Goal: Task Accomplishment & Management: Complete application form

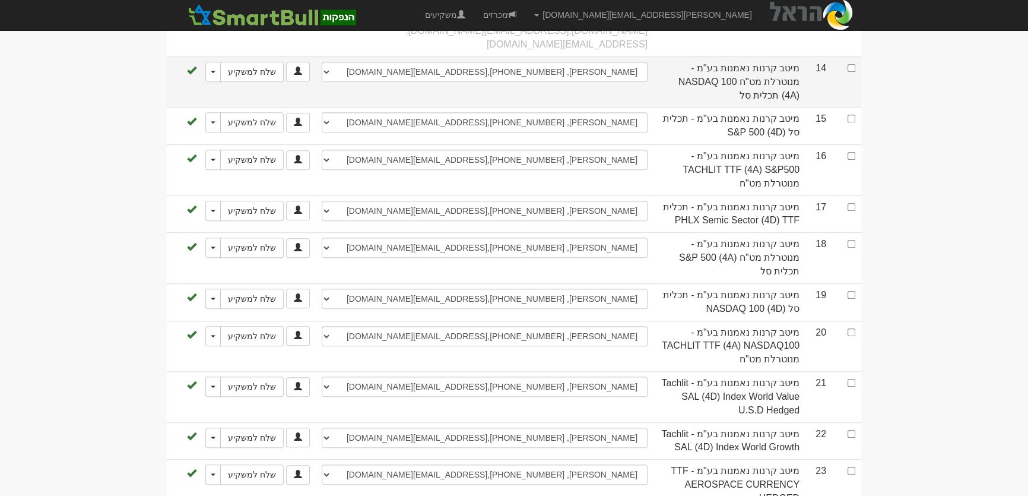
scroll to position [830, 0]
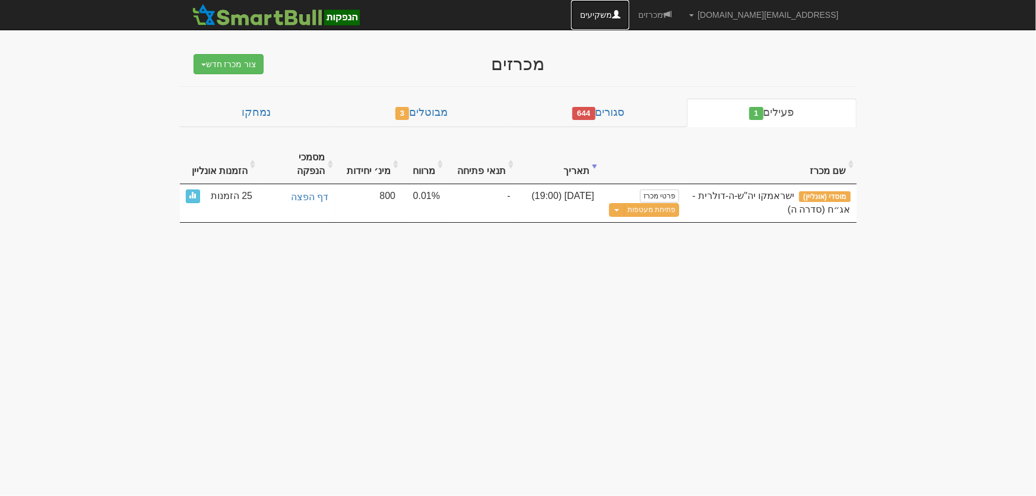
click at [629, 15] on link "משקיעים" at bounding box center [600, 15] width 58 height 30
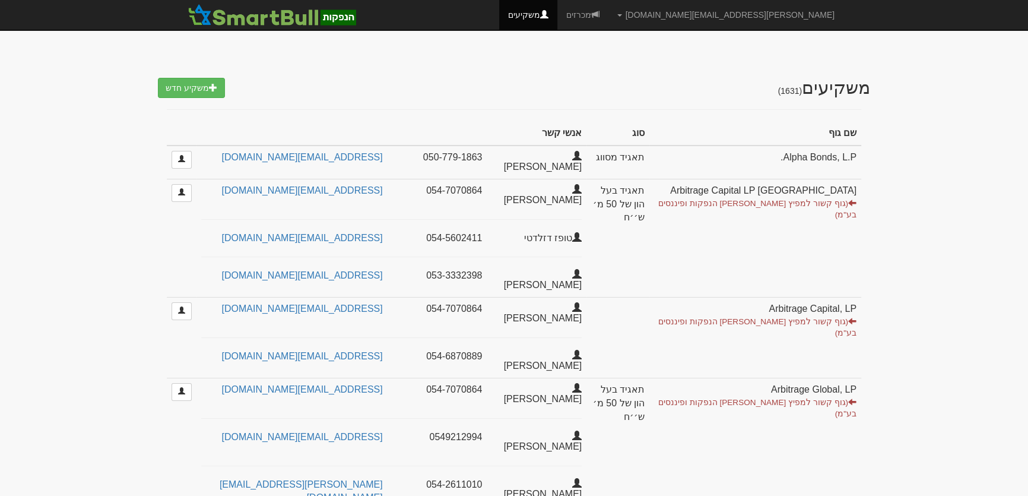
select select "25"
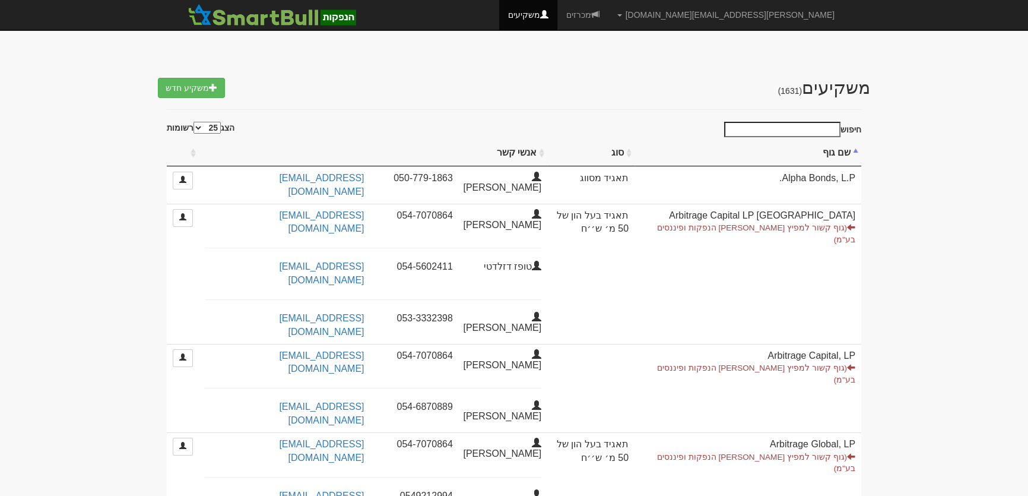
click at [816, 123] on input "חיפוש" at bounding box center [782, 129] width 116 height 15
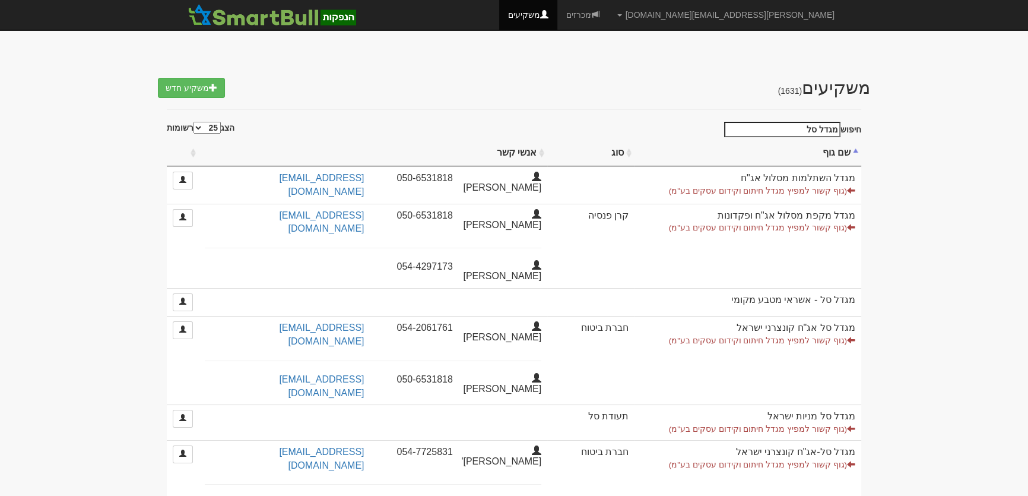
click at [797, 131] on input "מגדל סל" at bounding box center [782, 129] width 116 height 15
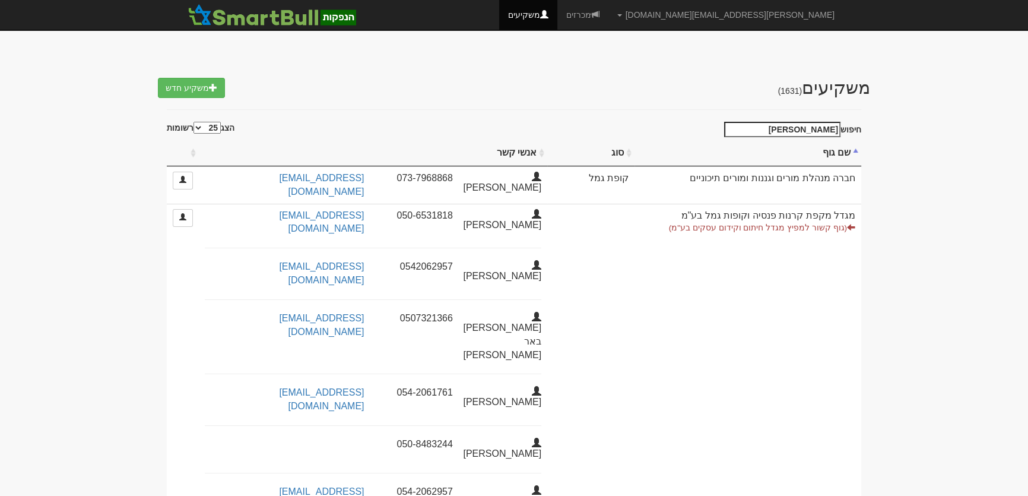
scroll to position [269, 0]
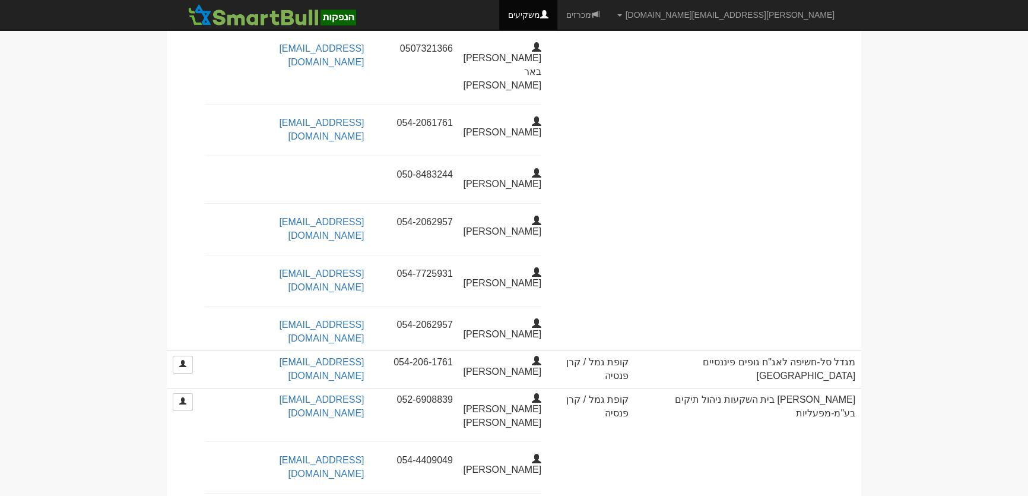
type input "מור גמל"
click at [608, 16] on link "מכרזים" at bounding box center [582, 15] width 51 height 30
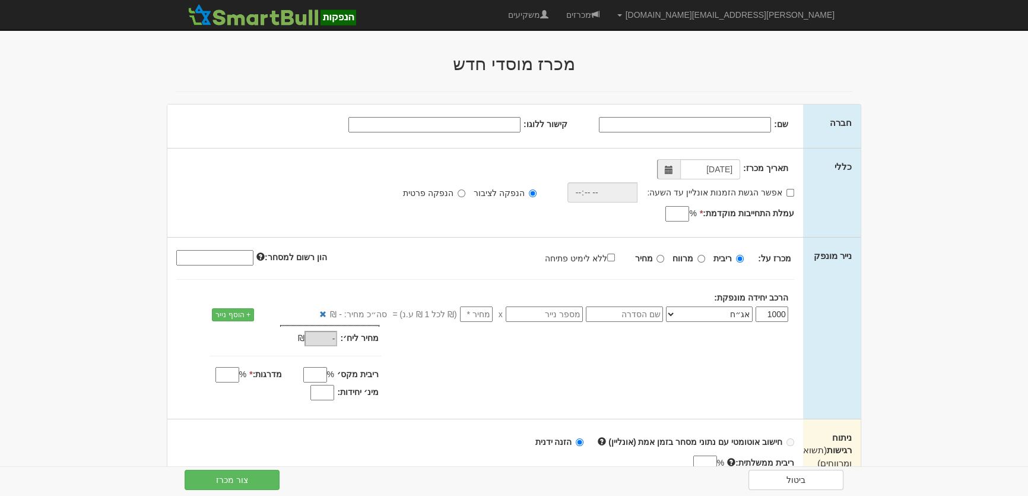
click at [508, 127] on input "קישור ללוגו:" at bounding box center [434, 124] width 172 height 15
paste input "https://upload.wikimedia.org/wikipedia/he/thumb/6/6c/%D7%A7%D7%91%D7%95%D7%A6%D…"
type input "https://upload.wikimedia.org/wikipedia/he/thumb/6/6c/%D7%A7%D7%91%D7%95%D7%A6%D…"
click at [683, 122] on input "שם:" at bounding box center [685, 124] width 172 height 15
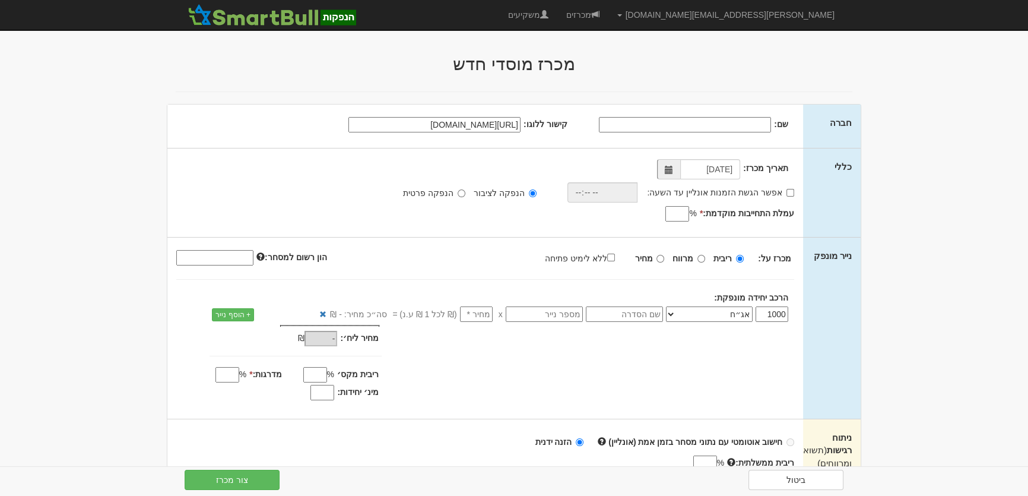
scroll to position [0, 0]
type input "אמפא בע"מ"
click at [788, 190] on input "אפשר הגשת הזמנות אונליין עד השעה:" at bounding box center [790, 193] width 8 height 8
checkbox input "true"
click at [584, 190] on input "time" at bounding box center [599, 192] width 71 height 20
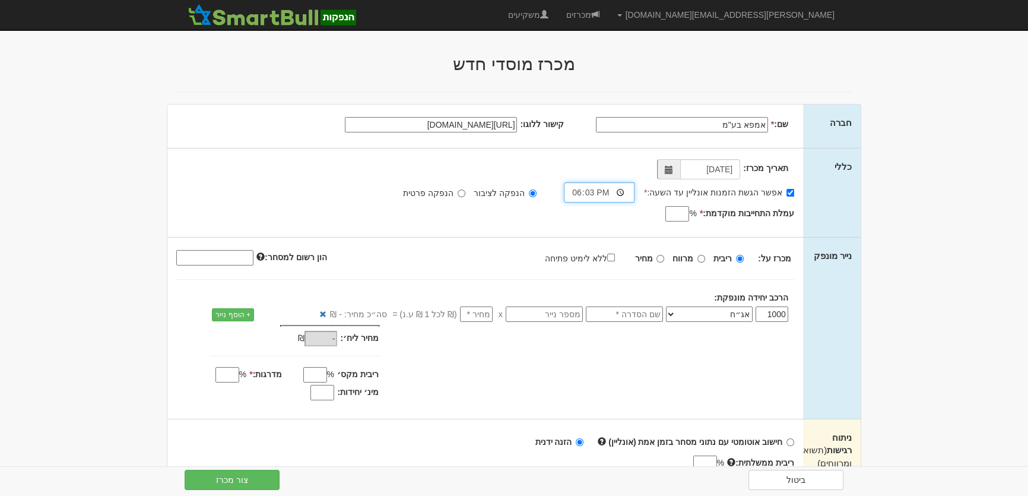
type input "18:30"
click at [678, 220] on input "עמלת התחייבות מוקדמת: *" at bounding box center [677, 213] width 24 height 15
type input "0.6"
drag, startPoint x: 657, startPoint y: 317, endPoint x: 728, endPoint y: 290, distance: 76.1
click at [658, 316] on input "text" at bounding box center [624, 313] width 77 height 15
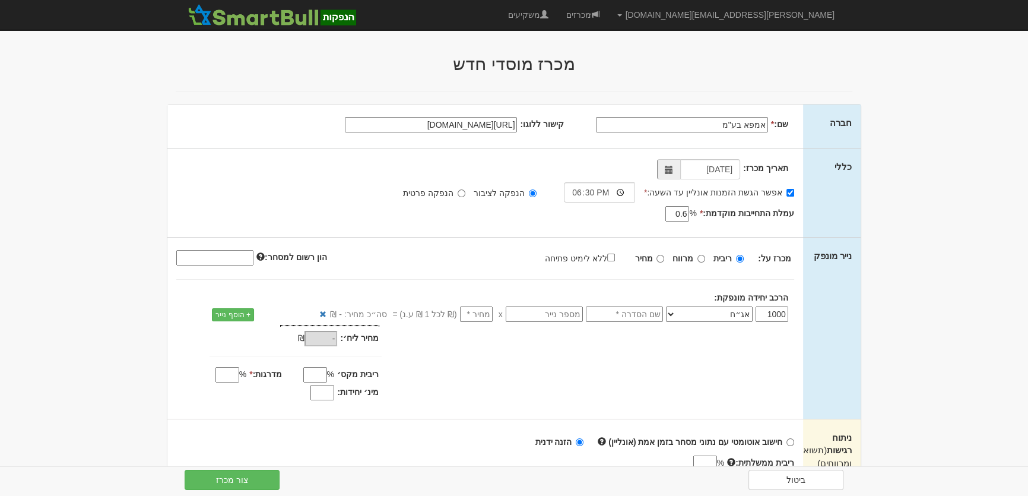
type input "סדרה א"
click at [477, 304] on div "1000 אג״ח אג״ח להמרה מניות כתבי אופציה ניירות ערך מסחריים אופציות רכש כתבי התחי…" at bounding box center [485, 313] width 636 height 21
click at [480, 315] on input "number" at bounding box center [476, 313] width 33 height 15
type input "1"
type input "1,000"
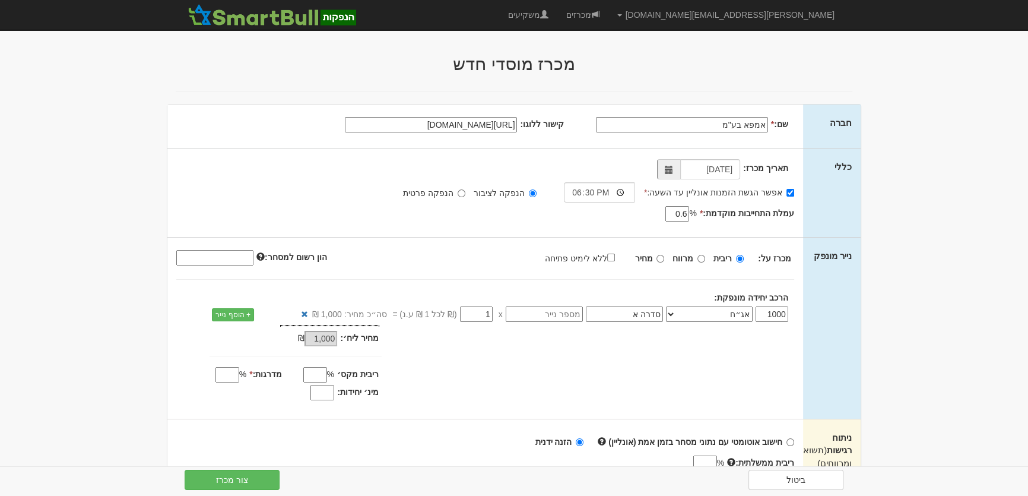
type input "1"
click at [615, 255] on input "ללא לימיט פתיחה" at bounding box center [611, 257] width 8 height 8
checkbox input "true"
click at [228, 377] on input "מדרגות: *" at bounding box center [227, 374] width 24 height 15
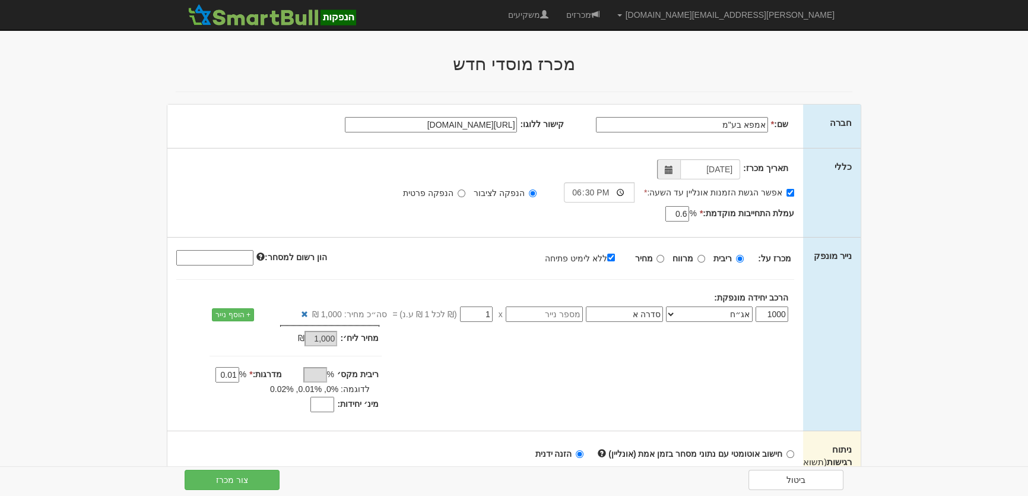
type input "0.01"
click at [328, 404] on input "מינ׳ יחידות:" at bounding box center [322, 403] width 24 height 15
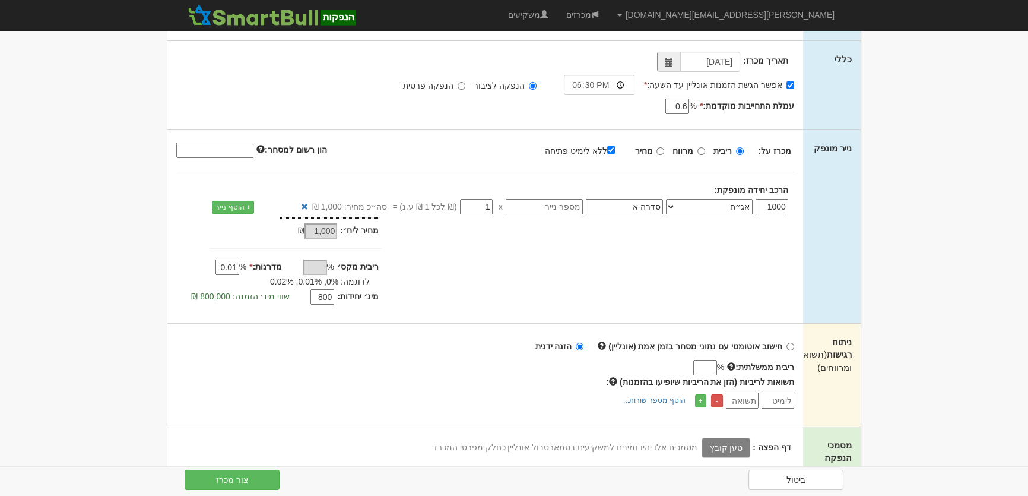
scroll to position [215, 0]
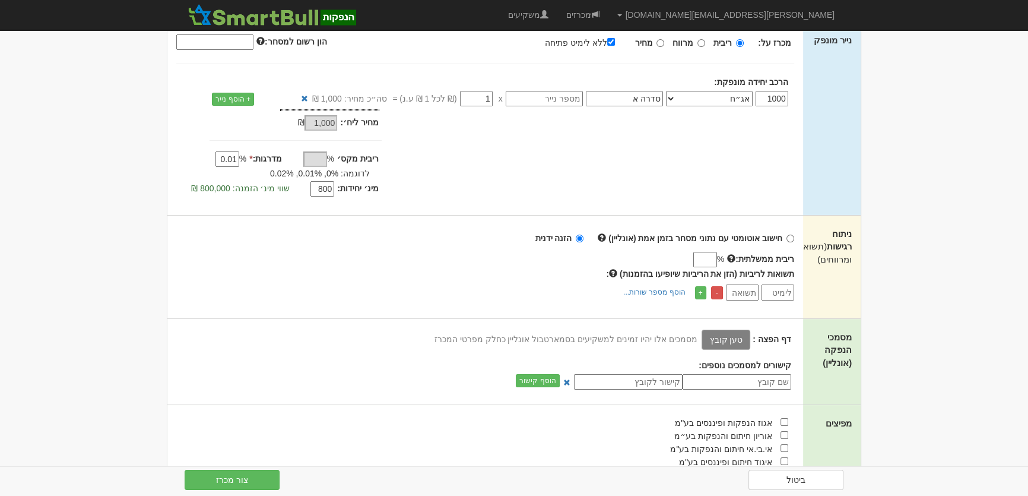
type input "800"
click at [734, 342] on label "טען קובץ" at bounding box center [726, 339] width 49 height 20
click at [700, 342] on input "טען קובץ" at bounding box center [700, 338] width 0 height 13
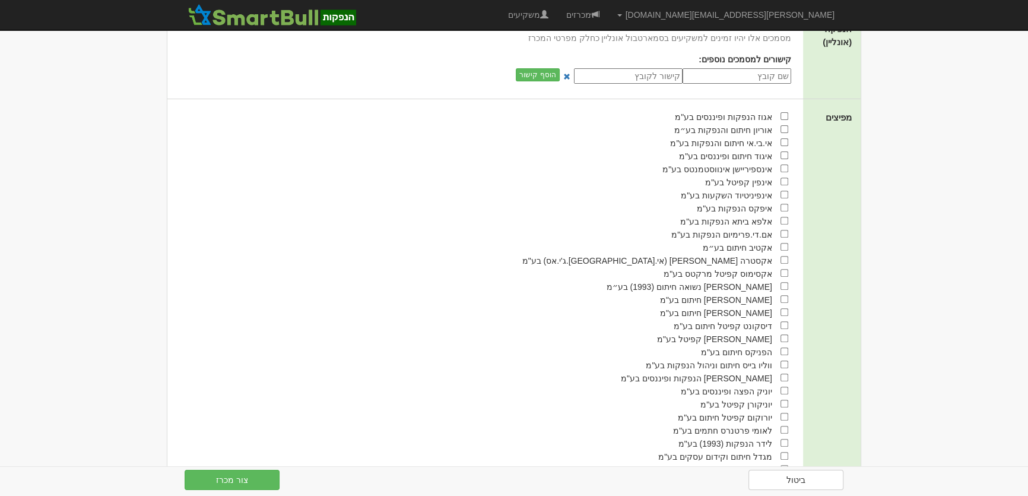
scroll to position [540, 0]
click at [785, 443] on input "checkbox" at bounding box center [784, 439] width 8 height 8
checkbox input "true"
click at [783, 245] on input "checkbox" at bounding box center [784, 243] width 8 height 8
checkbox input "true"
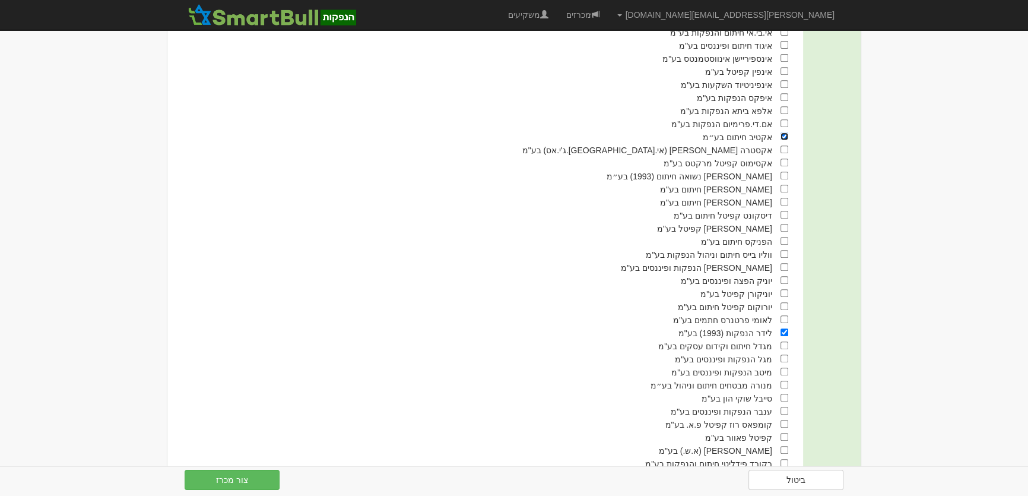
scroll to position [647, 0]
click at [783, 388] on input "checkbox" at bounding box center [784, 384] width 8 height 8
checkbox input "true"
click at [249, 475] on button "צור מכרז" at bounding box center [232, 479] width 95 height 20
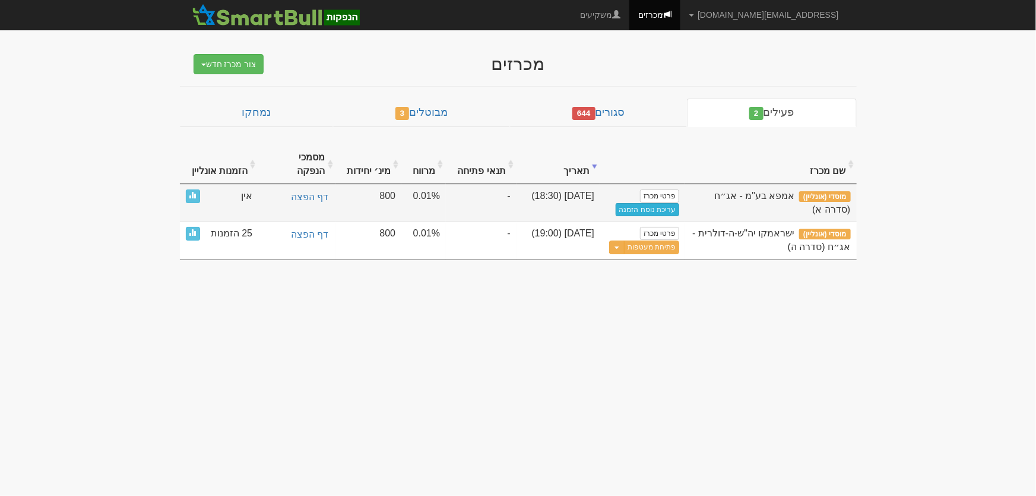
click at [658, 203] on link "עריכת נוסח הזמנה" at bounding box center [647, 209] width 64 height 13
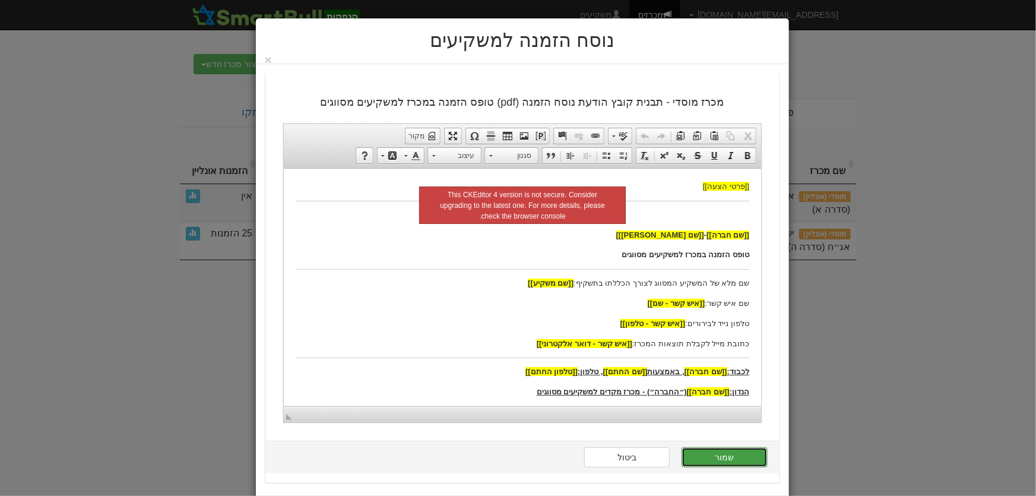
click at [718, 450] on button "שמור" at bounding box center [723, 457] width 85 height 20
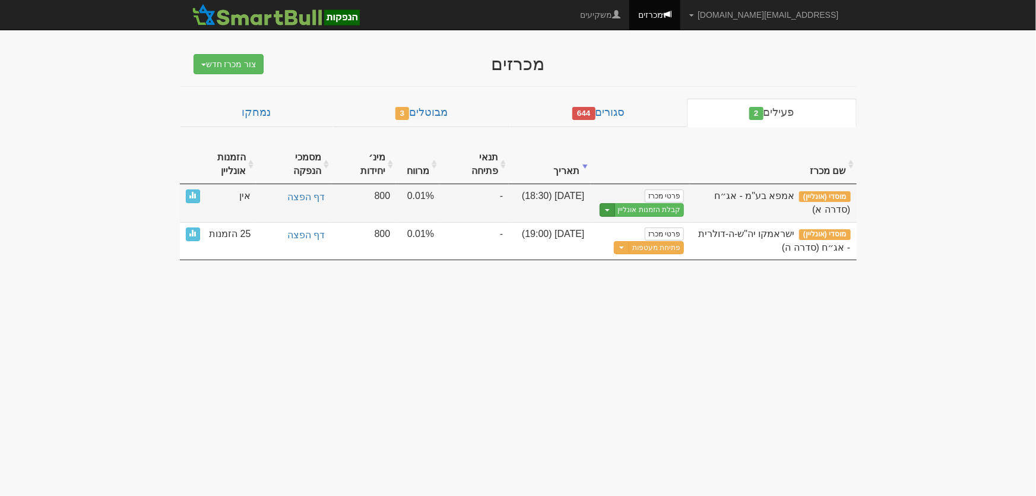
click at [611, 203] on button "Toggle Dropdown" at bounding box center [606, 210] width 15 height 14
click at [642, 222] on link "הצג טופס הזמנה לדוגמה" at bounding box center [627, 229] width 113 height 15
click at [656, 203] on link "קבלת הזמנות אונליין" at bounding box center [649, 210] width 70 height 14
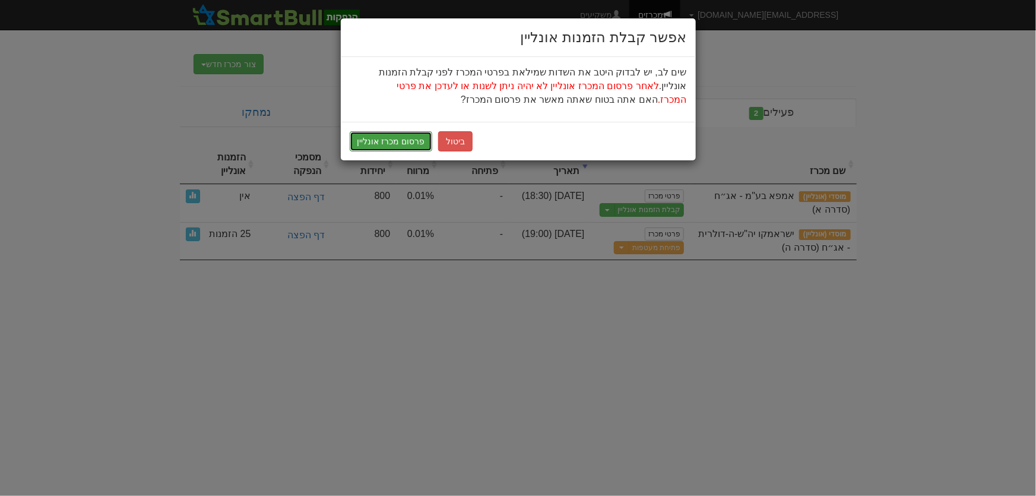
click at [399, 142] on button "פרסום מכרז אונליין" at bounding box center [391, 141] width 83 height 20
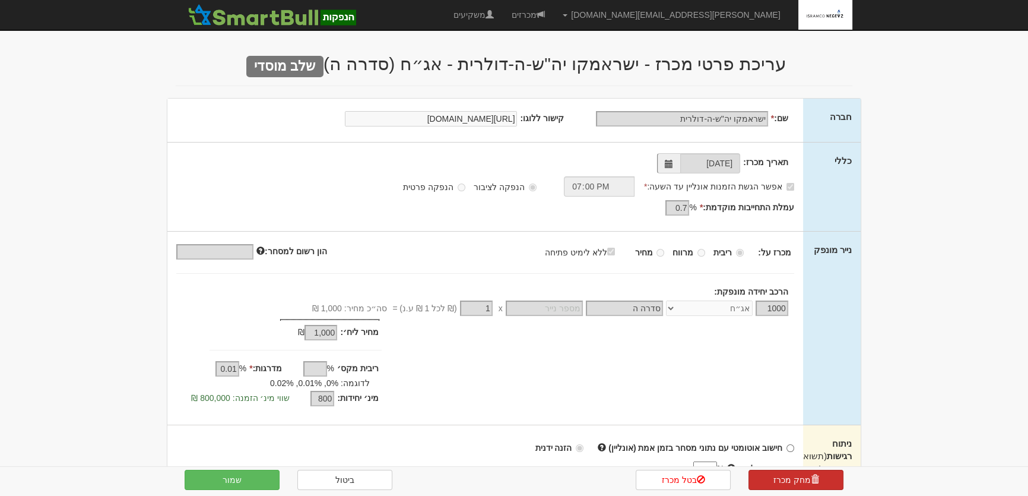
click at [789, 480] on link "מחק מכרז" at bounding box center [795, 479] width 95 height 20
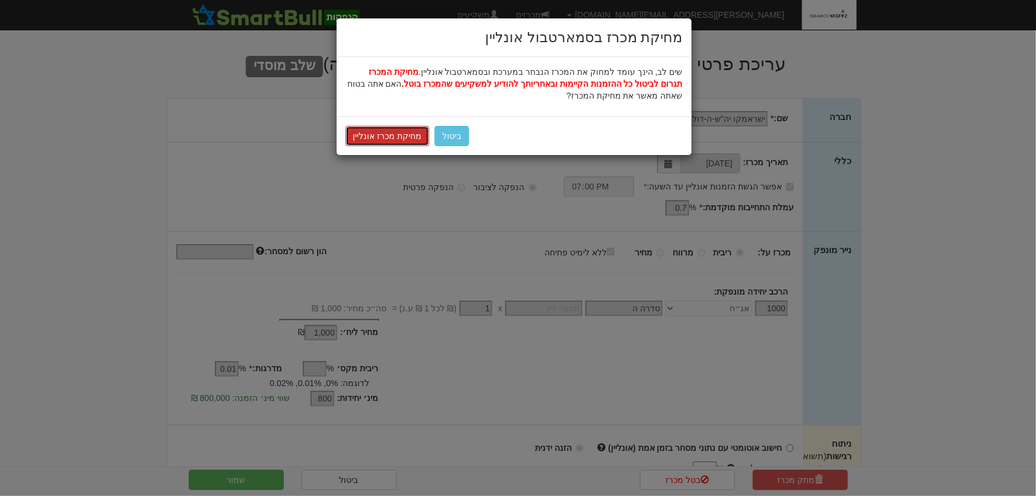
click at [402, 137] on button "מחיקת מכרז אונליין" at bounding box center [387, 136] width 84 height 20
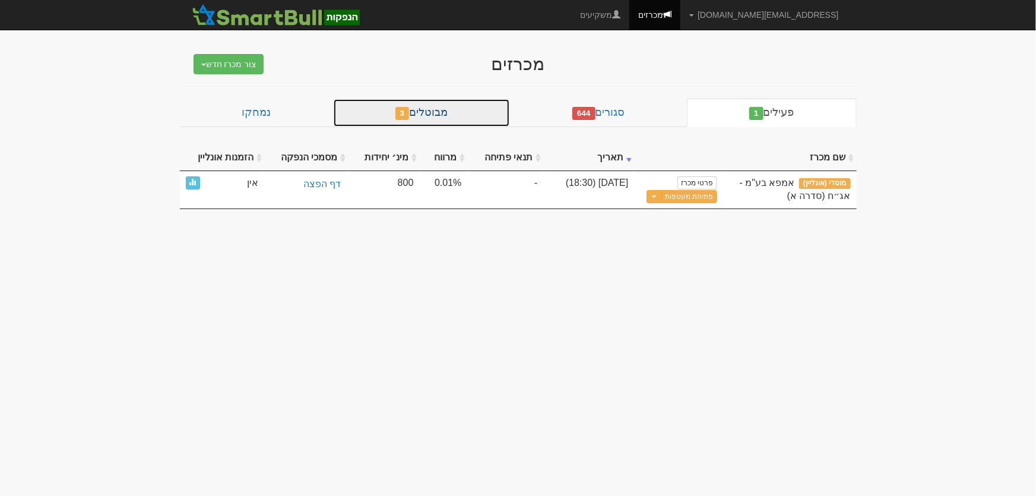
click at [464, 120] on link "מבוטלים 3" at bounding box center [421, 113] width 177 height 28
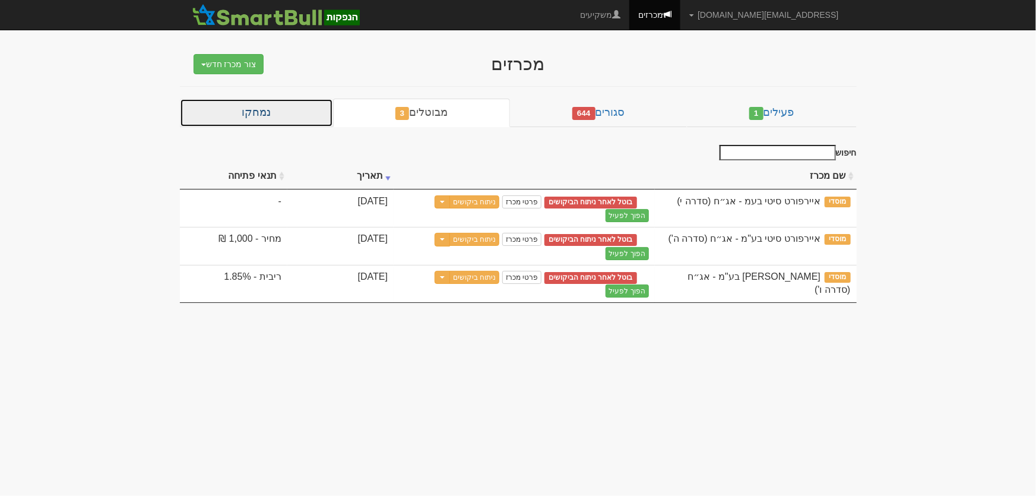
click at [271, 111] on link "נמחקו" at bounding box center [256, 113] width 153 height 28
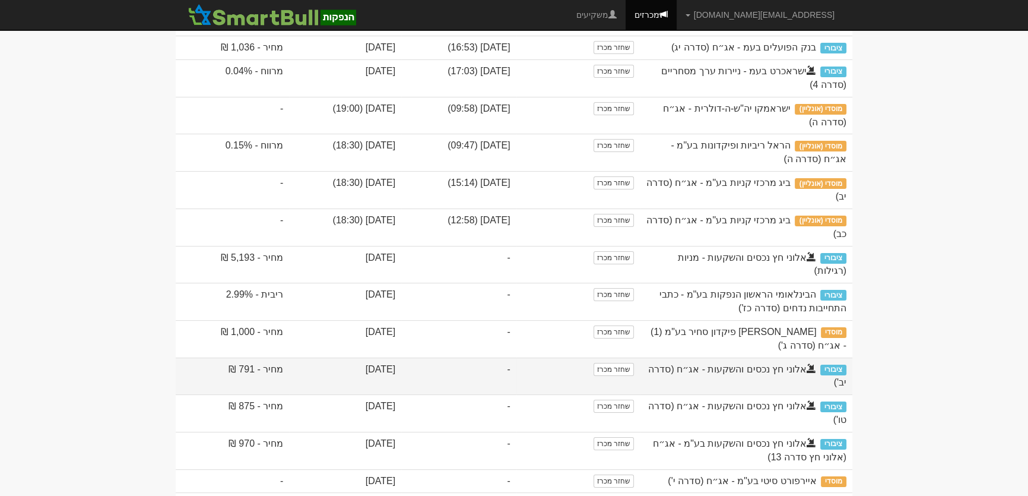
scroll to position [53, 0]
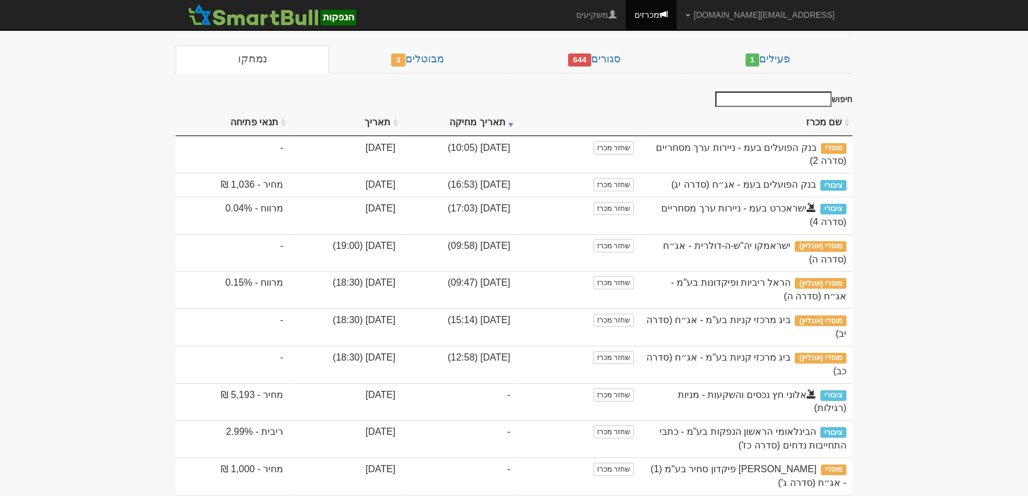
click at [516, 123] on th "תאריך מחיקה" at bounding box center [458, 123] width 115 height 26
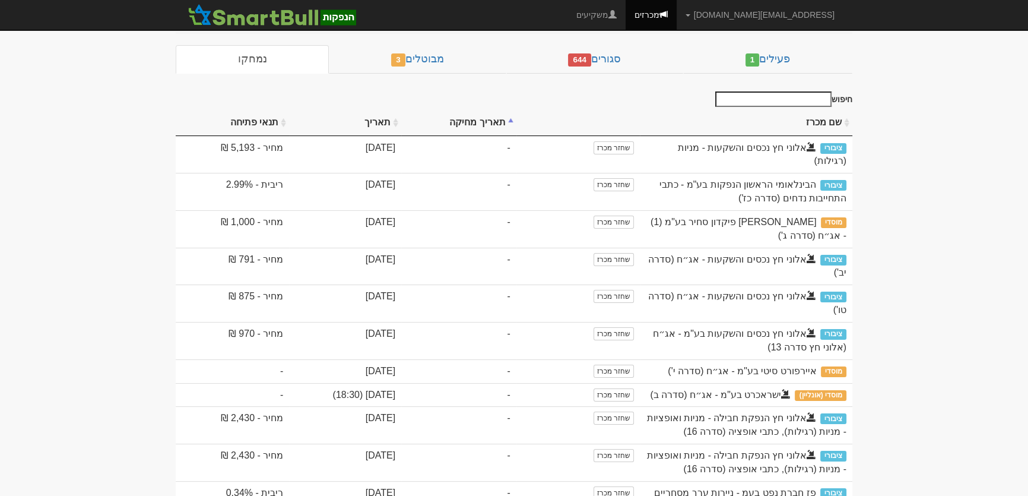
click at [516, 123] on th "תאריך מחיקה" at bounding box center [458, 123] width 115 height 26
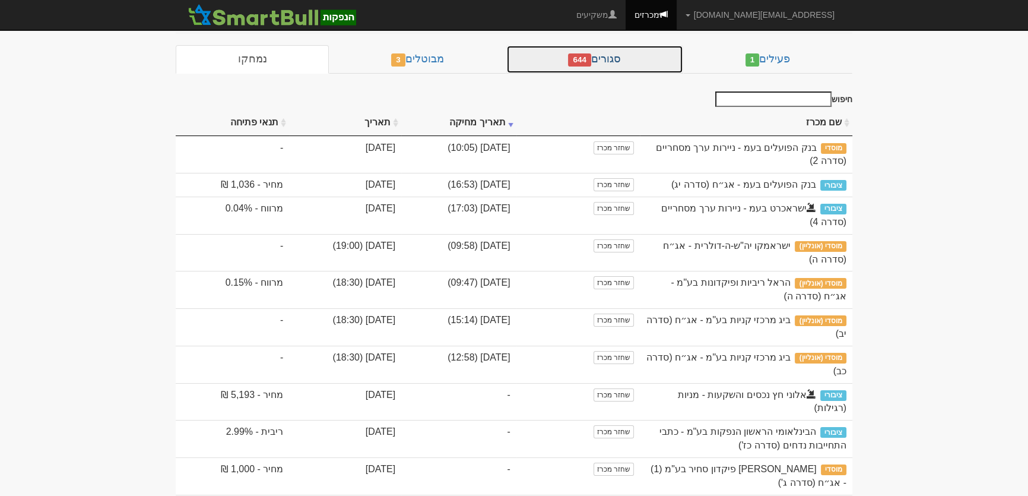
click at [624, 62] on link "סגורים 644" at bounding box center [594, 59] width 177 height 28
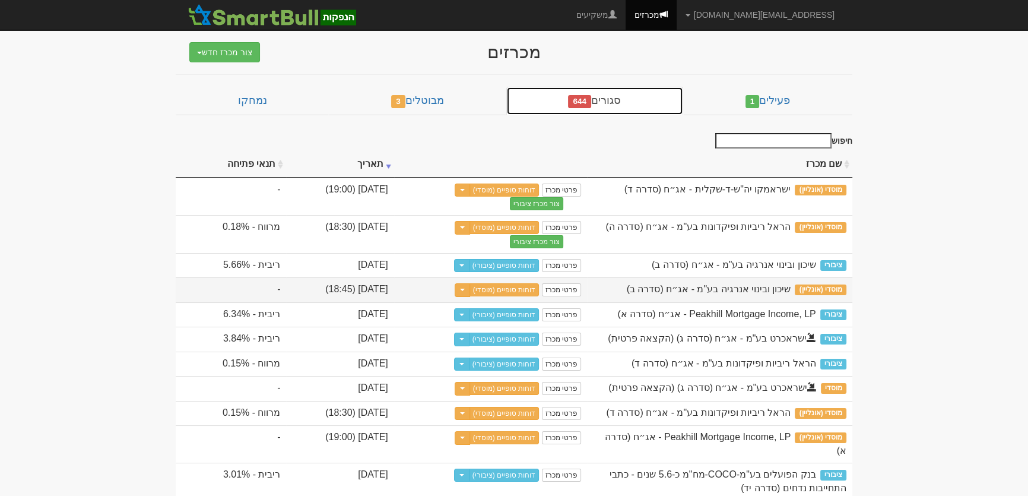
scroll to position [0, 0]
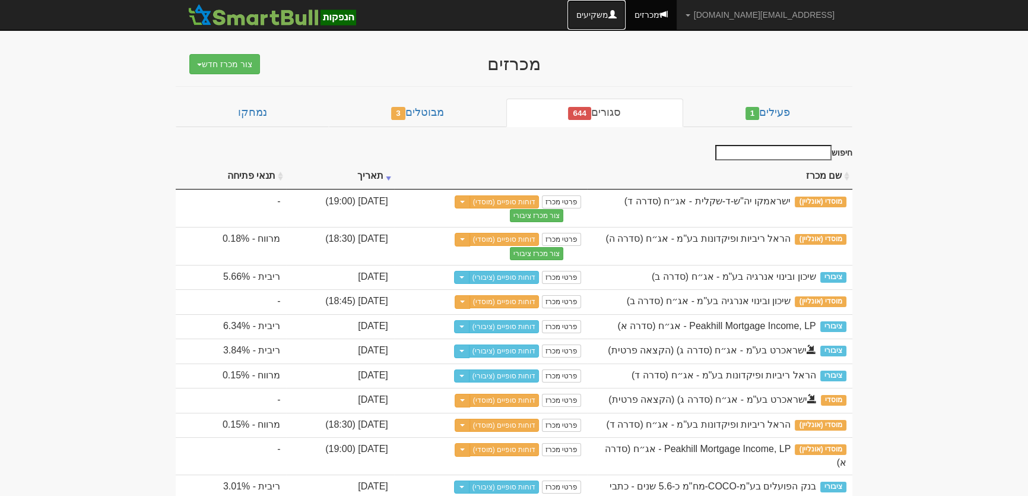
click at [626, 7] on link "משקיעים" at bounding box center [596, 15] width 58 height 30
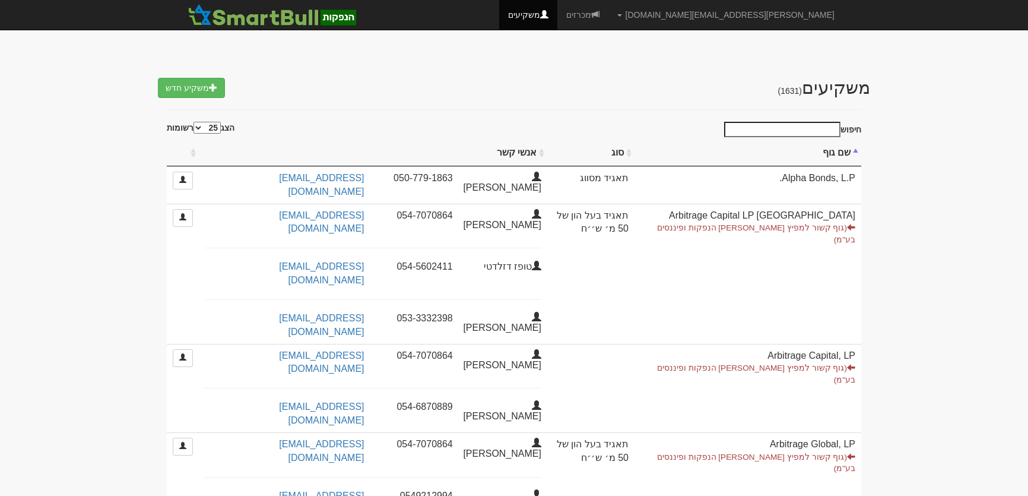
select select "25"
click at [827, 125] on input "חיפוש" at bounding box center [782, 129] width 116 height 15
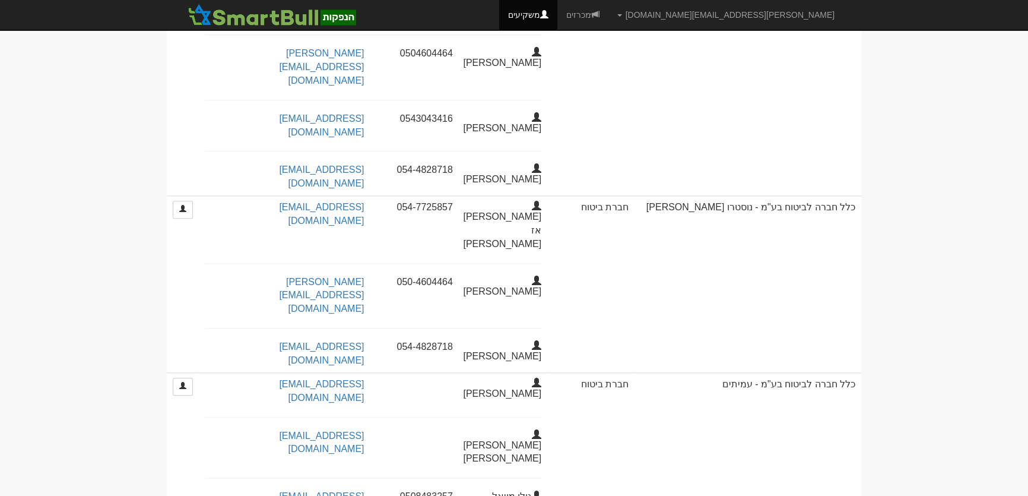
scroll to position [1565, 0]
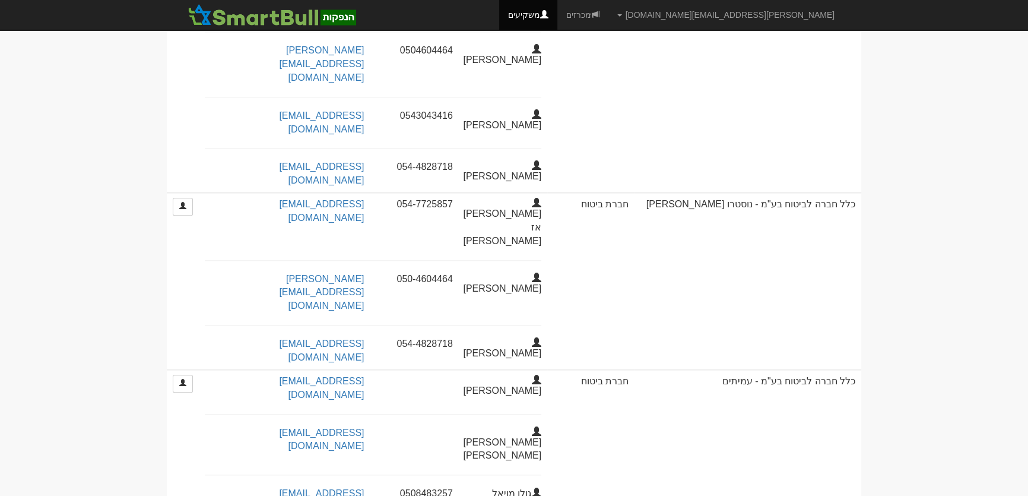
drag, startPoint x: 854, startPoint y: 326, endPoint x: 642, endPoint y: 329, distance: 211.9
copy td "כלל חברה לביטוח בע"מ-עבור משקיעים מוסדיים בשליטתה"
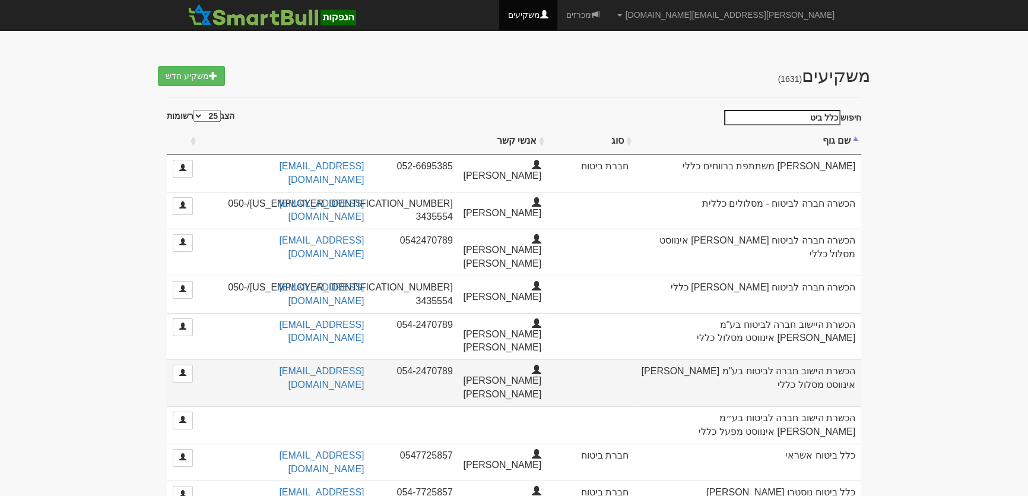
scroll to position [0, 0]
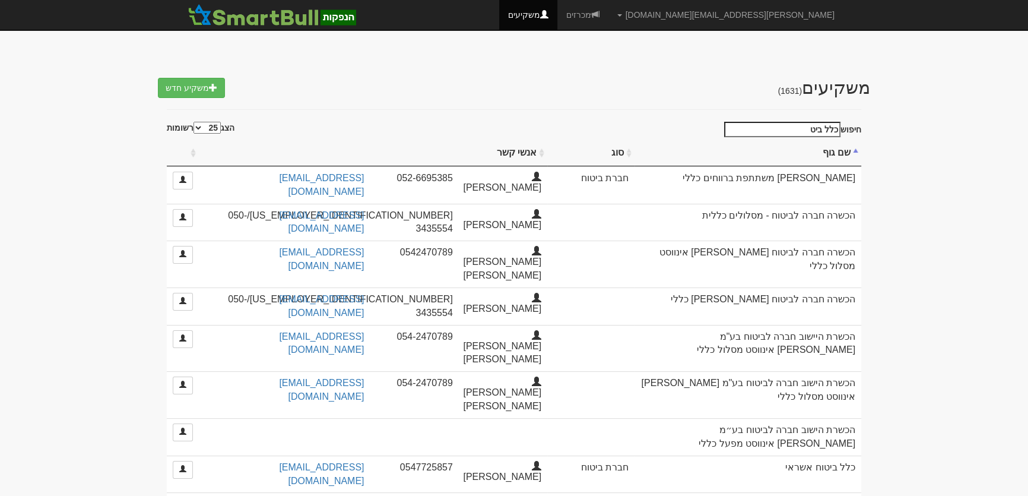
click at [789, 129] on input "כלל ביט" at bounding box center [782, 129] width 116 height 15
click at [788, 131] on input "כלל ביט" at bounding box center [782, 129] width 116 height 15
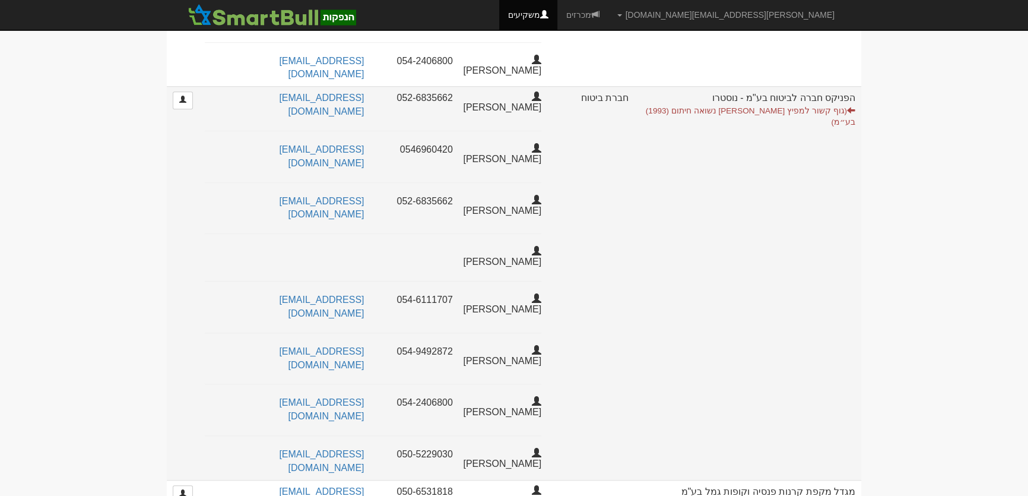
scroll to position [1457, 0]
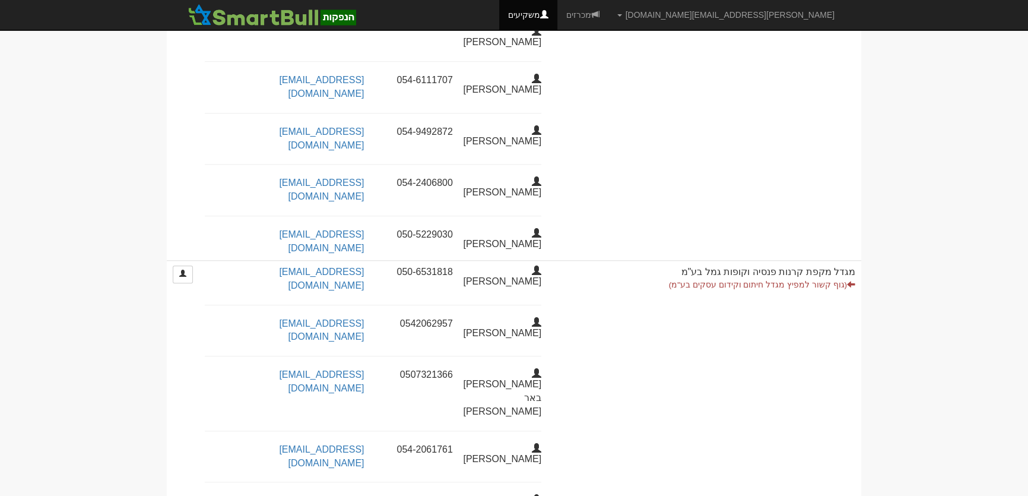
drag, startPoint x: 854, startPoint y: 337, endPoint x: 712, endPoint y: 342, distance: 142.5
copy td "מור ניהול קרנות נאמנות (2013) בע"מ"
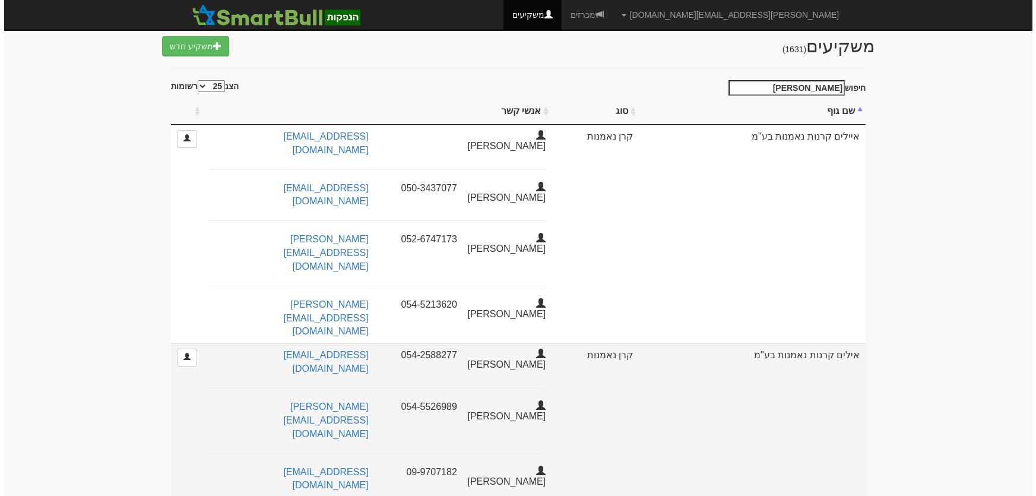
scroll to position [0, 0]
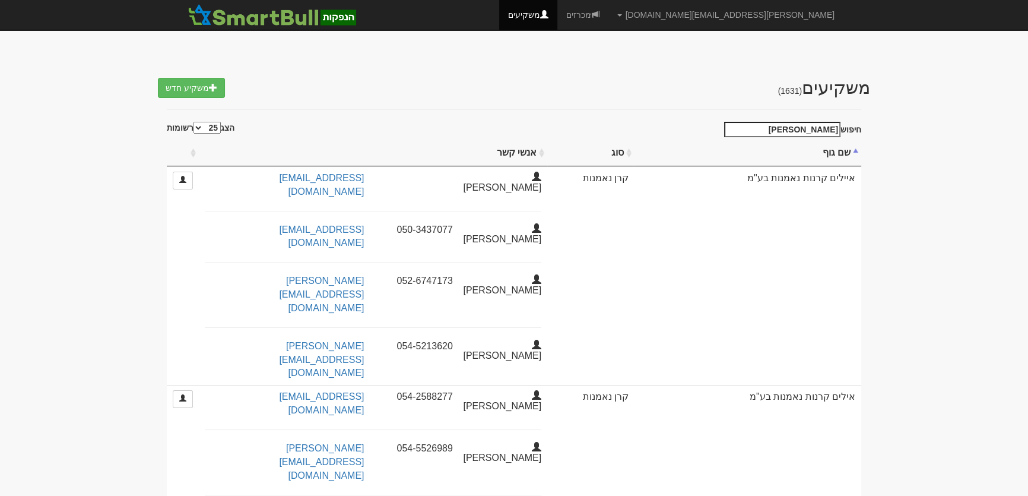
click at [787, 127] on input "מור קרנ" at bounding box center [782, 129] width 116 height 15
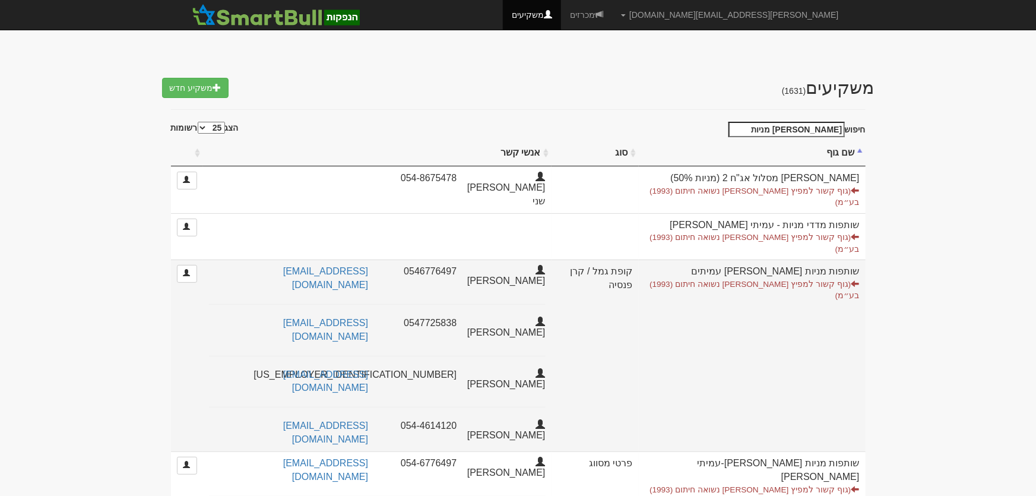
type input "הפניקס מניות"
click at [792, 259] on td "שותפות מניות ישראל הפניקס עמיתים (גוף קשור למפיץ אקסלנס נשואה חיתום (1993) בע״מ)" at bounding box center [752, 355] width 227 height 192
drag, startPoint x: 857, startPoint y: 249, endPoint x: 721, endPoint y: 249, distance: 135.9
click at [721, 259] on td "שותפות מניות ישראל הפניקס עמיתים (גוף קשור למפיץ אקסלנס נשואה חיתום (1993) בע״מ)" at bounding box center [752, 355] width 227 height 192
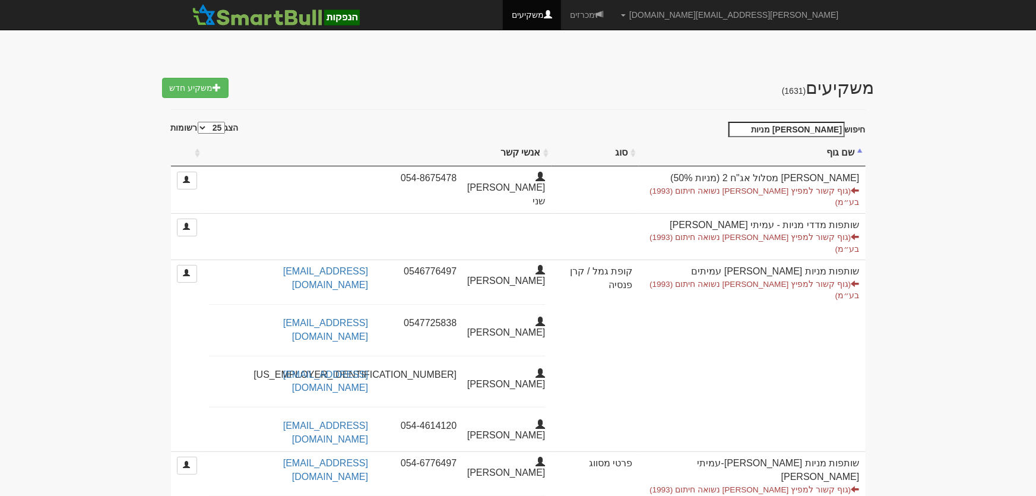
copy td "שותפות מניות ישראל הפניקס עמיתים"
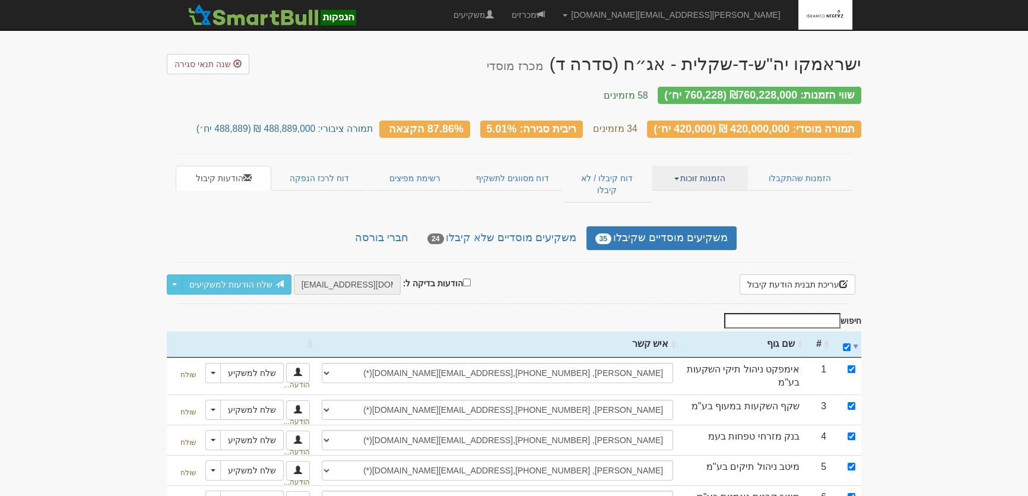
click at [702, 172] on link "הזמנות זוכות" at bounding box center [700, 178] width 96 height 25
click at [697, 193] on link "פרטי הזמנות זוכות" at bounding box center [700, 200] width 94 height 15
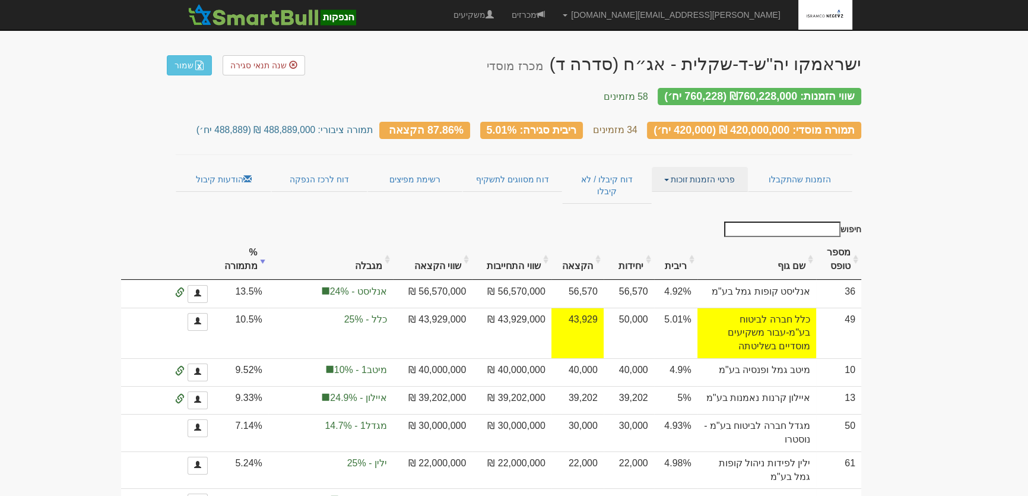
click at [709, 171] on link "פרטי הזמנות זוכות" at bounding box center [700, 179] width 96 height 25
click at [719, 195] on link "אנשי קשר וחשבונות" at bounding box center [700, 202] width 94 height 15
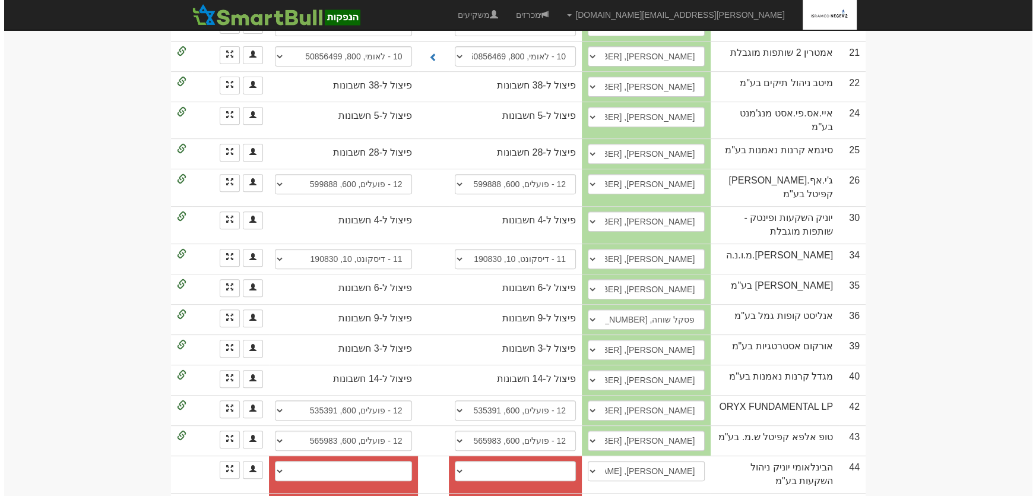
scroll to position [647, 0]
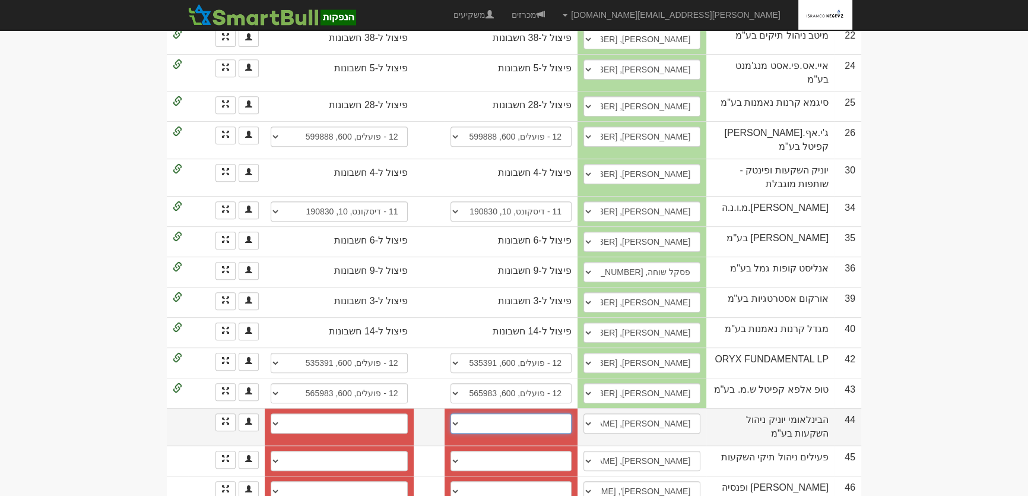
click at [546, 413] on select "בינלאומי (31), 048, 304441 יובנק, 287, 859079 בינלאומי, 48, 304441 הבינלאומי, 4…" at bounding box center [510, 423] width 121 height 20
click at [225, 417] on span at bounding box center [225, 420] width 7 height 7
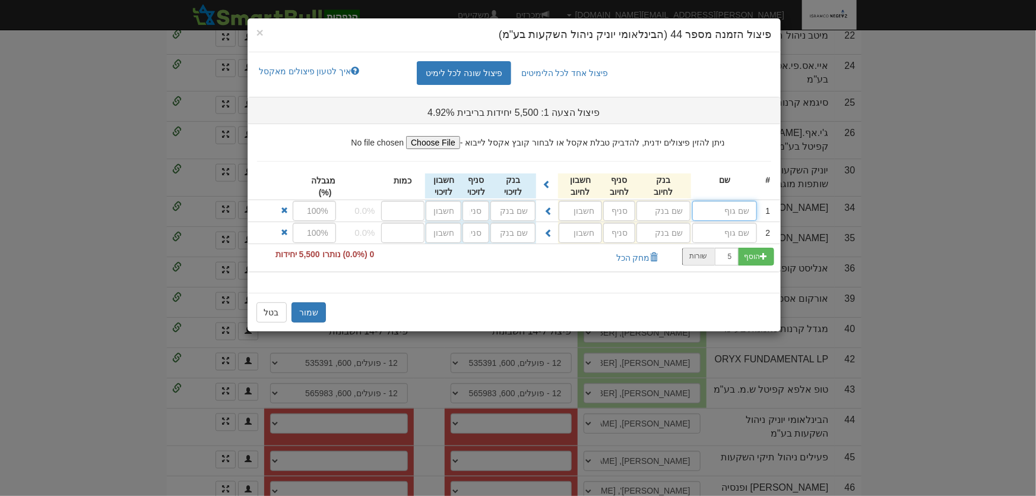
click at [721, 211] on input "text" at bounding box center [724, 211] width 65 height 20
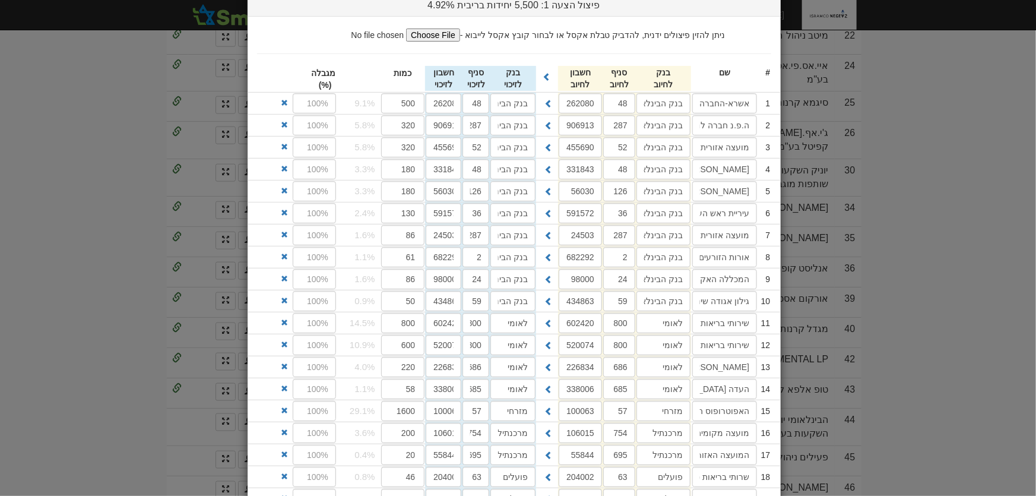
scroll to position [246, 0]
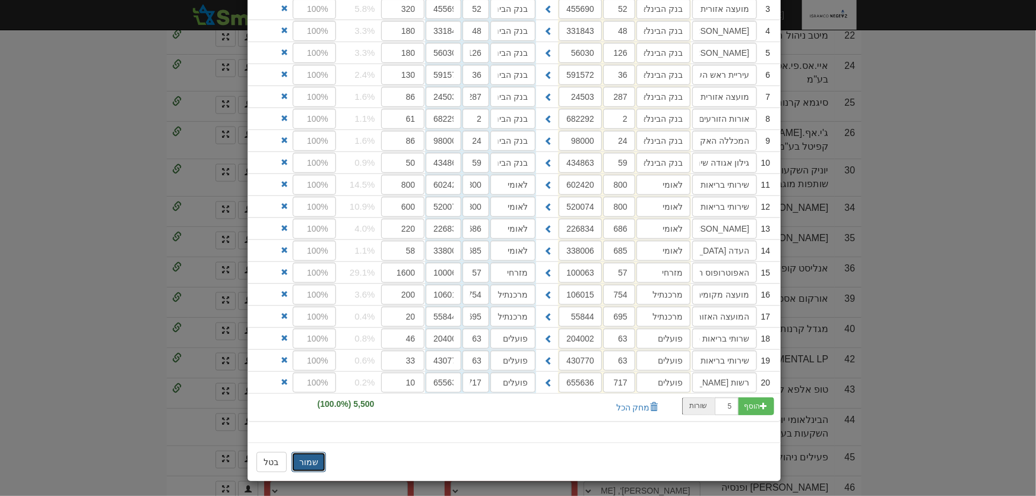
click at [312, 460] on button "שמור" at bounding box center [308, 462] width 34 height 20
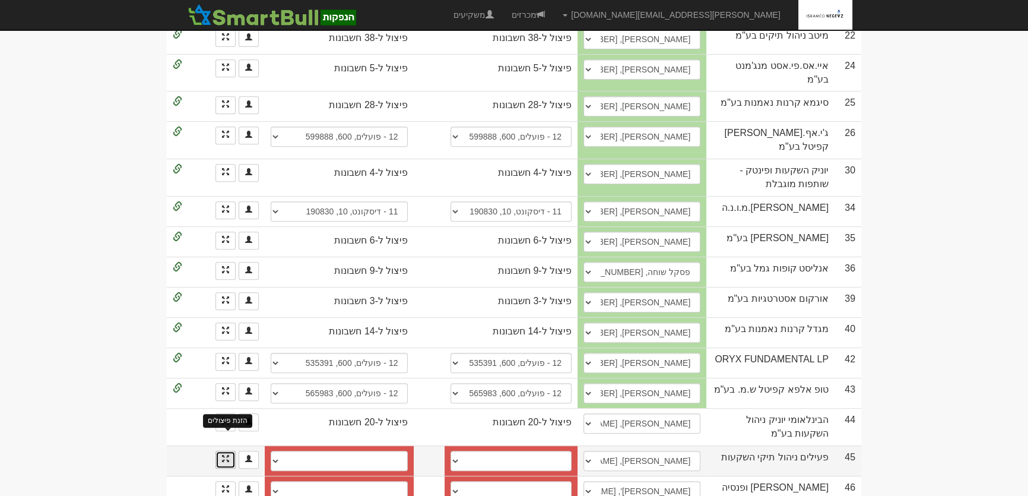
click at [229, 455] on span at bounding box center [225, 458] width 7 height 7
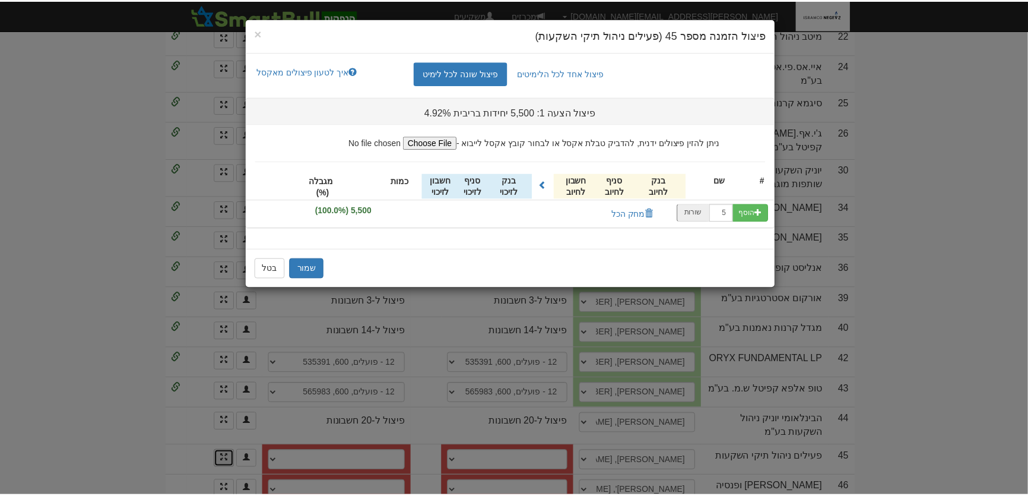
scroll to position [0, 0]
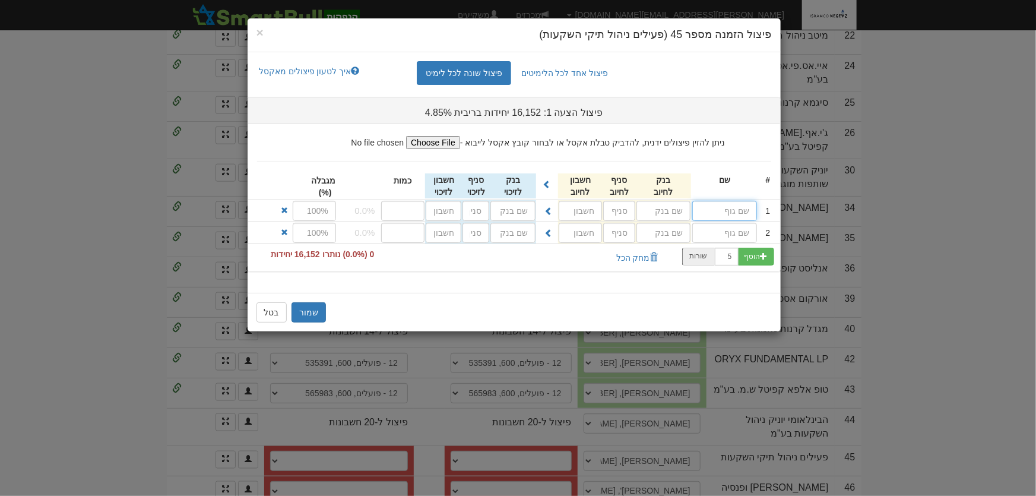
click at [723, 204] on input "text" at bounding box center [724, 211] width 65 height 20
click at [309, 315] on button "שמור" at bounding box center [308, 312] width 34 height 20
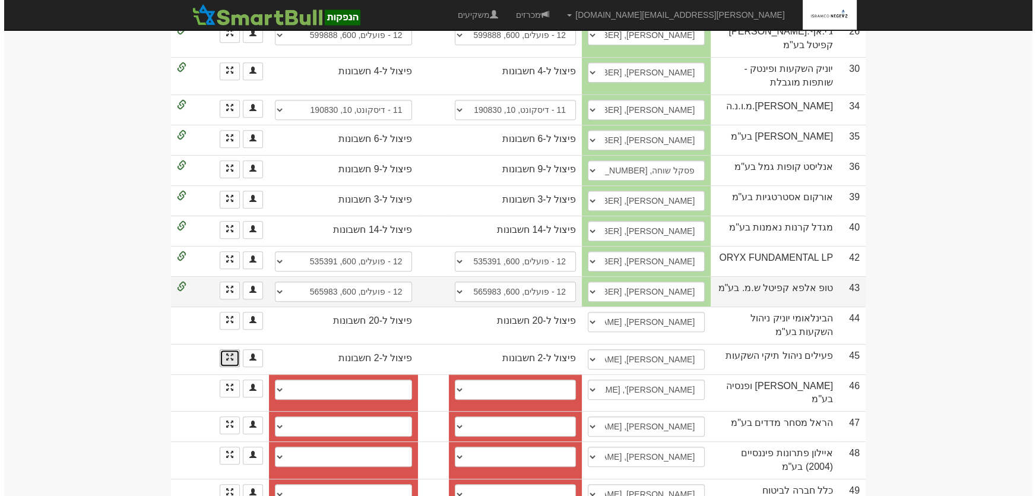
scroll to position [809, 0]
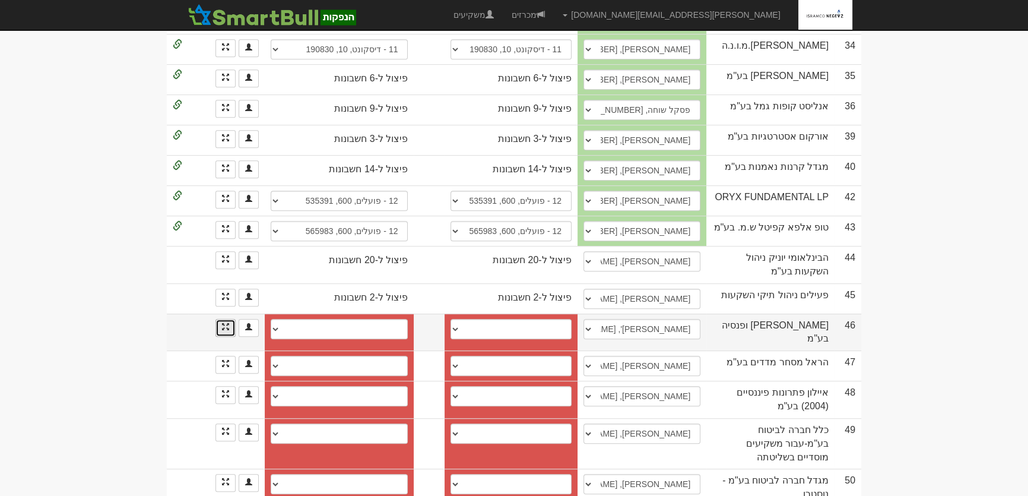
click at [230, 319] on link at bounding box center [225, 328] width 20 height 18
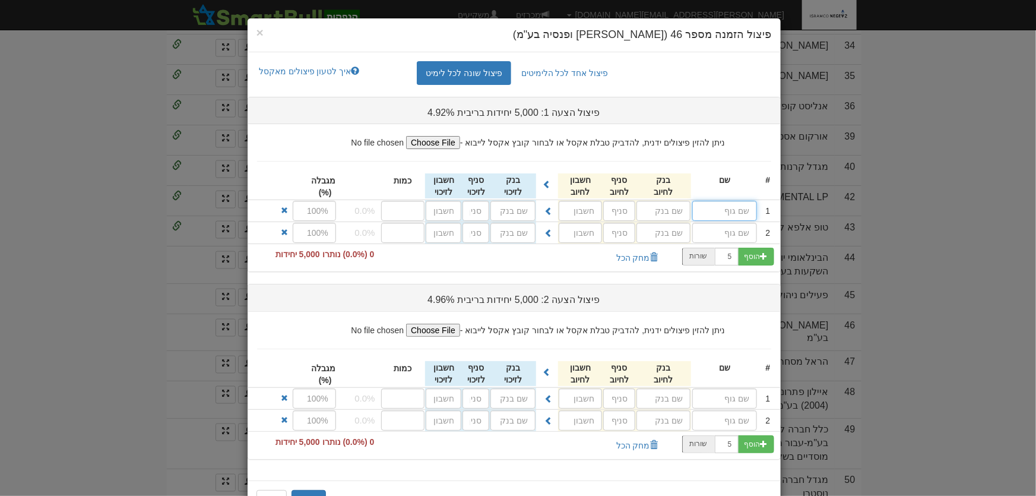
click at [725, 210] on input "text" at bounding box center [724, 211] width 65 height 20
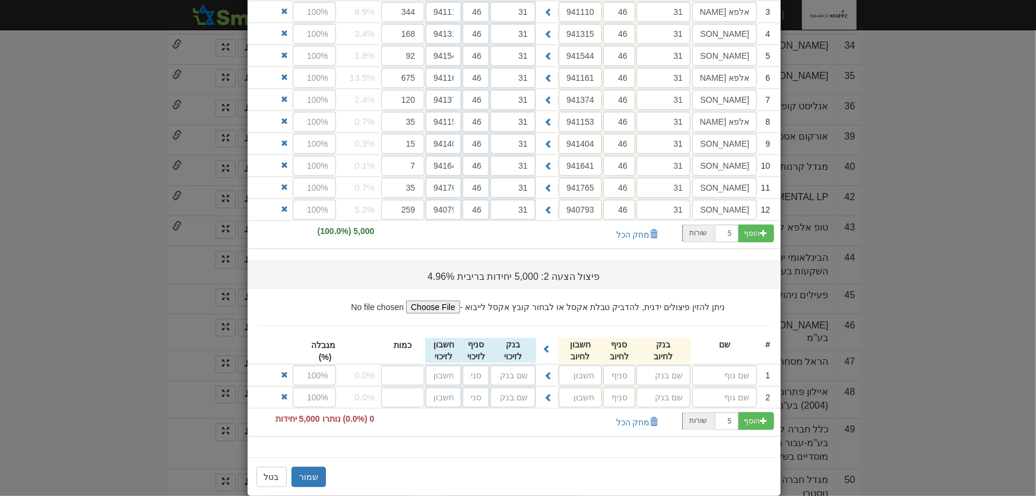
scroll to position [258, 0]
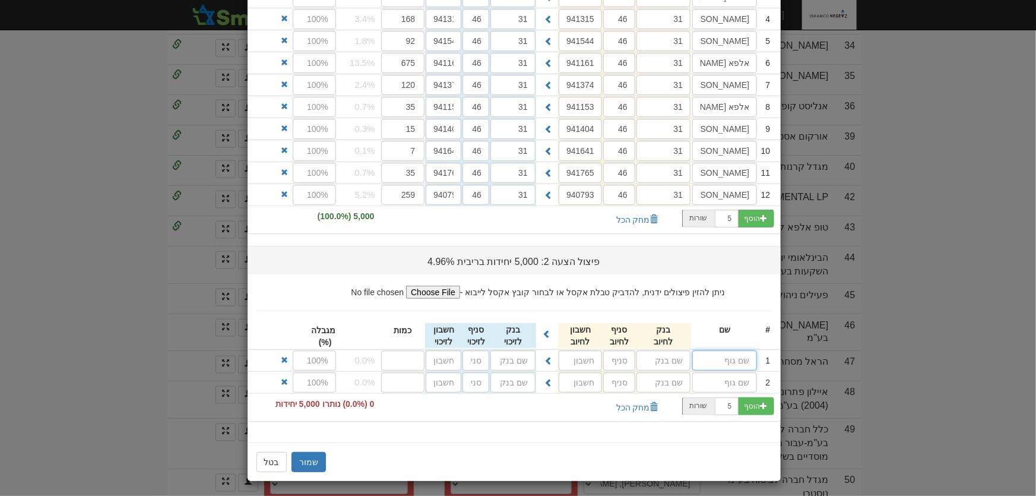
click at [747, 359] on input "text" at bounding box center [724, 360] width 65 height 20
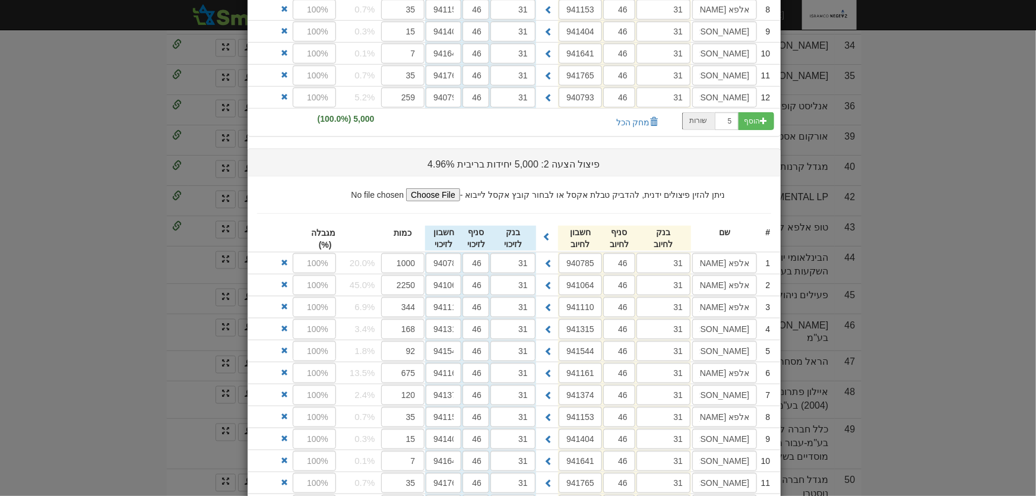
scroll to position [476, 0]
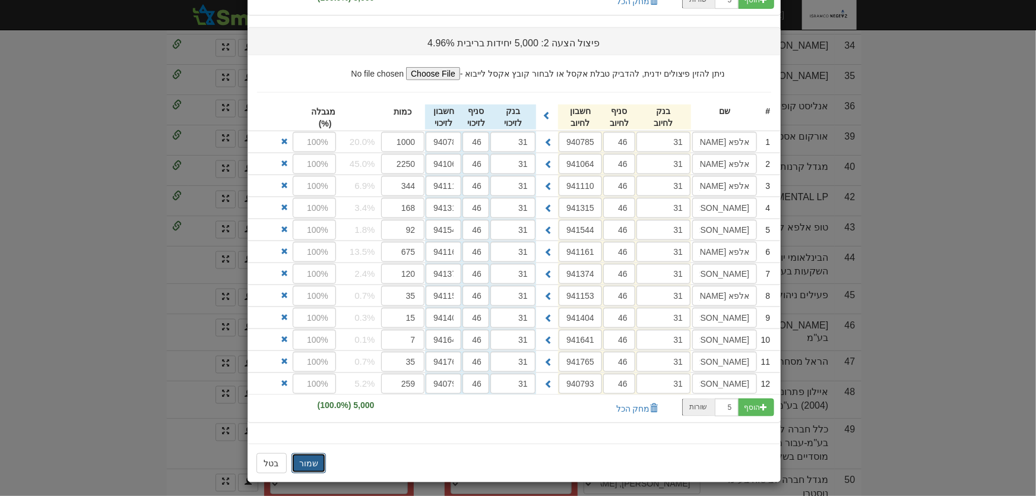
click at [323, 464] on button "שמור" at bounding box center [308, 463] width 34 height 20
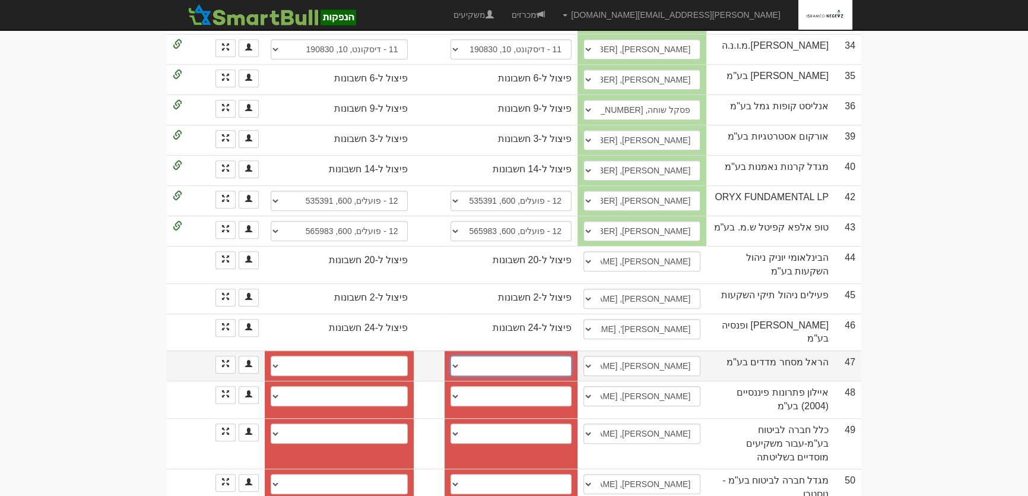
click at [523, 356] on select "בינלאומי (31), 046, 888023 בינלאומי (31), 46, 887900 חשבון חדש" at bounding box center [510, 366] width 121 height 20
select select "6492d4a219934f7fe44a9e0a"
click at [452, 356] on select "בינלאומי (31), 046, 888023 בינלאומי (31), 46, 887900 חשבון חדש" at bounding box center [510, 366] width 121 height 20
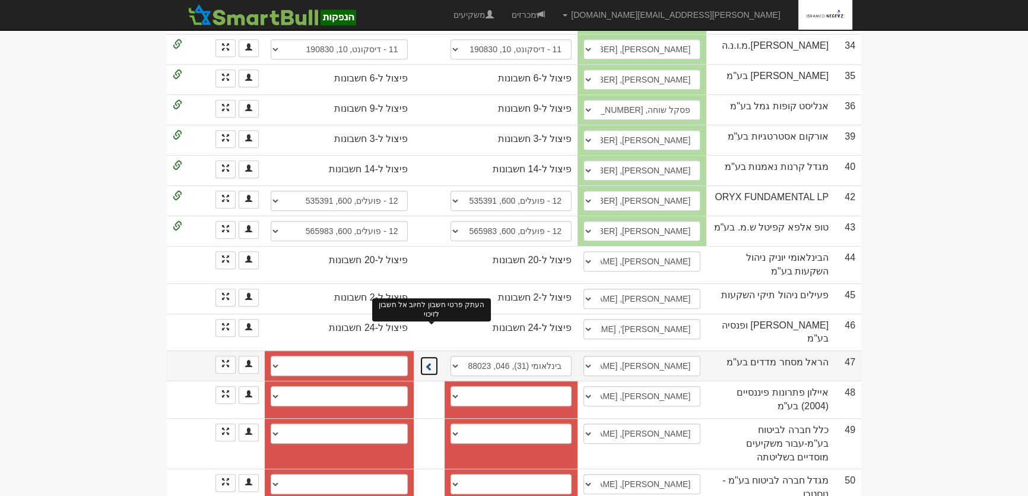
click at [433, 362] on span at bounding box center [429, 366] width 8 height 8
select select "6492d4a319934f7fe44a9e1d"
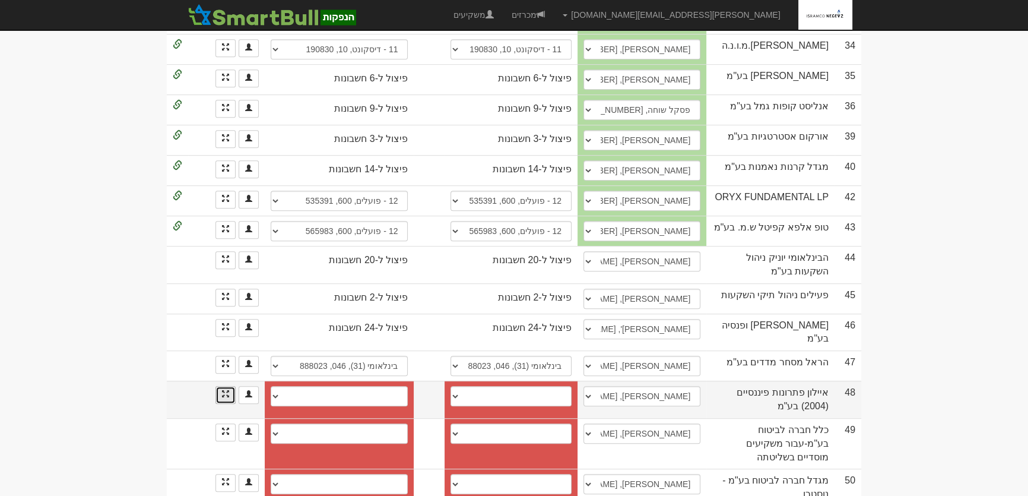
click at [226, 386] on link at bounding box center [225, 395] width 20 height 18
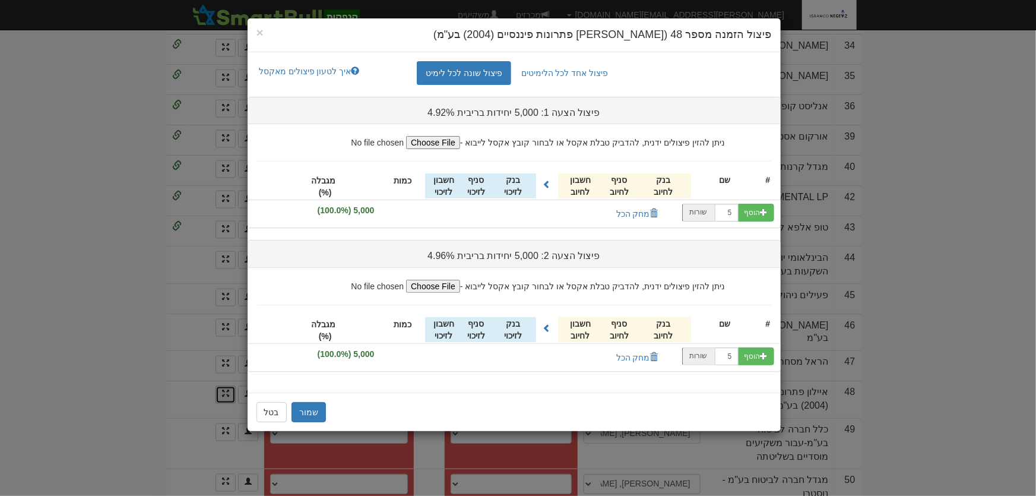
scroll to position [0, 0]
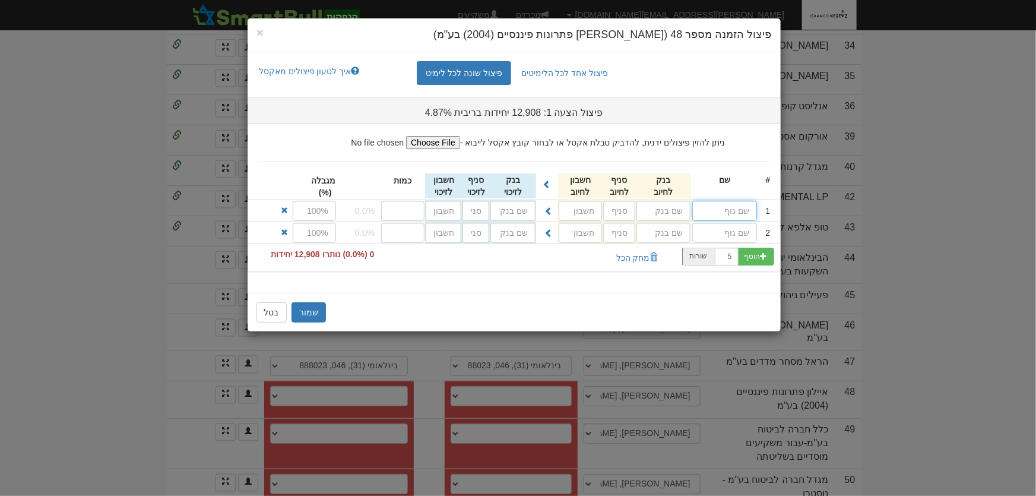
click at [730, 211] on input "text" at bounding box center [724, 211] width 65 height 20
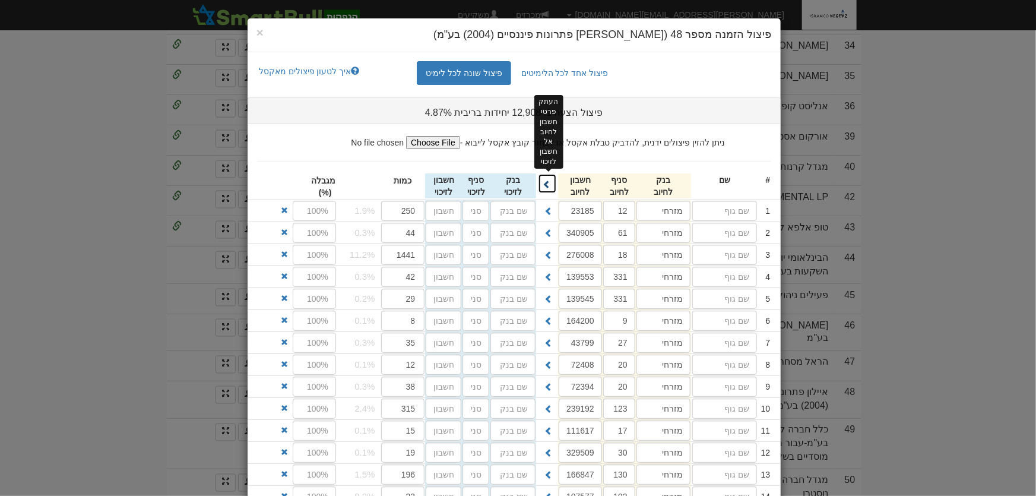
click at [550, 186] on span at bounding box center [547, 184] width 8 height 8
type input "מזרחי"
type input "12"
type input "23185"
type input "מזרחי"
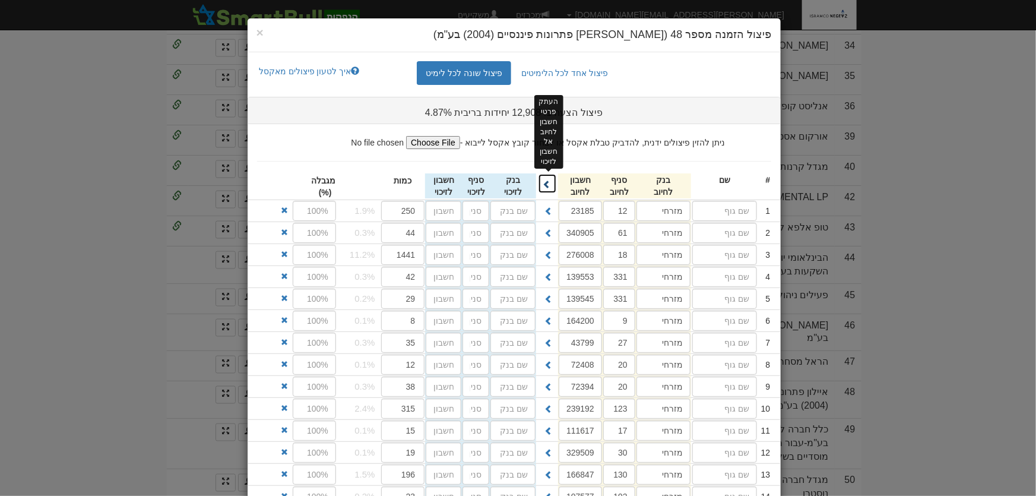
type input "61"
type input "340905"
type input "מזרחי"
type input "18"
type input "276008"
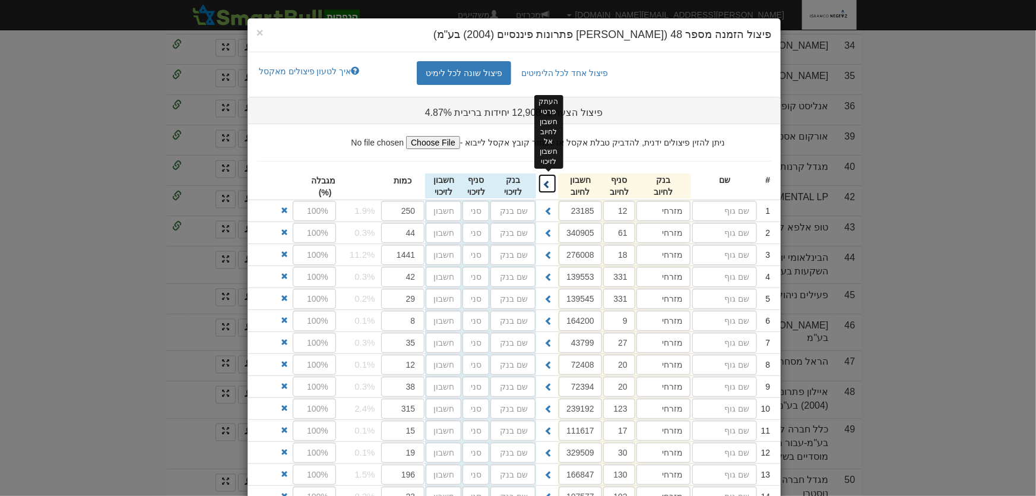
type input "מזרחי"
type input "331"
type input "139553"
type input "מזרחי"
type input "331"
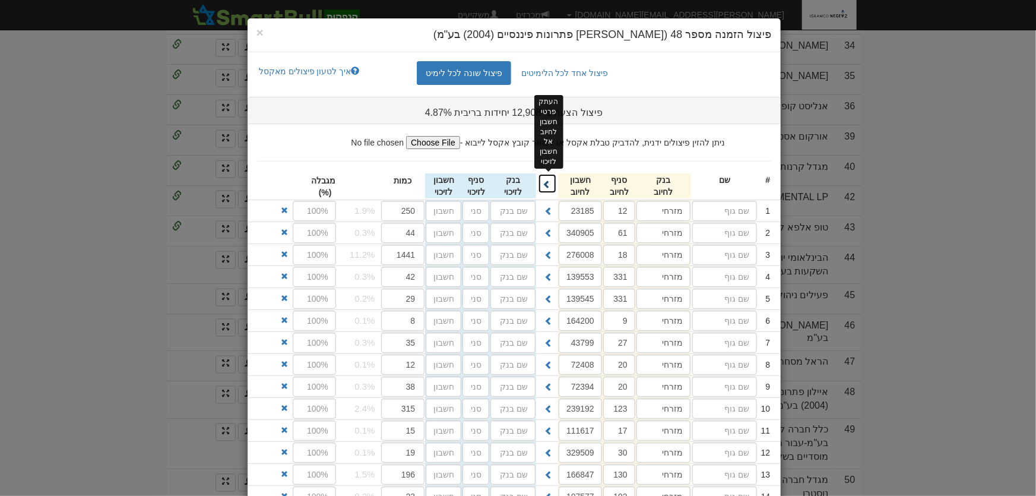
type input "139545"
type input "מזרחי"
type input "9"
type input "164200"
type input "מזרחי"
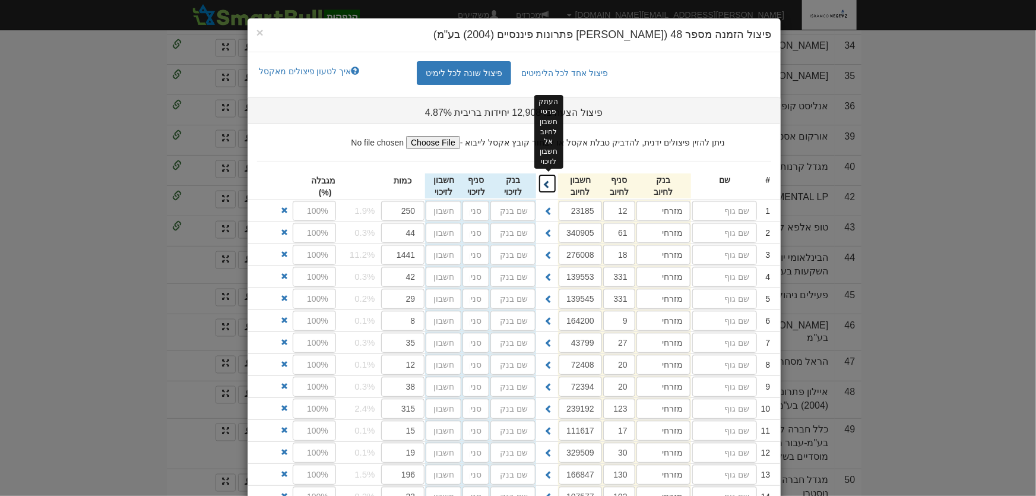
type input "27"
type input "43799"
type input "מזרחי"
type input "20"
type input "72408"
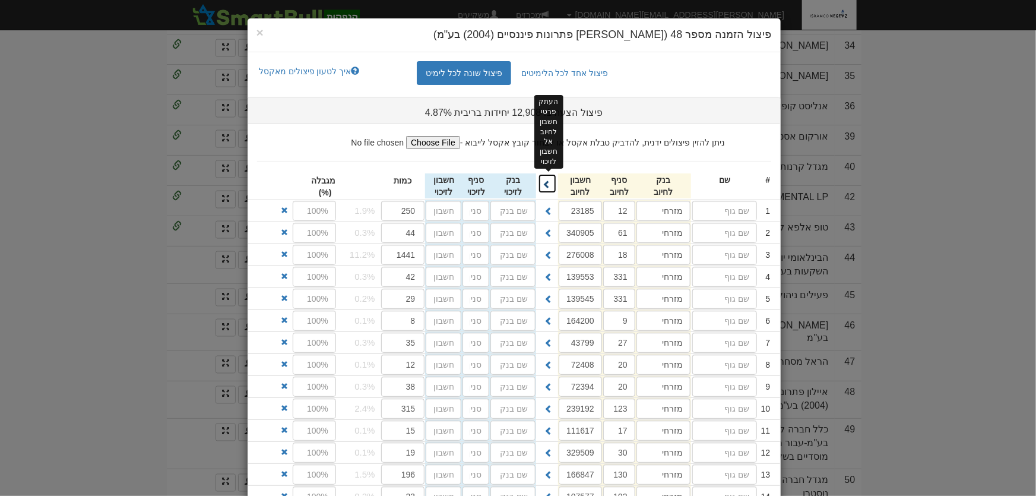
type input "מזרחי"
type input "20"
type input "72394"
type input "מזרחי"
type input "123"
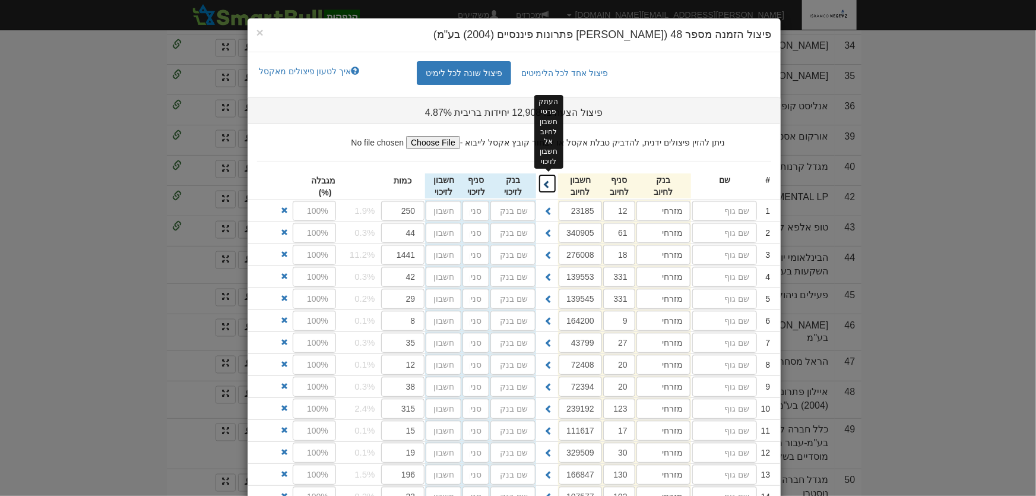
type input "239192"
type input "מזרחי"
type input "17"
type input "111617"
type input "מזרחי"
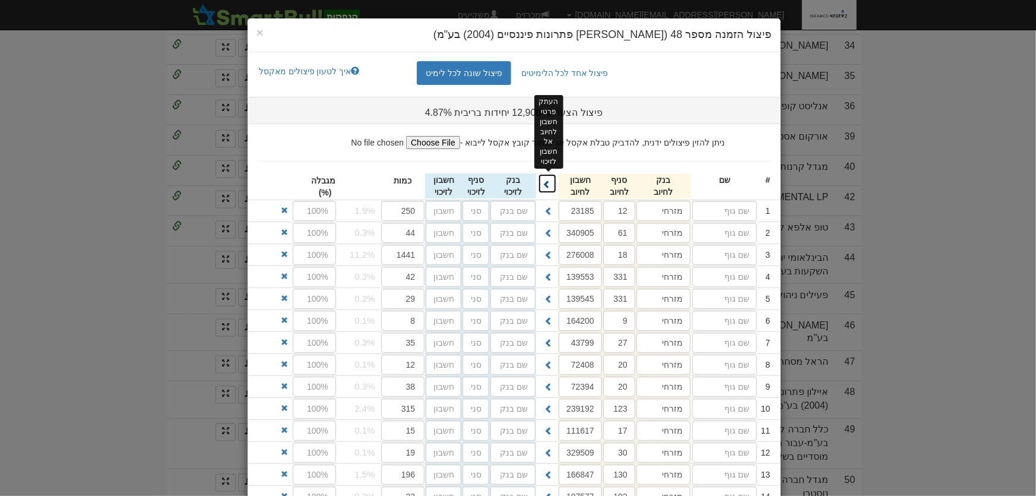
type input "30"
type input "329509"
type input "מזרחי"
type input "130"
type input "166847"
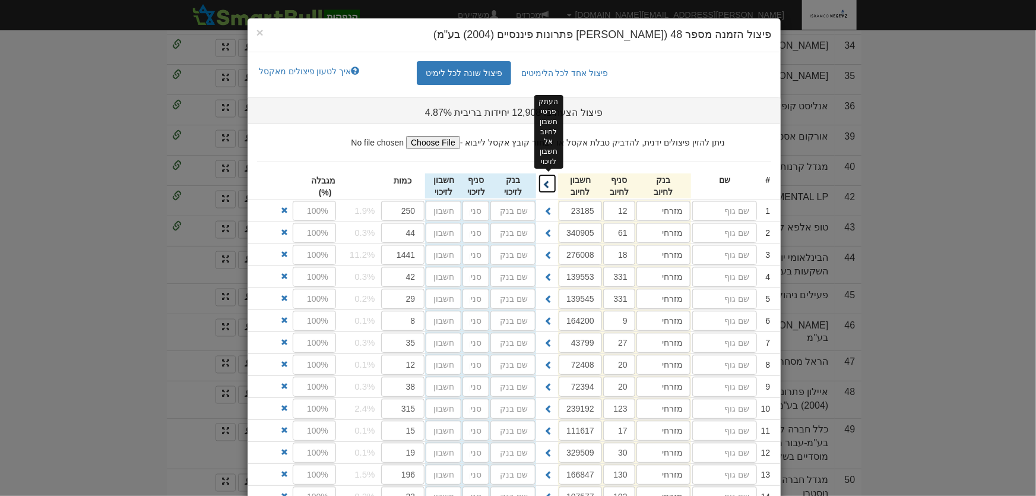
type input "מזרחי"
type input "192"
type input "107577"
type input "מזרחי"
type input "118"
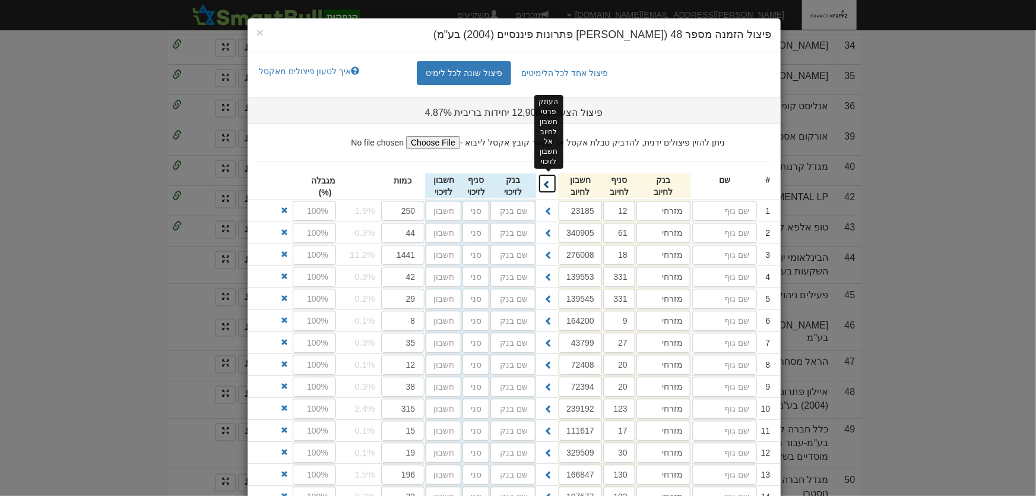
type input "376888"
type input "מזרחי"
type input "73"
type input "191299"
type input "מזרחי"
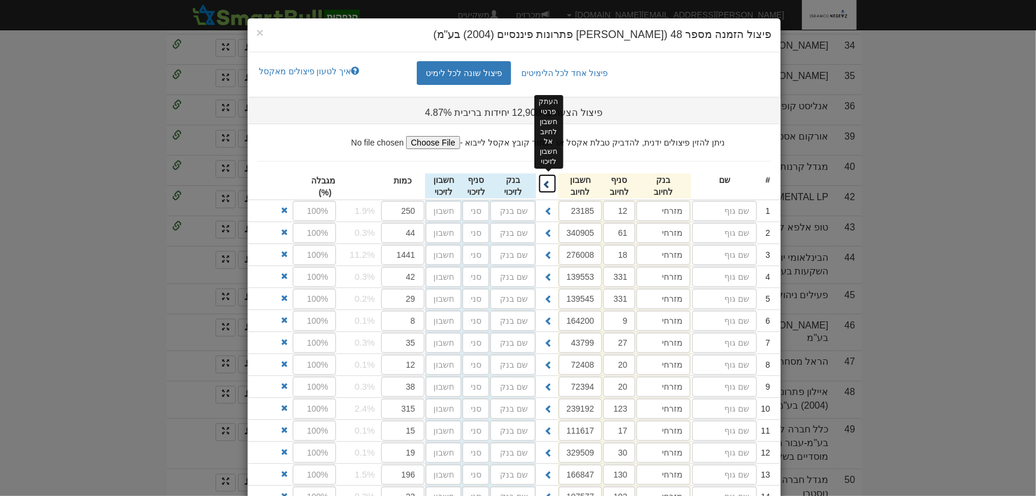
type input "26"
type input "543496"
type input "מזרחי"
type input "58"
type input "355405"
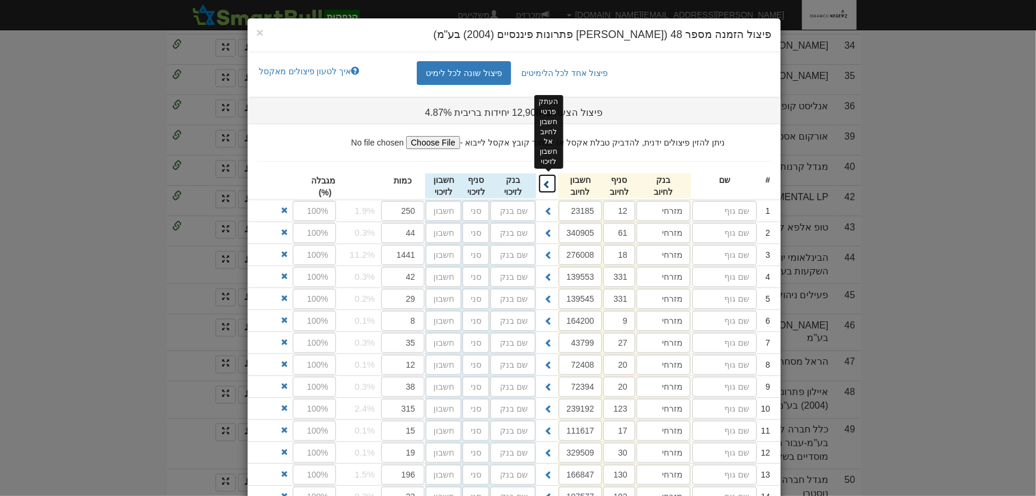
type input "מזרחי"
type input "55"
type input "353444"
type input "מזרחי"
type input "45"
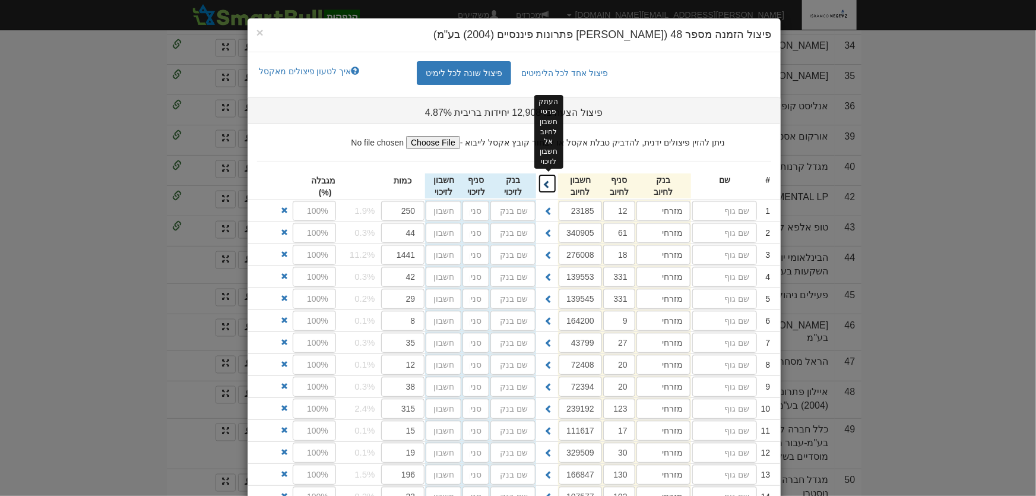
type input "360006"
type input "מזרחי"
type input "14"
type input "32815"
type input "מזרחי"
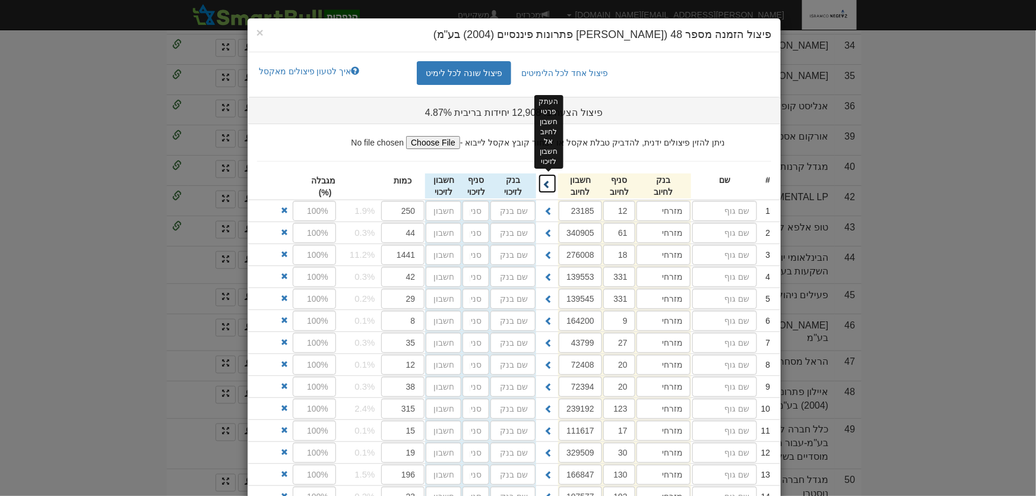
type input "28"
type input "87544"
type input "מזרחי"
type input "30"
type input "416274"
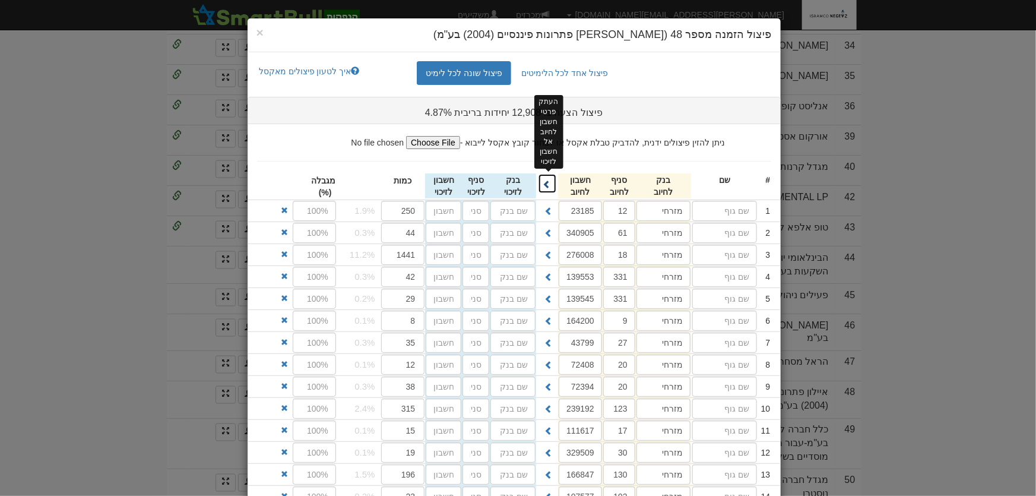
type input "מזרחי"
type input "49"
type input "433830"
type input "מזרחי"
type input "93"
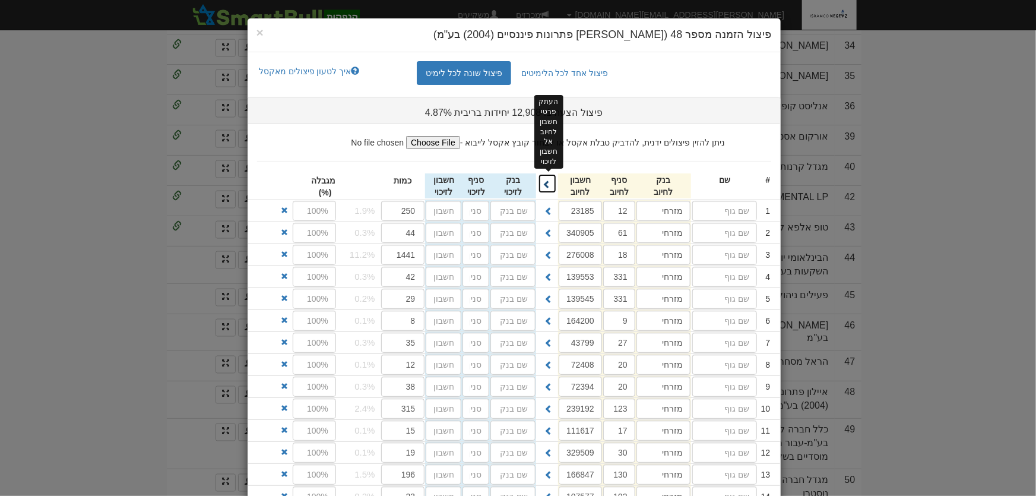
type input "291299"
type input "מזרחי"
type input "94"
type input "373035"
type input "מזרחי"
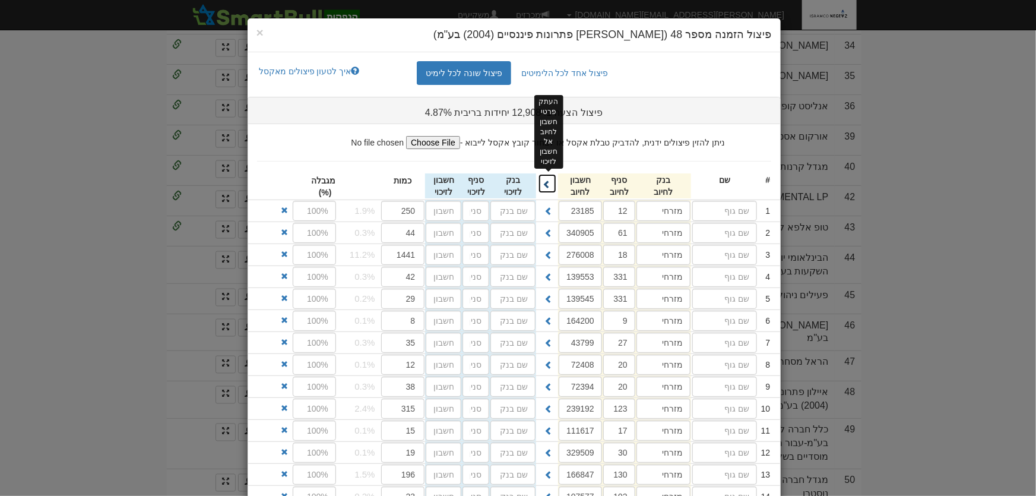
type input "115"
type input "20227989"
type input "מזרחי"
type input "150"
type input "333757"
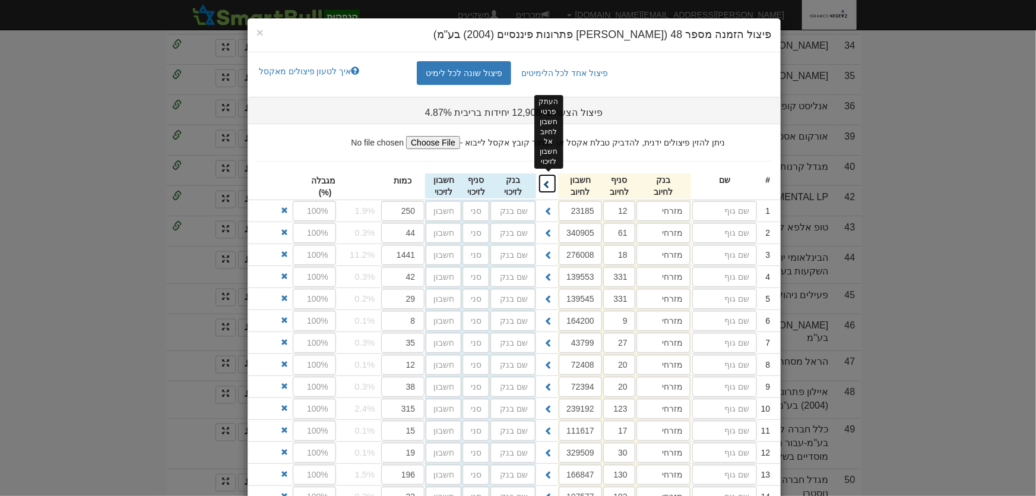
type input "מזרחי"
type input "160"
type input "207363"
type input "מזרחי"
type input "173"
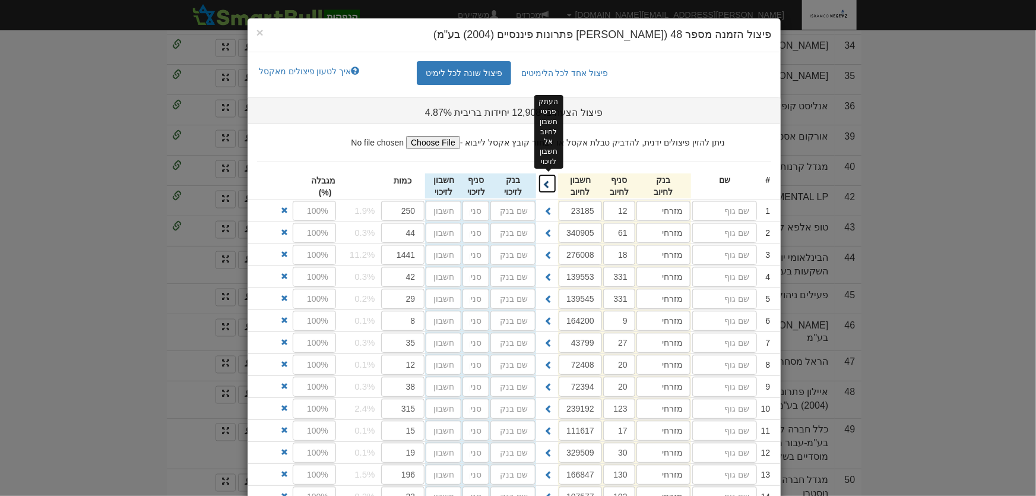
type input "491510"
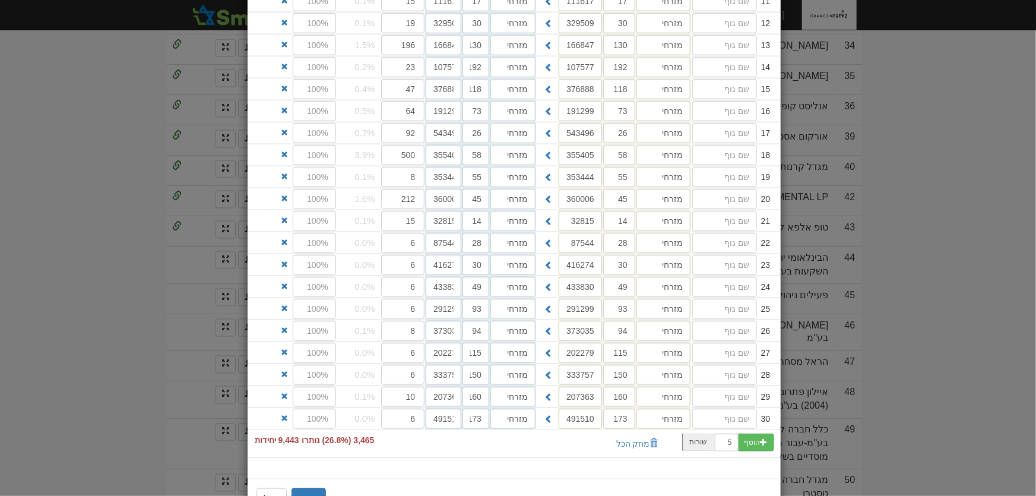
scroll to position [464, 0]
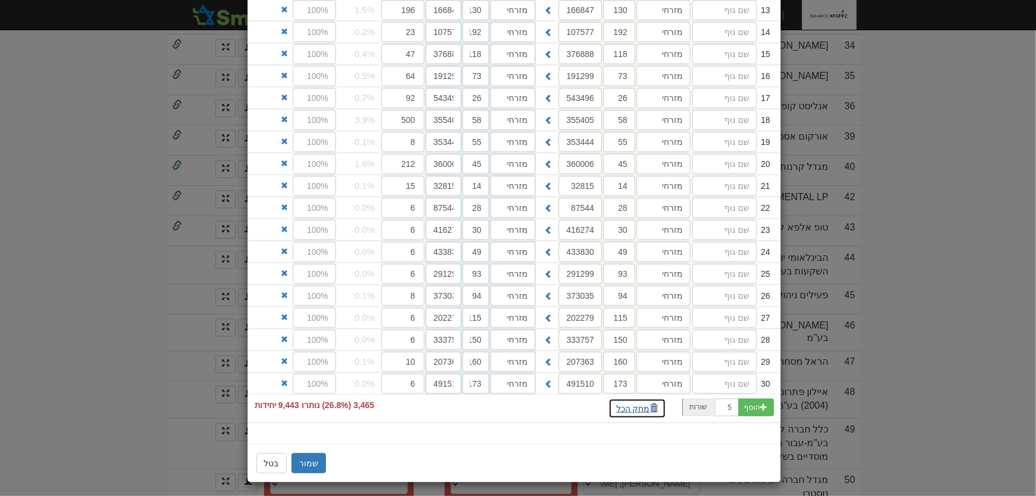
click at [630, 405] on button "מחק הכל" at bounding box center [637, 408] width 58 height 20
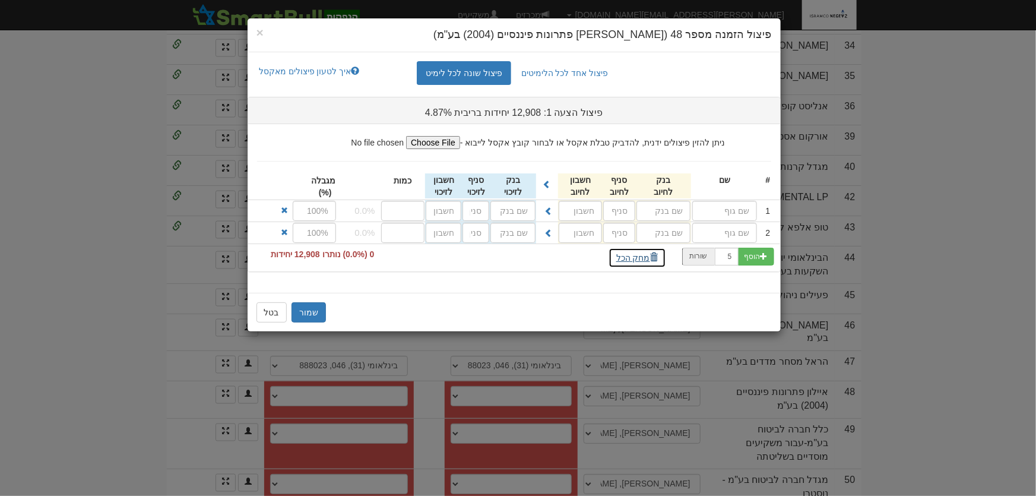
scroll to position [0, 0]
click at [731, 213] on input "text" at bounding box center [724, 211] width 65 height 20
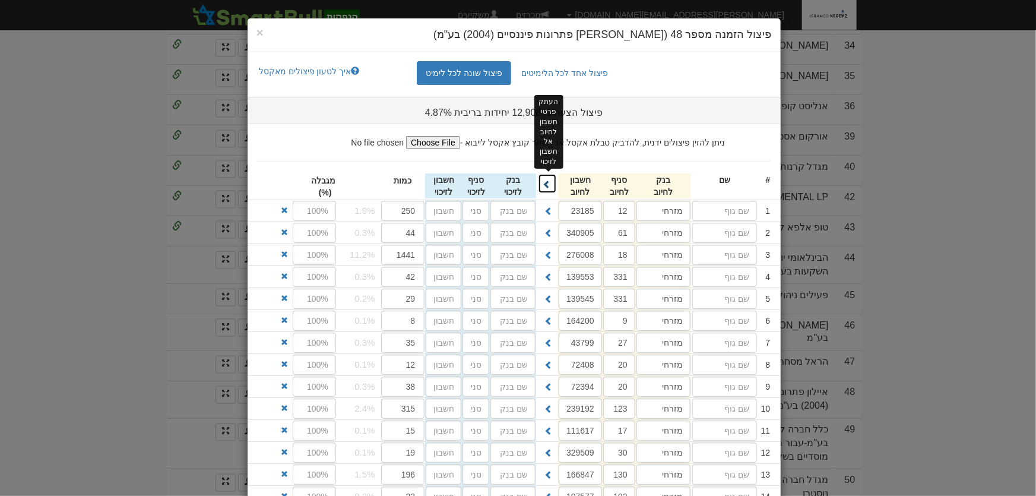
click at [549, 180] on span at bounding box center [547, 184] width 8 height 8
type input "מזרחי"
type input "12"
type input "23185"
type input "מזרחי"
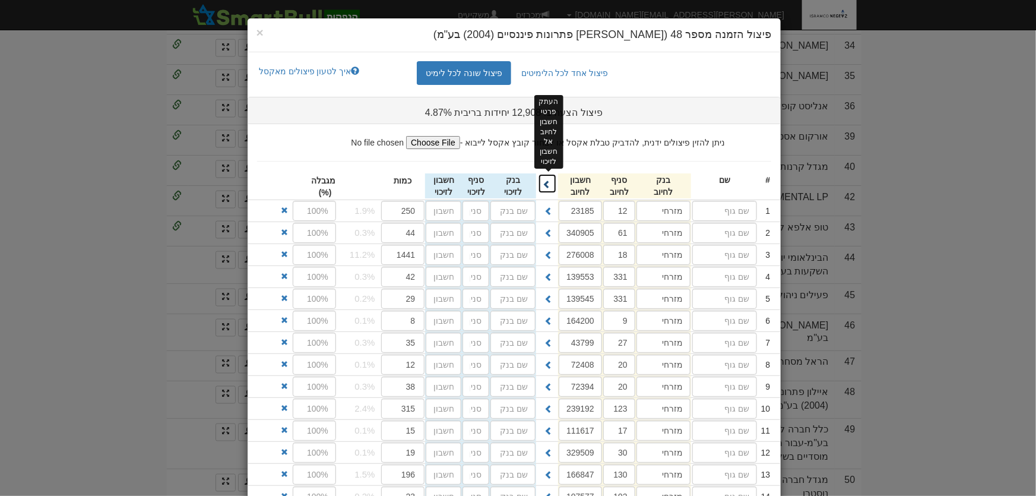
type input "61"
type input "340905"
type input "מזרחי"
type input "18"
type input "276008"
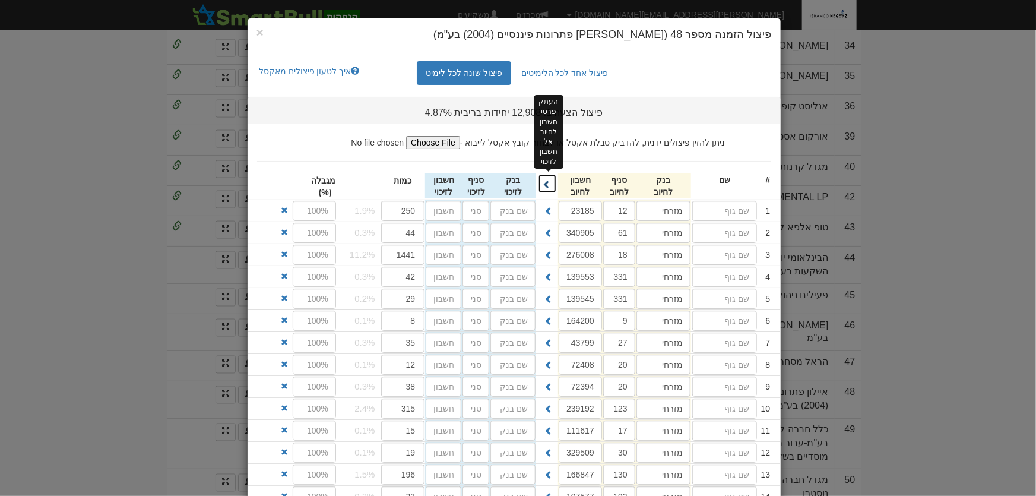
type input "מזרחי"
type input "331"
type input "139553"
type input "מזרחי"
type input "331"
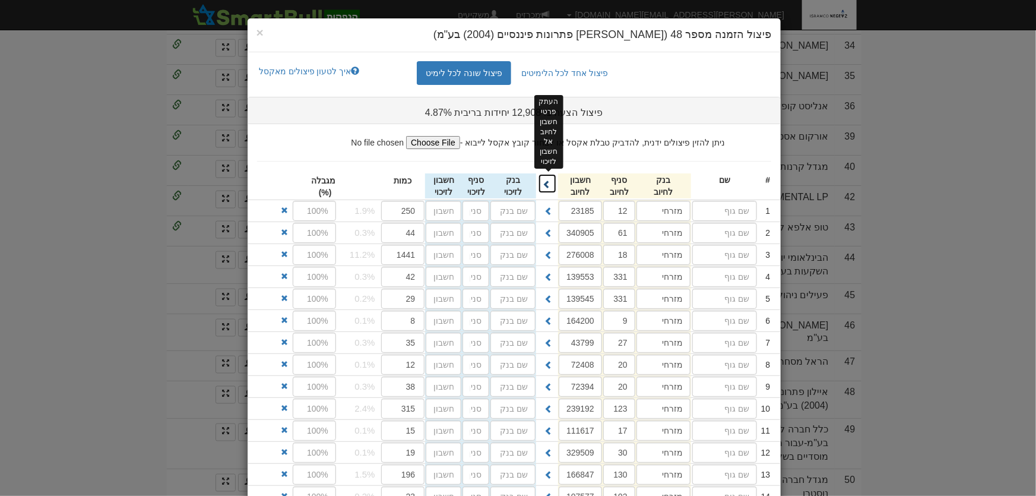
type input "139545"
type input "מזרחי"
type input "9"
type input "164200"
type input "מזרחי"
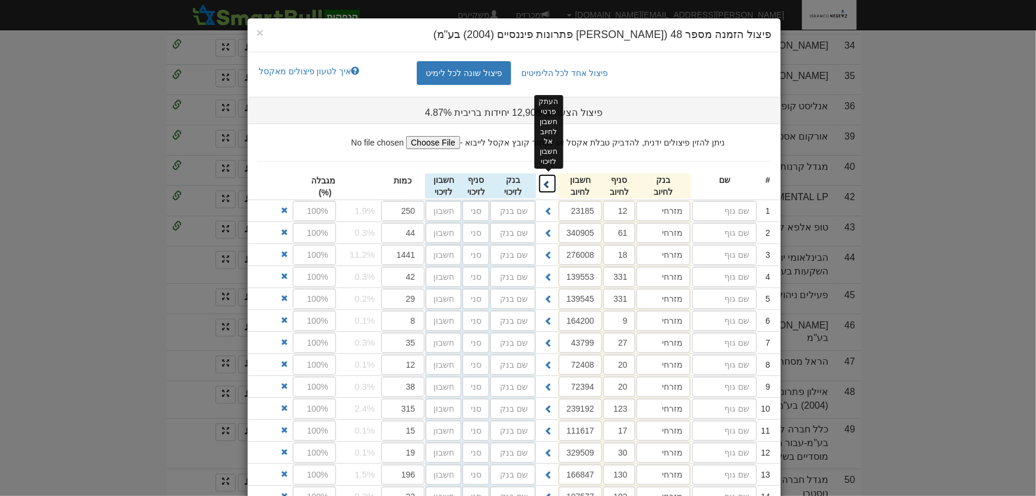
type input "27"
type input "43799"
type input "מזרחי"
type input "20"
type input "72408"
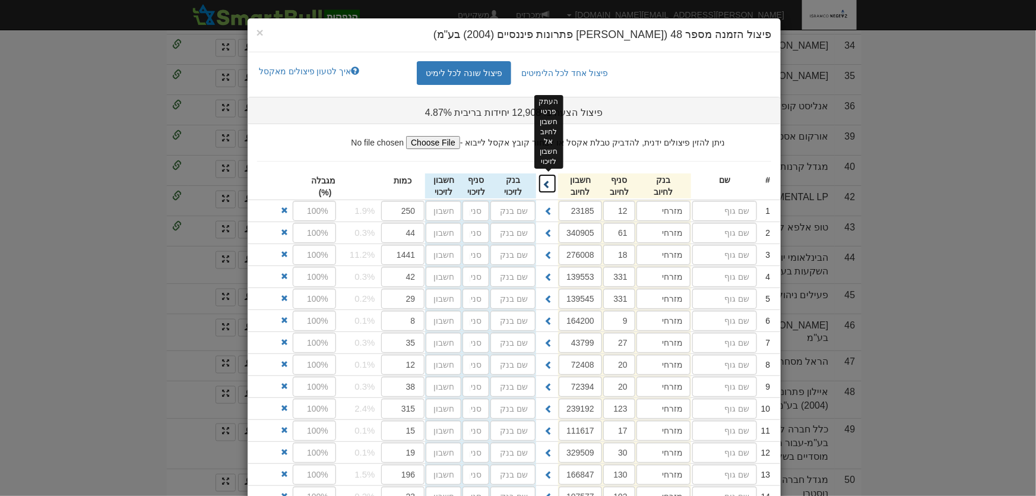
type input "מזרחי"
type input "20"
type input "72394"
type input "מזרחי"
type input "123"
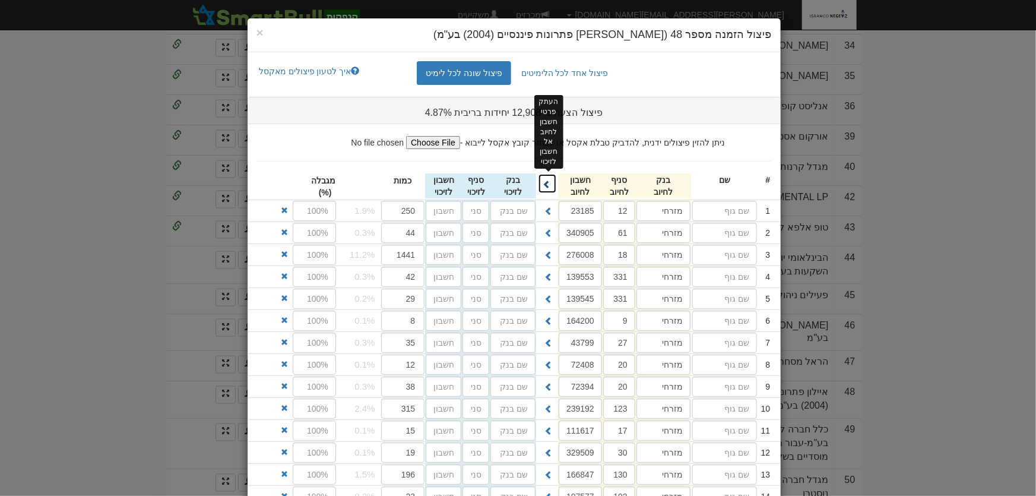
type input "239192"
type input "מזרחי"
type input "17"
type input "111617"
type input "מזרחי"
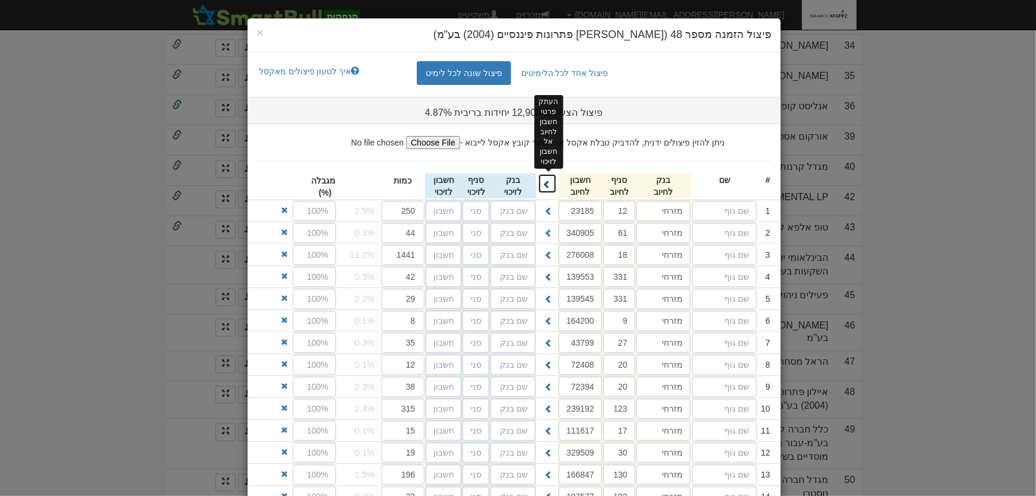
type input "30"
type input "329509"
type input "מזרחי"
type input "130"
type input "166847"
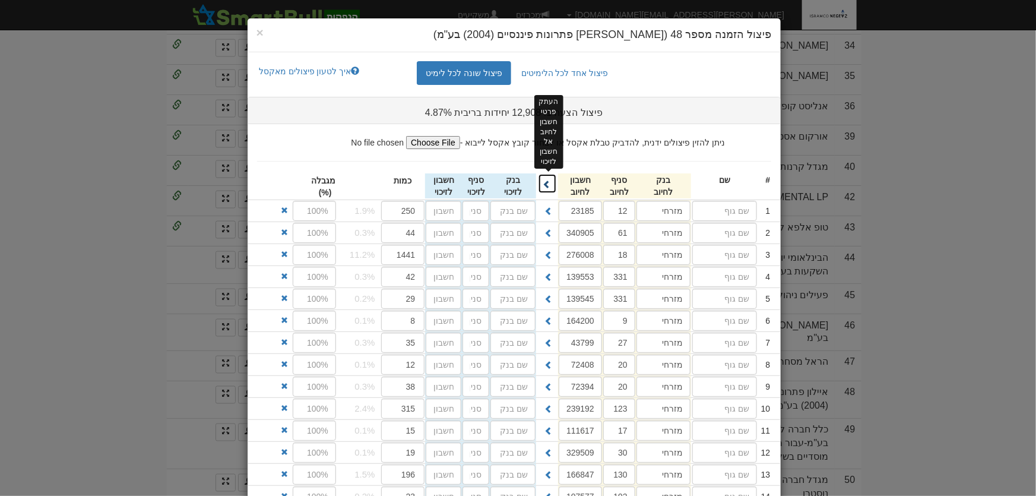
type input "מזרחי"
type input "192"
type input "107577"
type input "מזרחי"
type input "118"
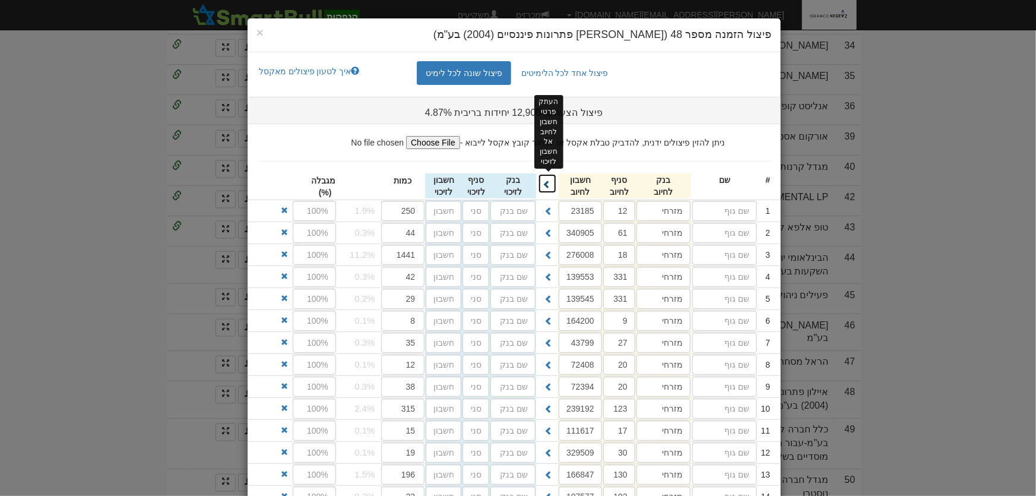
type input "376888"
type input "מזרחי"
type input "73"
type input "191299"
type input "מזרחי"
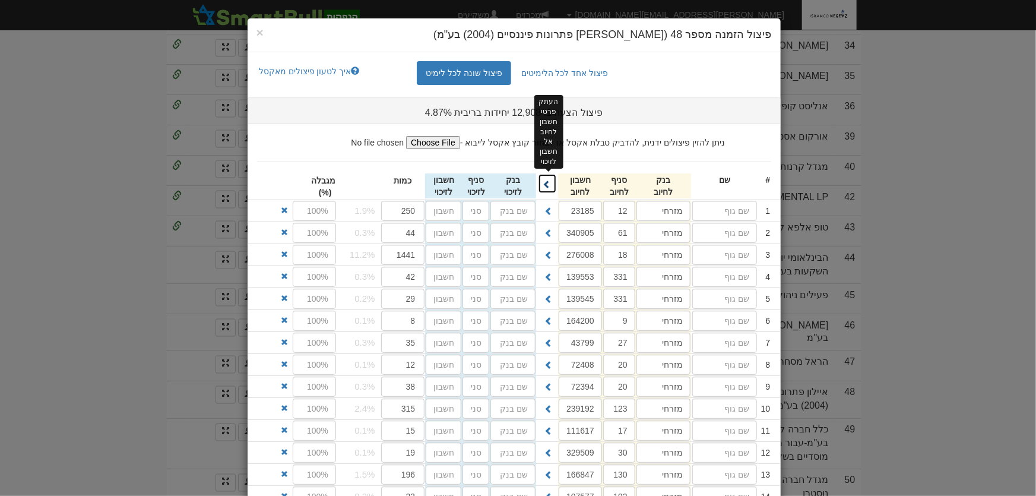
type input "26"
type input "543496"
type input "מזרחי"
type input "58"
type input "355405"
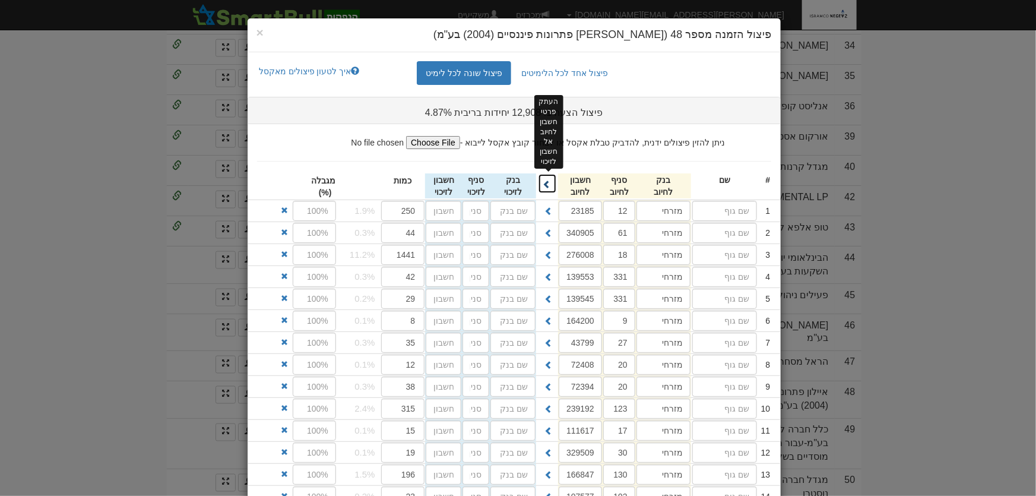
type input "מזרחי"
type input "55"
type input "353444"
type input "מזרחי"
type input "45"
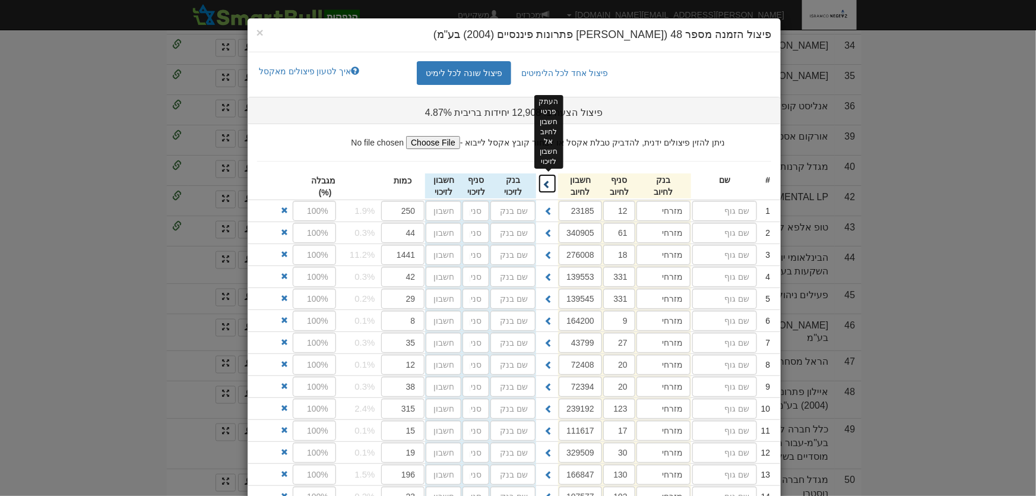
type input "360006"
type input "מזרחי"
type input "14"
type input "32815"
type input "מזרחי"
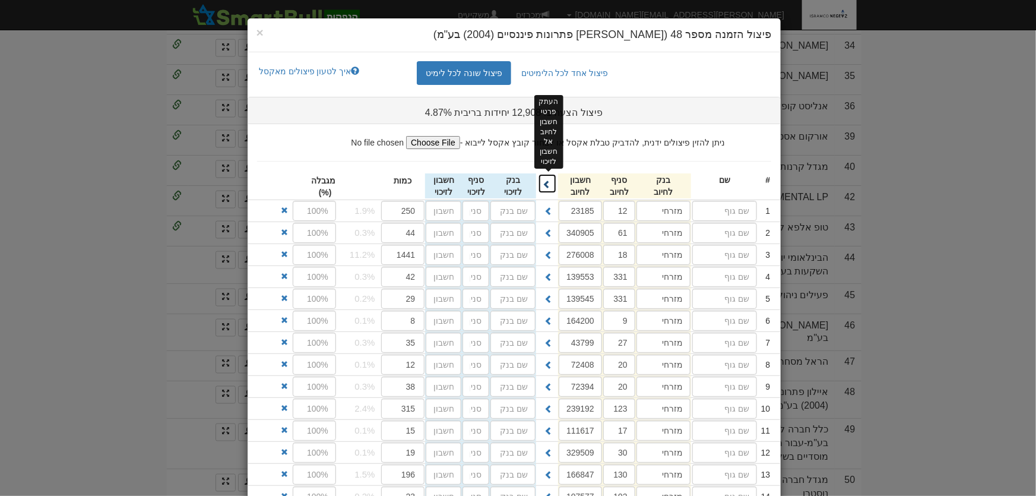
type input "28"
type input "87544"
type input "מזרחי"
type input "30"
type input "416274"
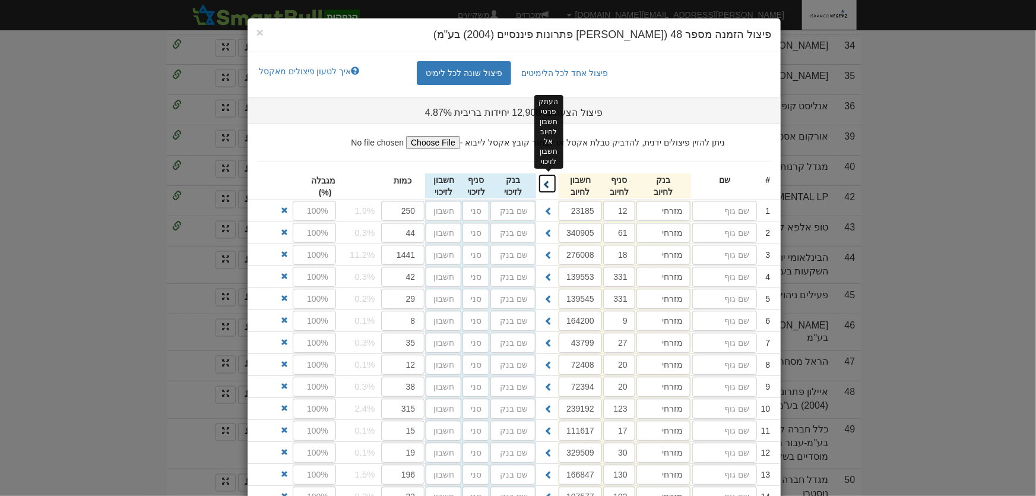
type input "מזרחי"
type input "49"
type input "433830"
type input "מזרחי"
type input "93"
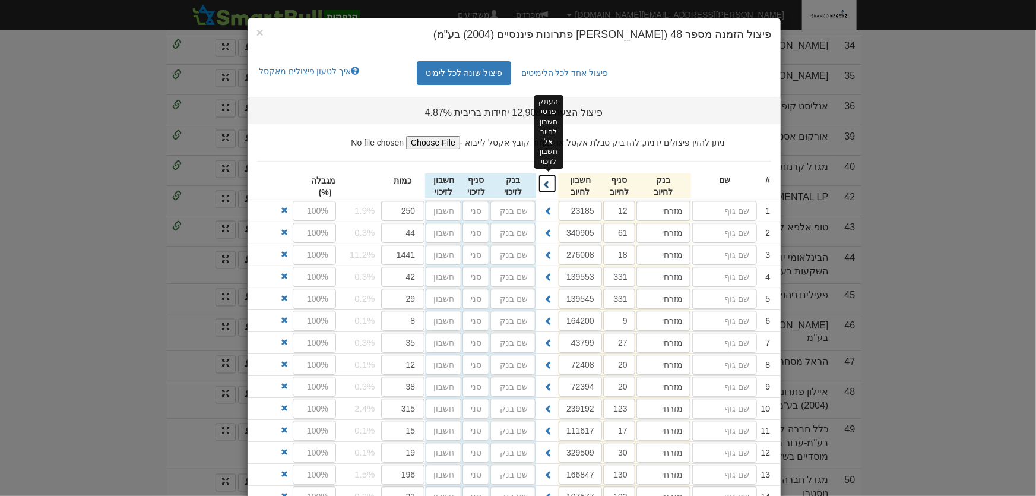
type input "291299"
type input "מזרחי"
type input "94"
type input "373035"
type input "מזרחי"
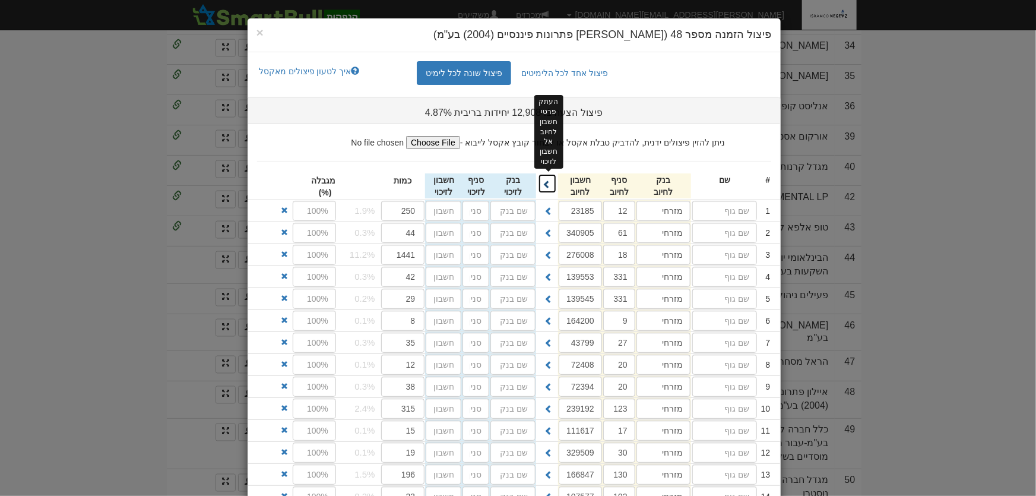
type input "115"
type input "20227989"
type input "מזרחי"
type input "150"
type input "333757"
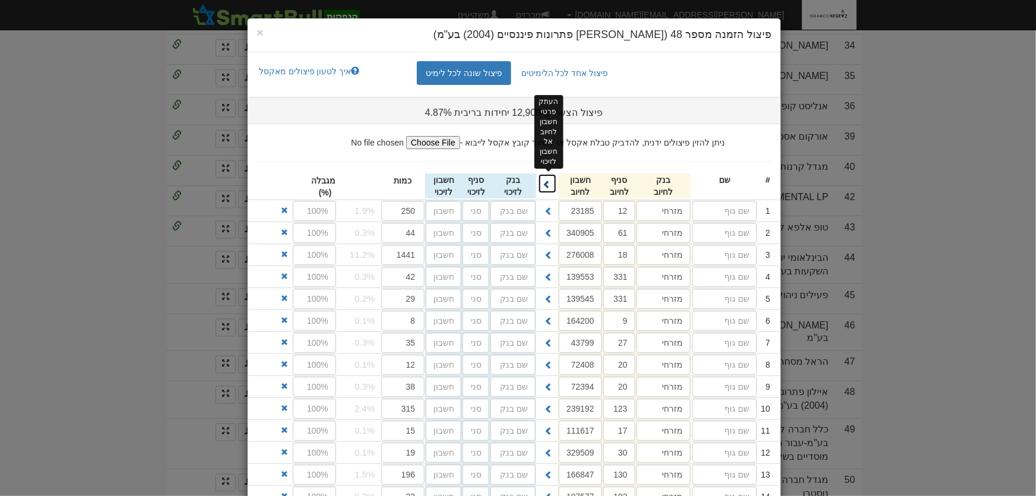
type input "מזרחי"
type input "160"
type input "207363"
type input "מזרחי"
type input "173"
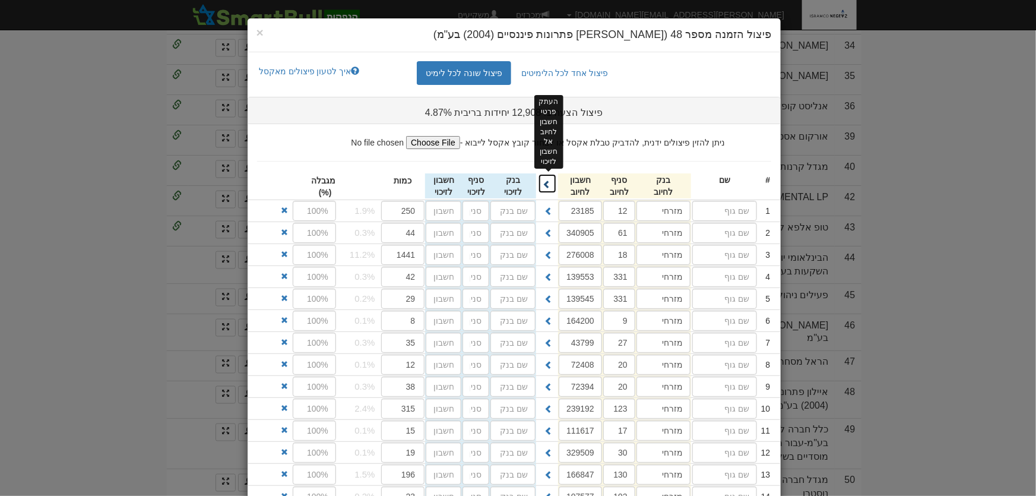
type input "491510"
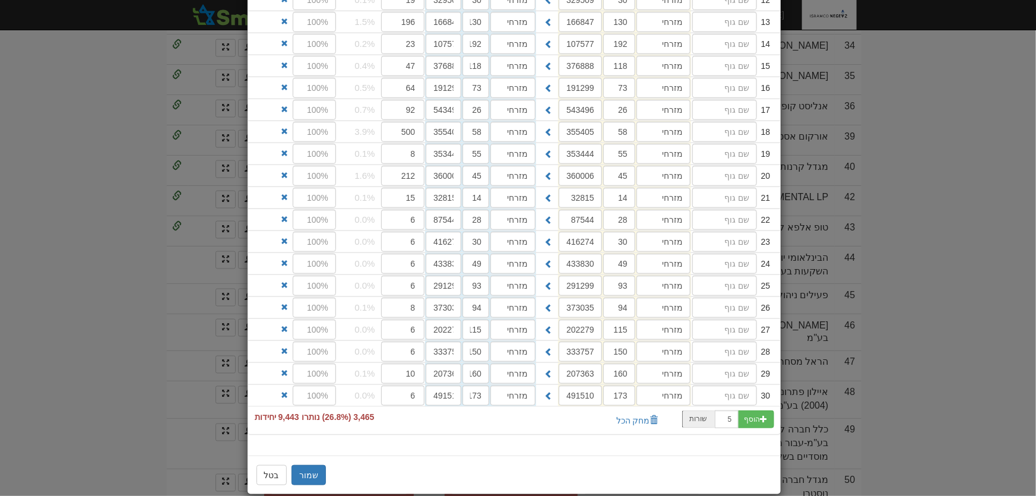
scroll to position [464, 0]
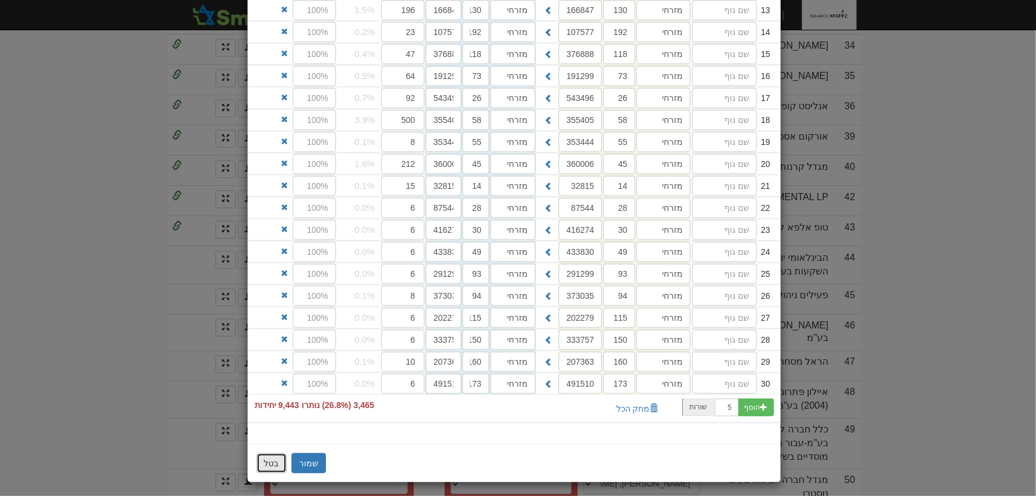
click at [278, 457] on button "בטל" at bounding box center [271, 463] width 30 height 20
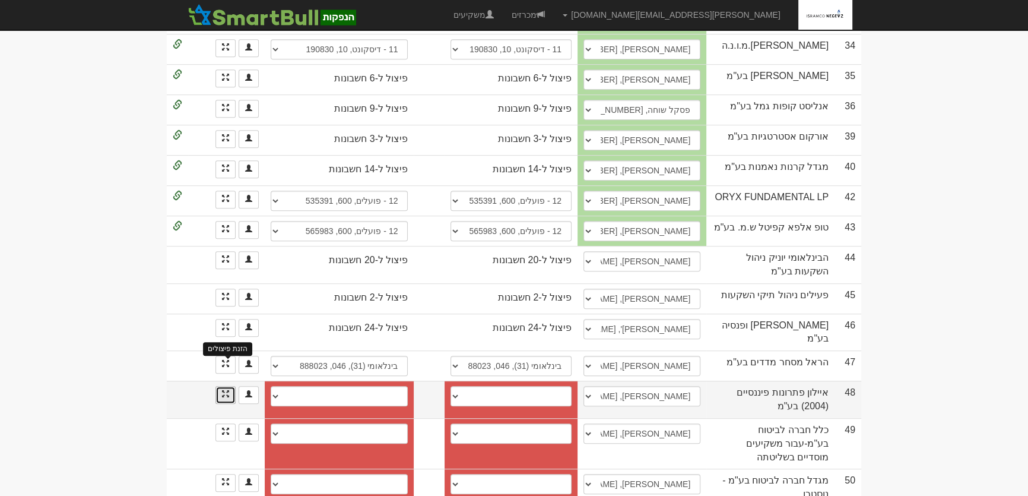
click at [226, 390] on span at bounding box center [225, 393] width 7 height 7
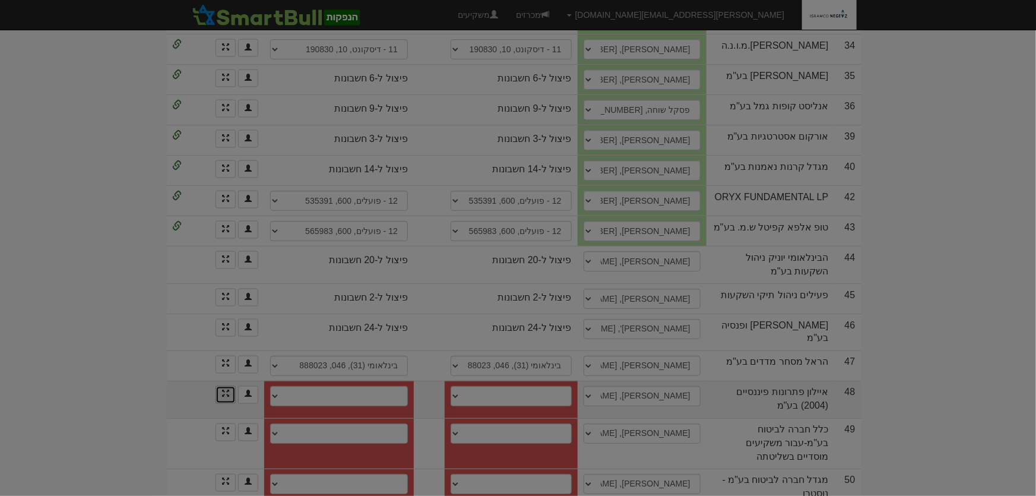
scroll to position [0, 0]
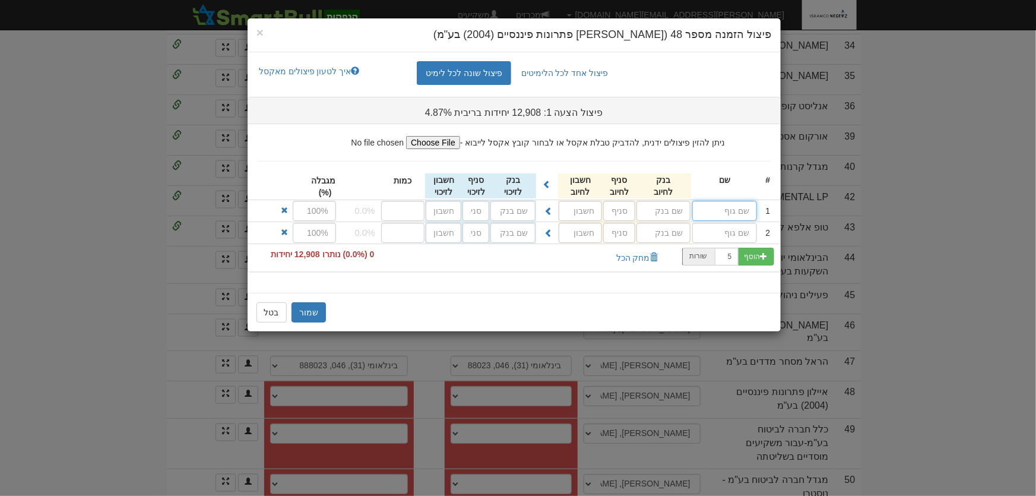
click at [724, 211] on input "text" at bounding box center [724, 211] width 65 height 20
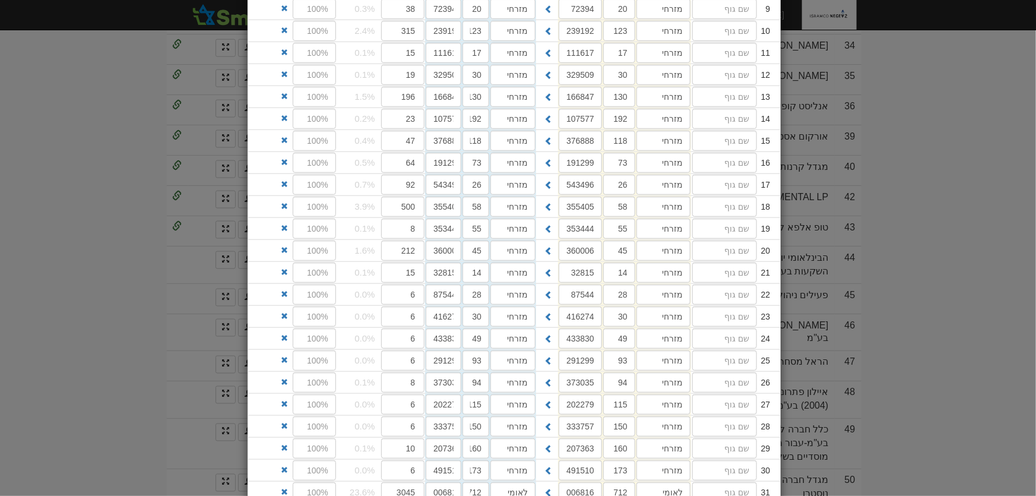
scroll to position [705, 0]
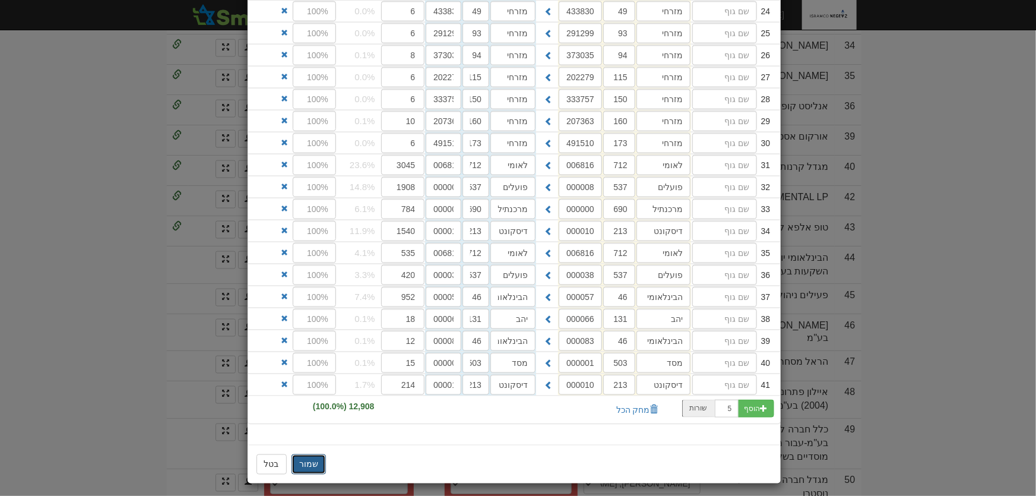
click at [314, 461] on button "שמור" at bounding box center [308, 464] width 34 height 20
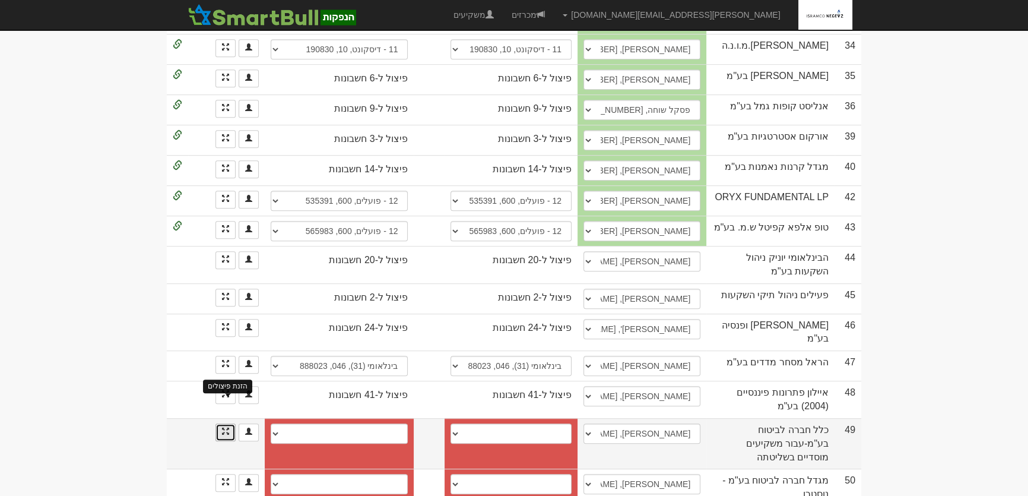
click at [227, 427] on span at bounding box center [225, 430] width 7 height 7
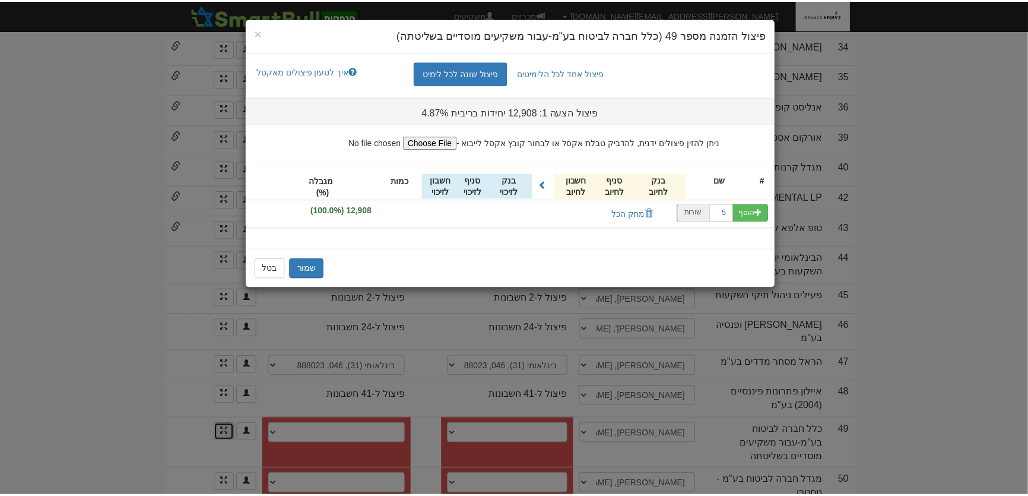
scroll to position [0, 0]
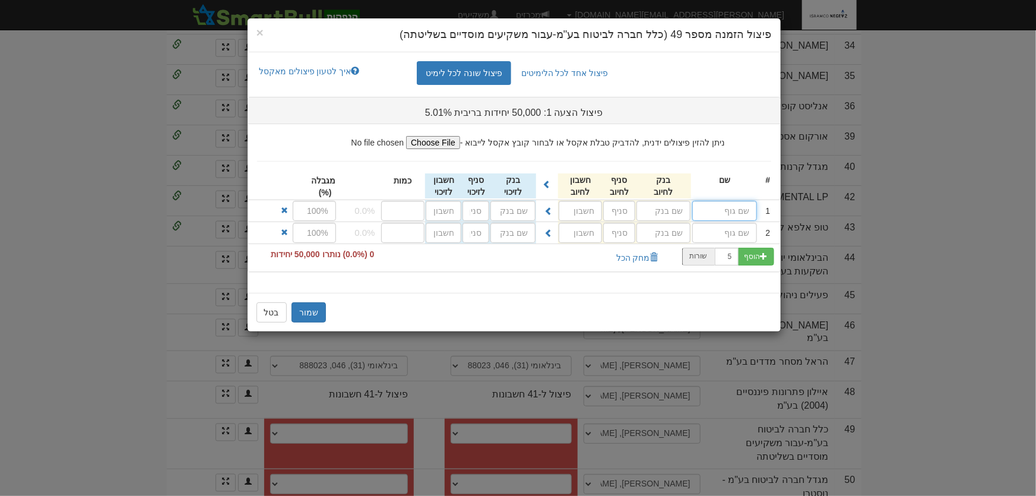
click at [728, 208] on input "text" at bounding box center [724, 211] width 65 height 20
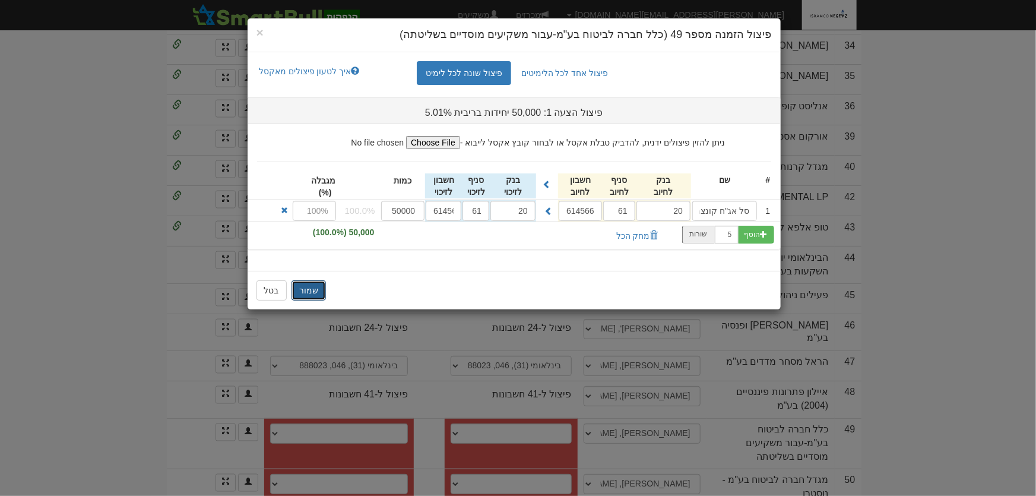
click at [297, 284] on button "שמור" at bounding box center [308, 290] width 34 height 20
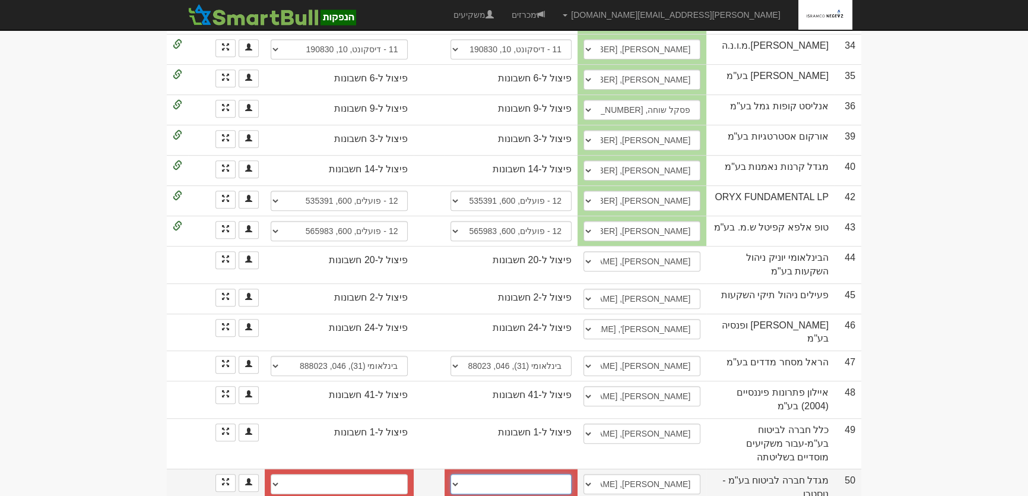
click at [551, 474] on select "פועלים, 600, 52974 חשבון חדש" at bounding box center [510, 484] width 121 height 20
click at [230, 474] on link at bounding box center [225, 483] width 20 height 18
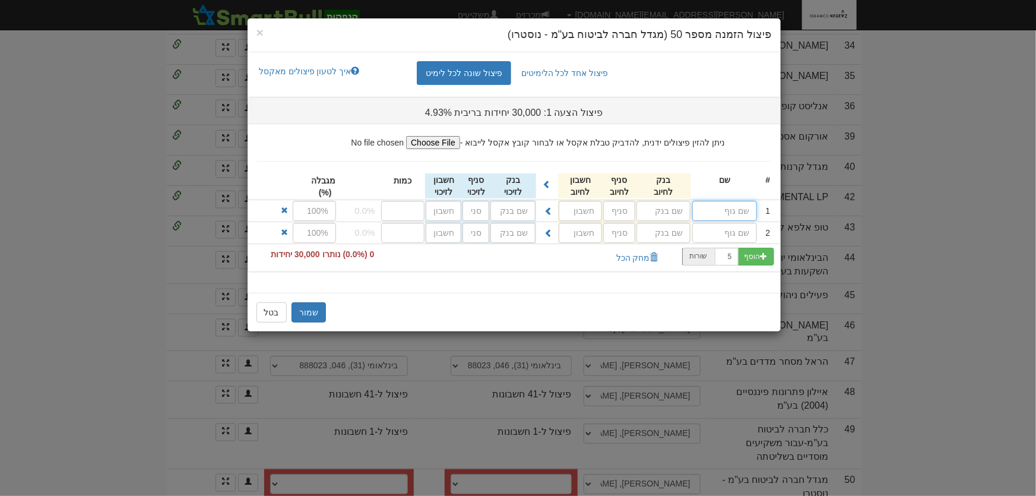
click at [737, 210] on input "text" at bounding box center [724, 211] width 65 height 20
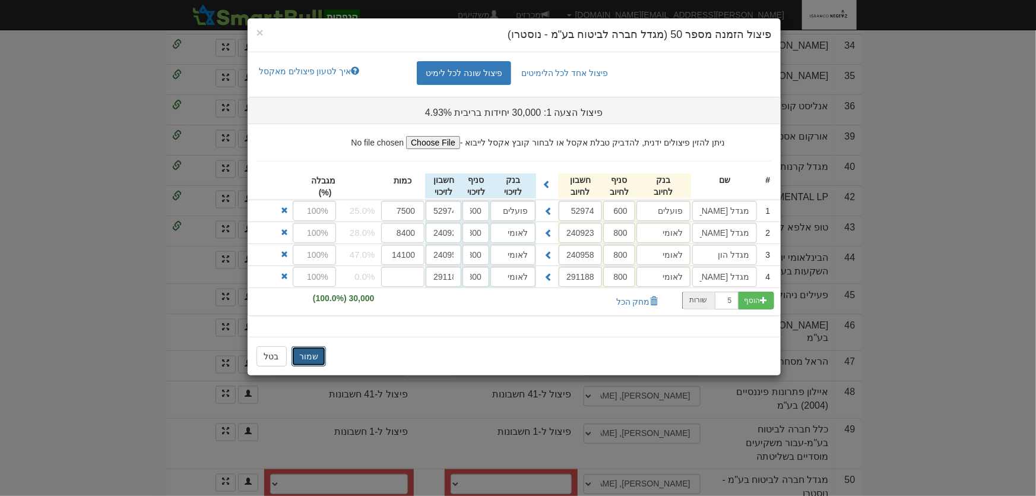
click at [313, 354] on button "שמור" at bounding box center [308, 356] width 34 height 20
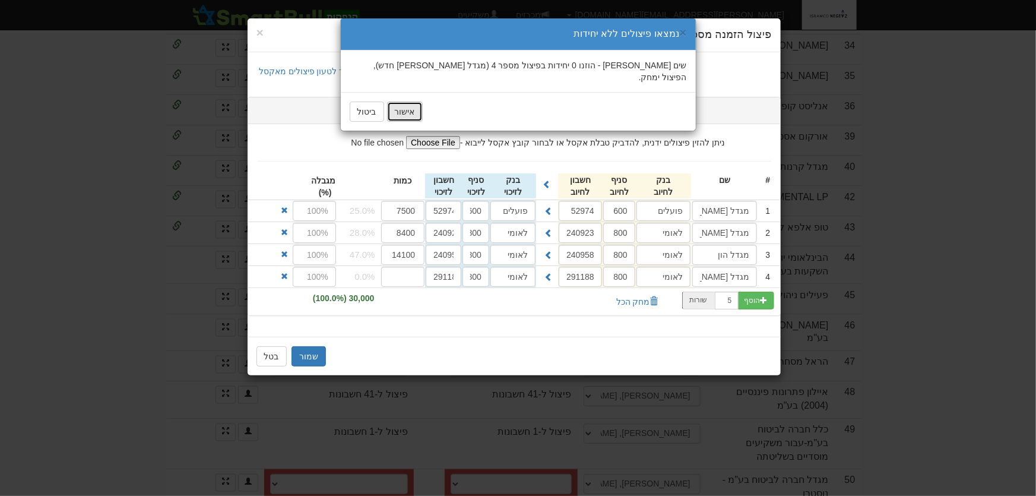
drag, startPoint x: 396, startPoint y: 100, endPoint x: 397, endPoint y: 109, distance: 8.9
click at [397, 101] on button "אישור" at bounding box center [405, 111] width 36 height 20
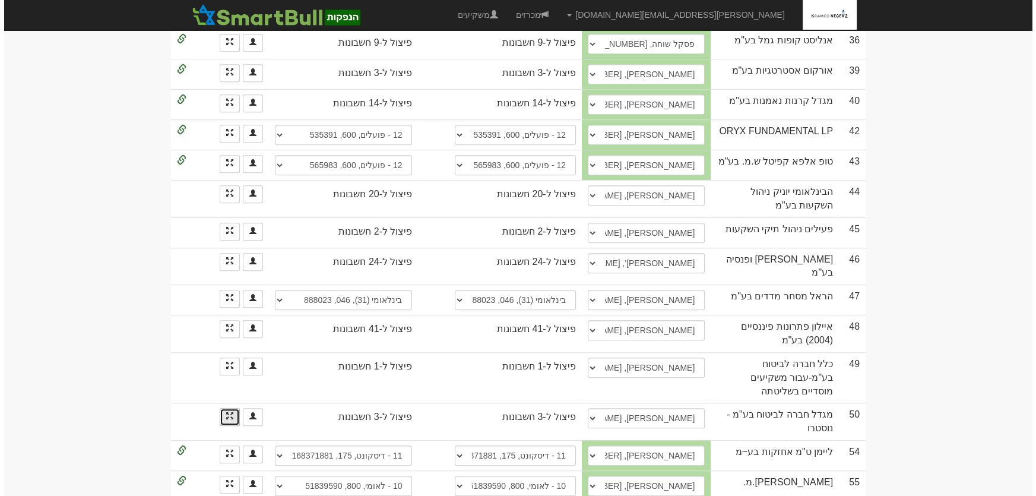
scroll to position [938, 0]
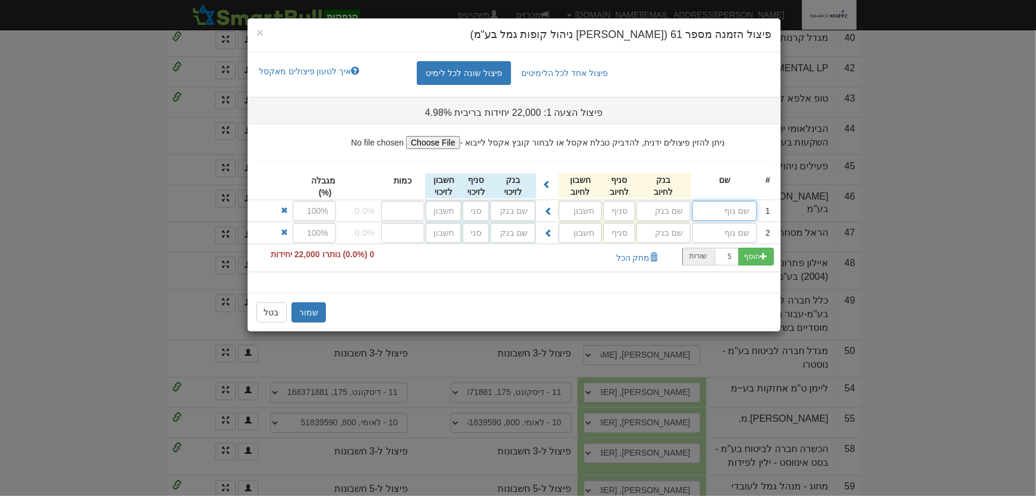
click at [718, 208] on input "text" at bounding box center [724, 211] width 65 height 20
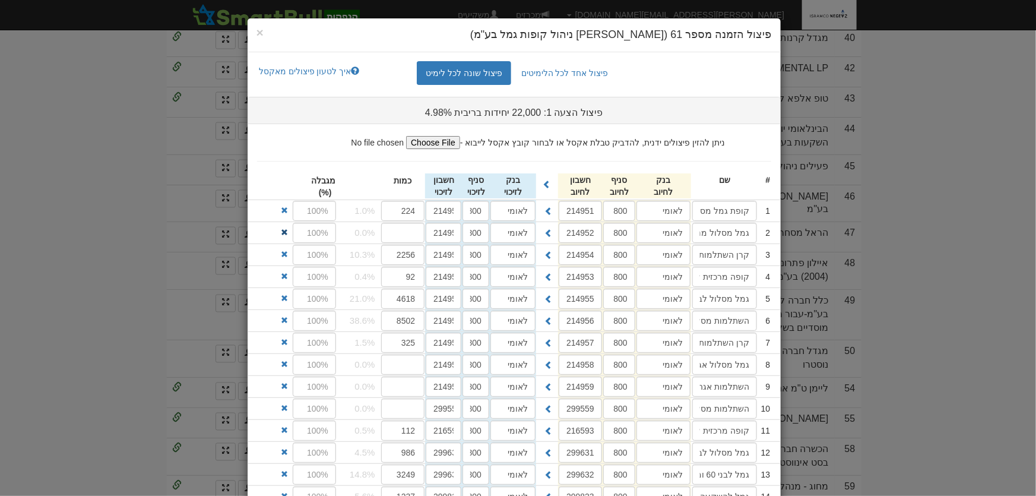
click at [285, 234] on span at bounding box center [284, 232] width 7 height 7
click at [288, 342] on span at bounding box center [284, 341] width 7 height 7
click at [287, 426] on span at bounding box center [284, 429] width 7 height 7
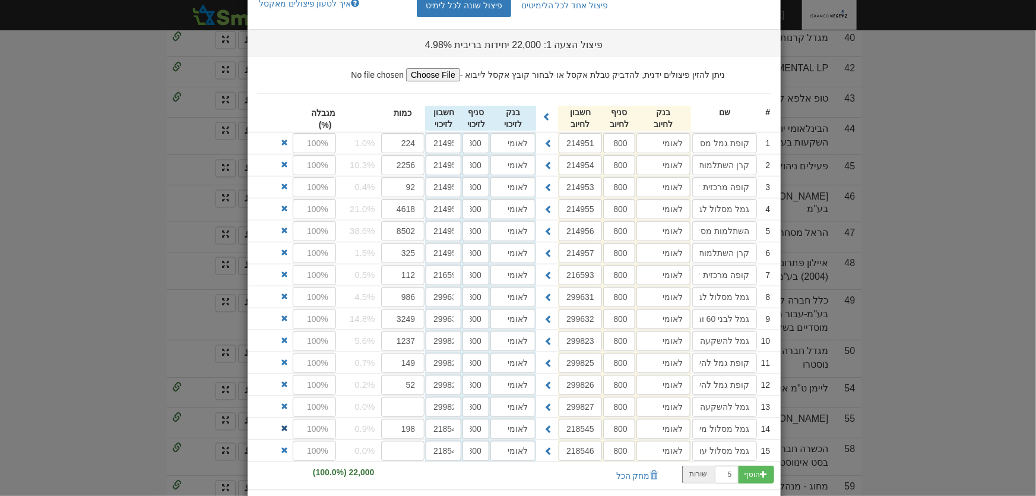
scroll to position [137, 0]
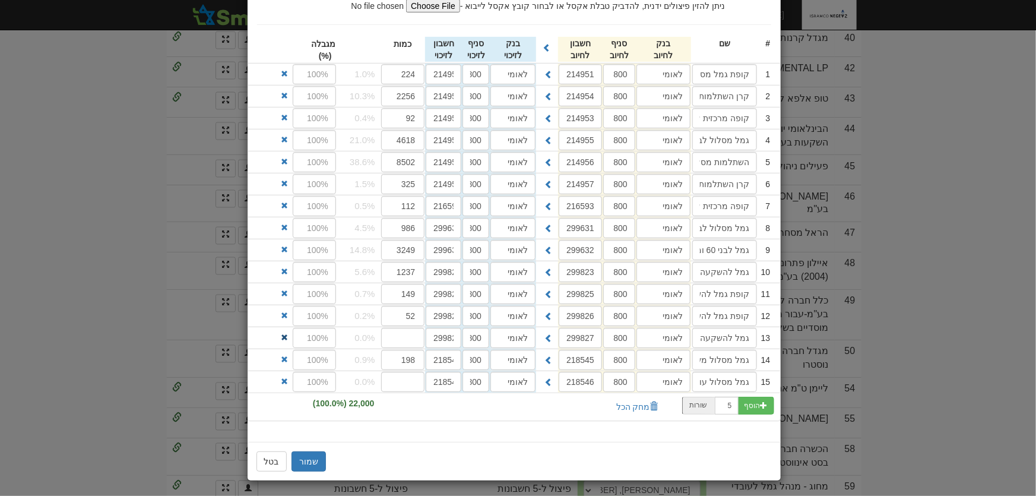
click at [288, 335] on span at bounding box center [284, 337] width 7 height 7
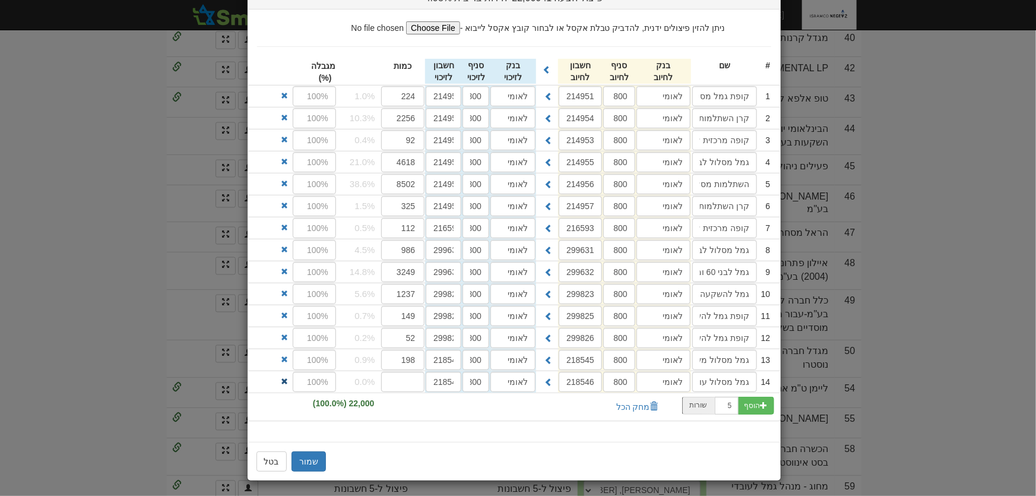
click at [288, 379] on span at bounding box center [284, 380] width 7 height 7
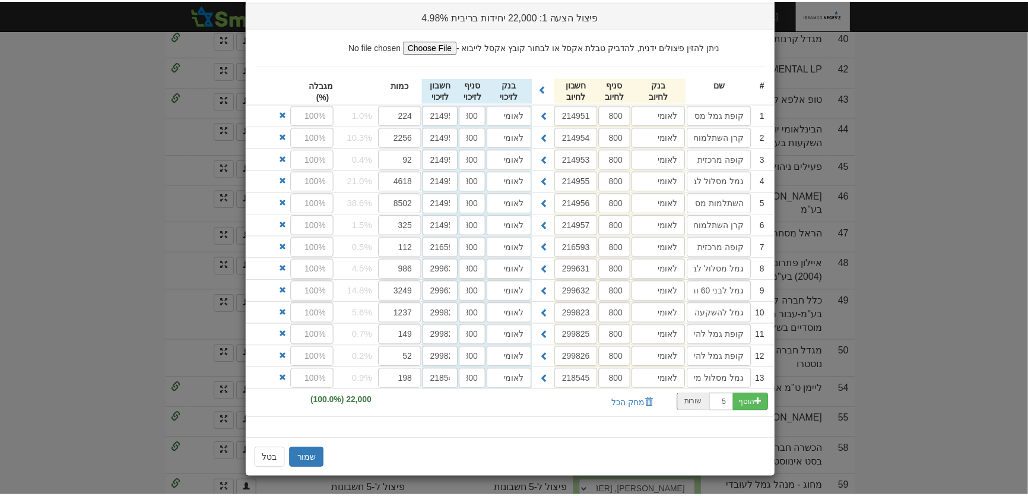
scroll to position [93, 0]
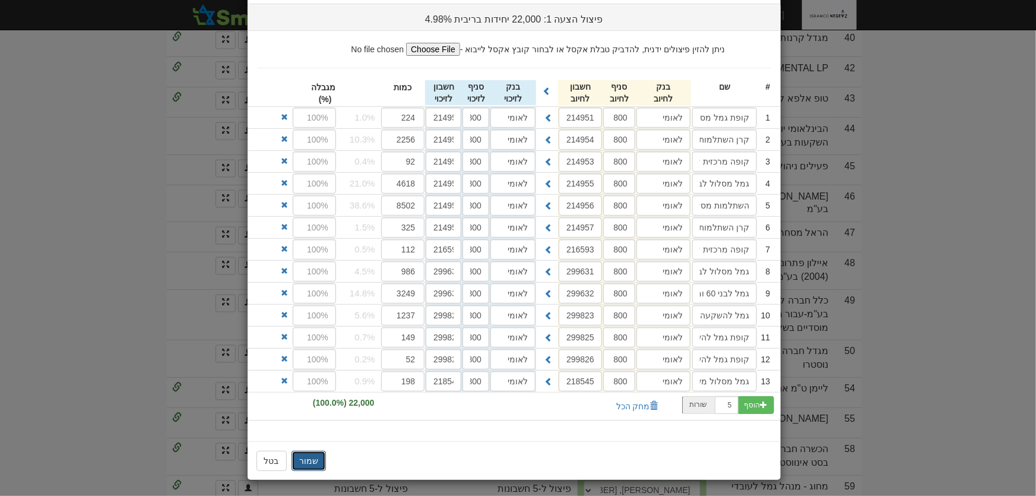
click at [308, 462] on button "שמור" at bounding box center [308, 460] width 34 height 20
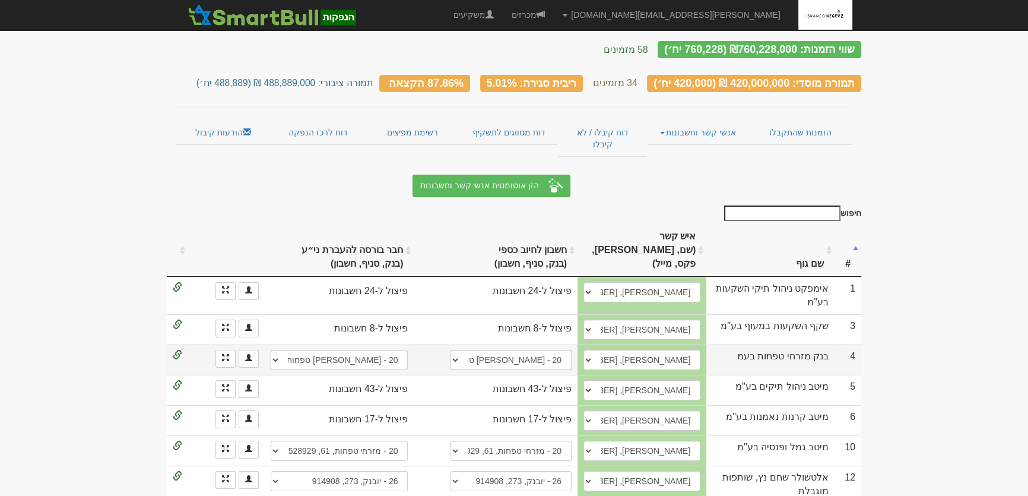
scroll to position [0, 0]
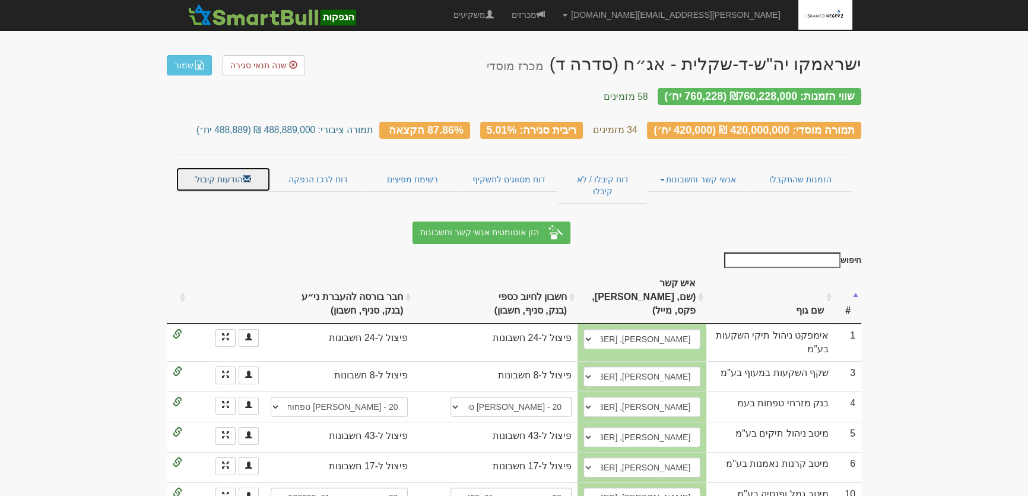
click at [226, 167] on link "הודעות קיבול" at bounding box center [223, 179] width 95 height 25
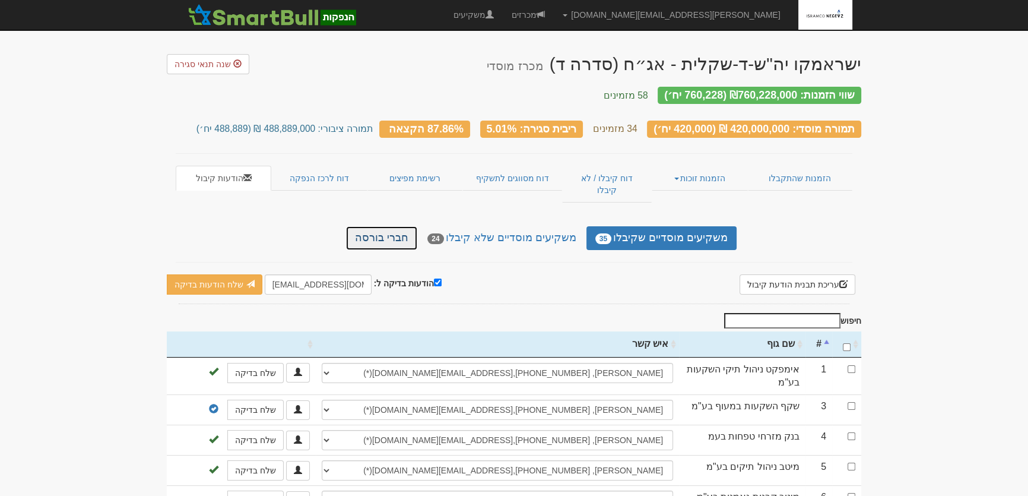
click at [392, 226] on link "חברי בורסה" at bounding box center [381, 238] width 71 height 24
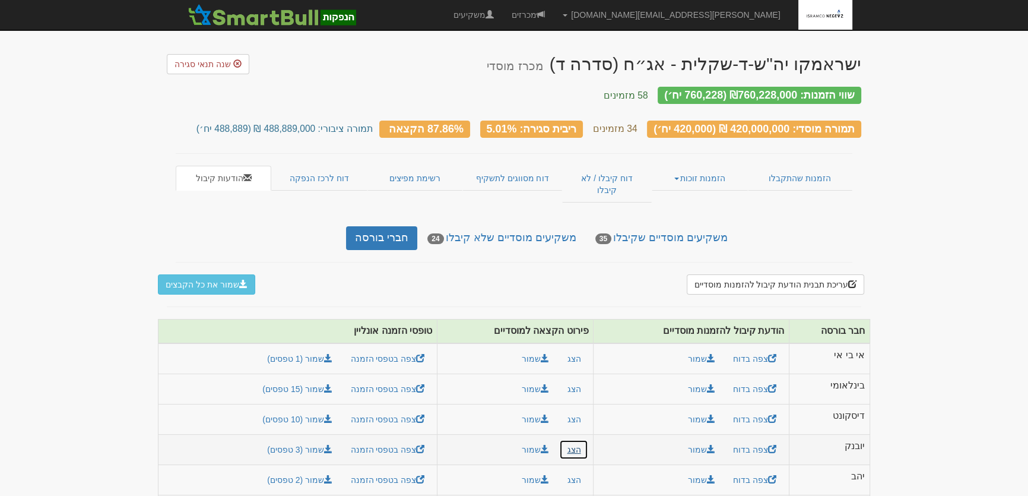
click at [572, 439] on button "הצג" at bounding box center [573, 449] width 29 height 20
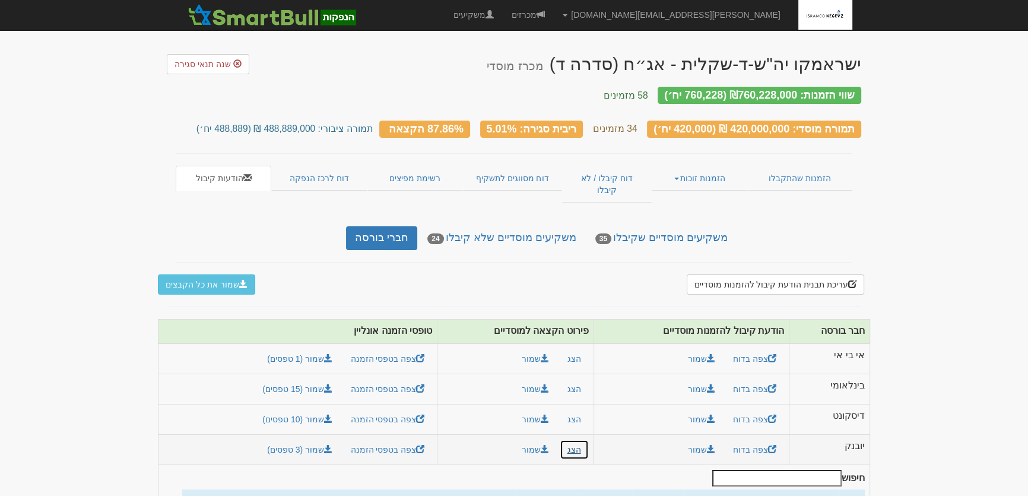
click at [578, 439] on button "הצג" at bounding box center [574, 449] width 29 height 20
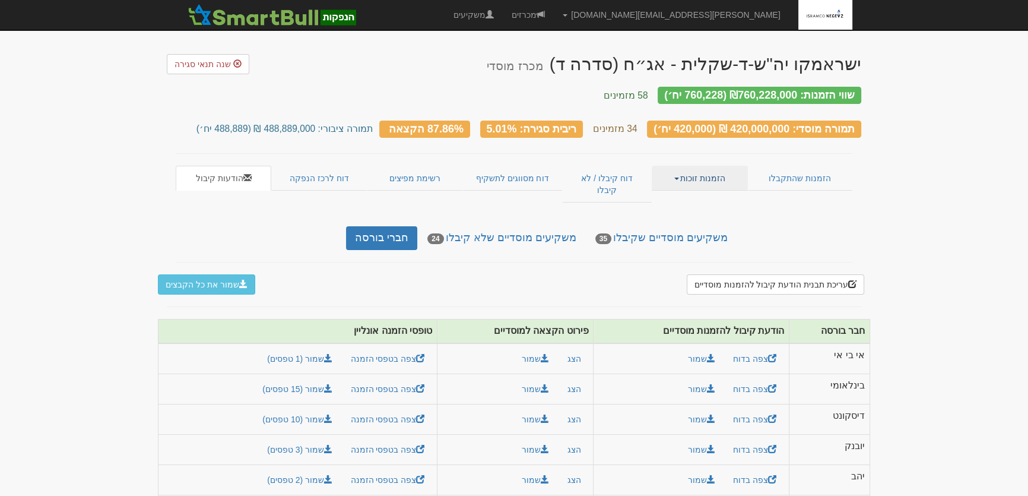
click at [702, 166] on link "הזמנות זוכות" at bounding box center [700, 178] width 96 height 25
click at [701, 209] on link "אנשי קשר וחשבונות" at bounding box center [700, 216] width 94 height 15
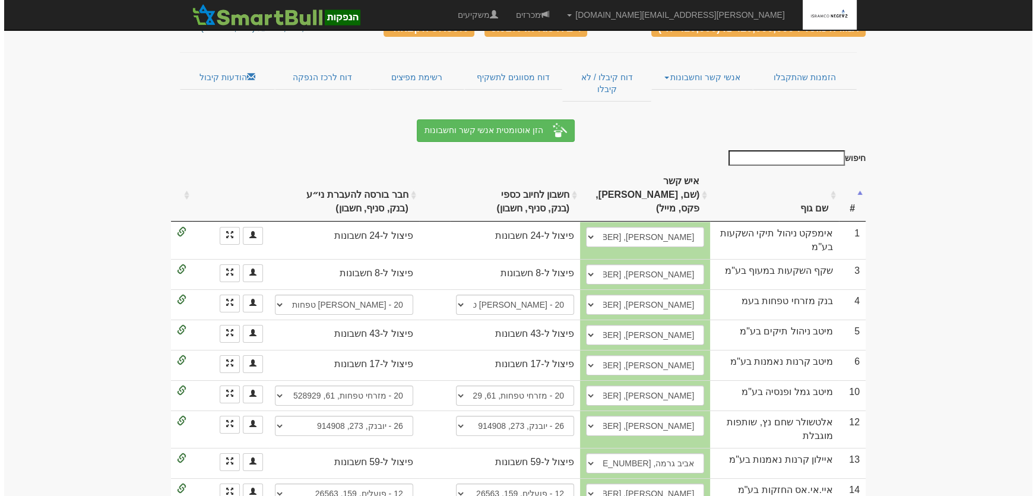
scroll to position [215, 0]
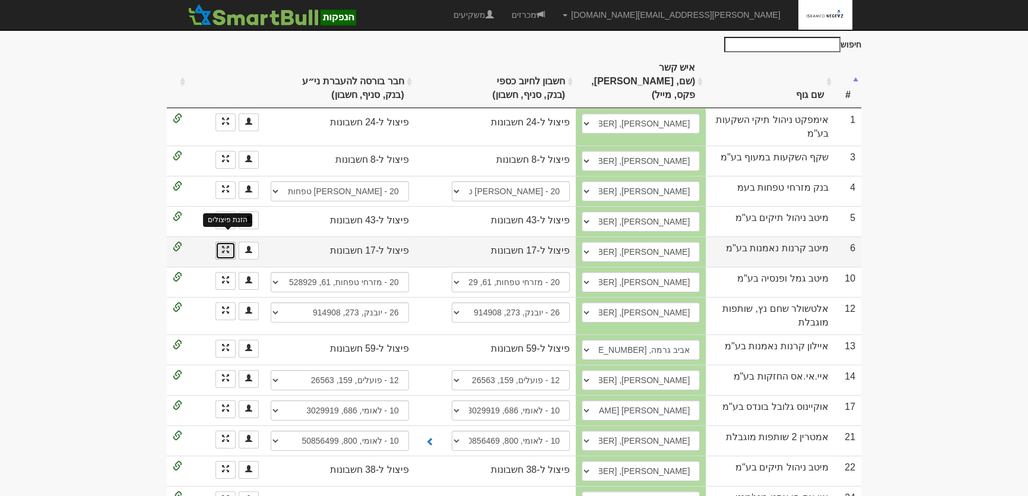
click at [223, 246] on span at bounding box center [225, 249] width 7 height 7
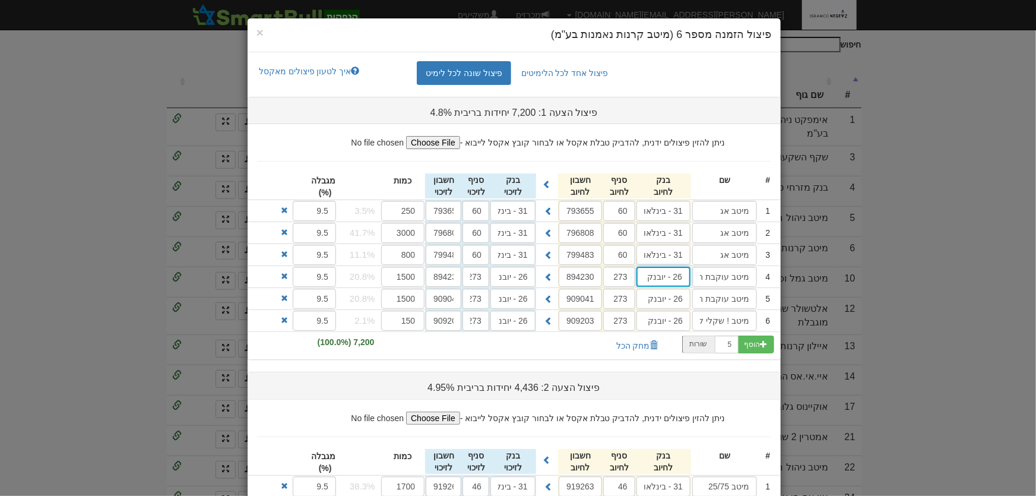
click at [666, 277] on input "26 - יובנק" at bounding box center [663, 276] width 54 height 20
click at [716, 302] on div "בינלאומי ( 31 )" at bounding box center [687, 299] width 100 height 15
type input "בינלאומי (31)"
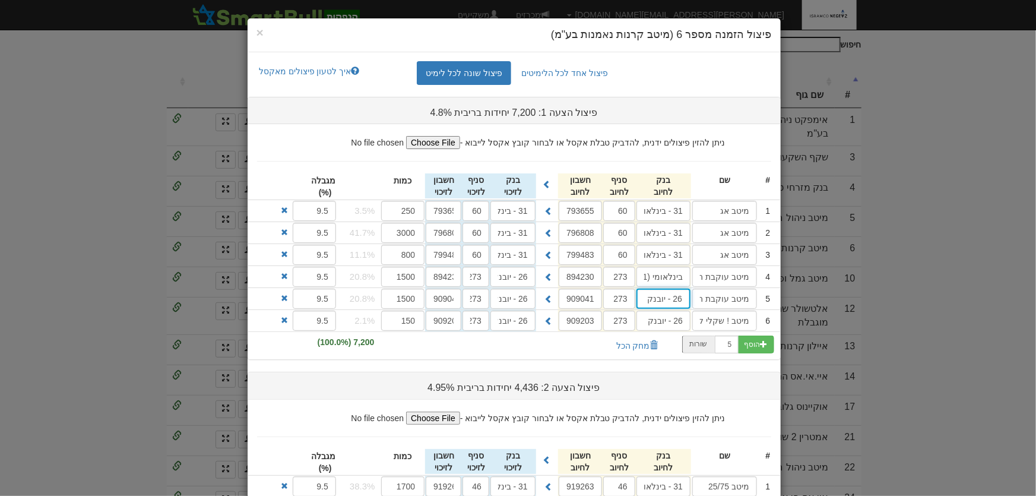
click at [662, 294] on input "26 - יובנק" at bounding box center [663, 298] width 54 height 20
click at [703, 321] on div "בינלאומי ( 31 )" at bounding box center [687, 321] width 100 height 15
type input "בינלאומי (31)"
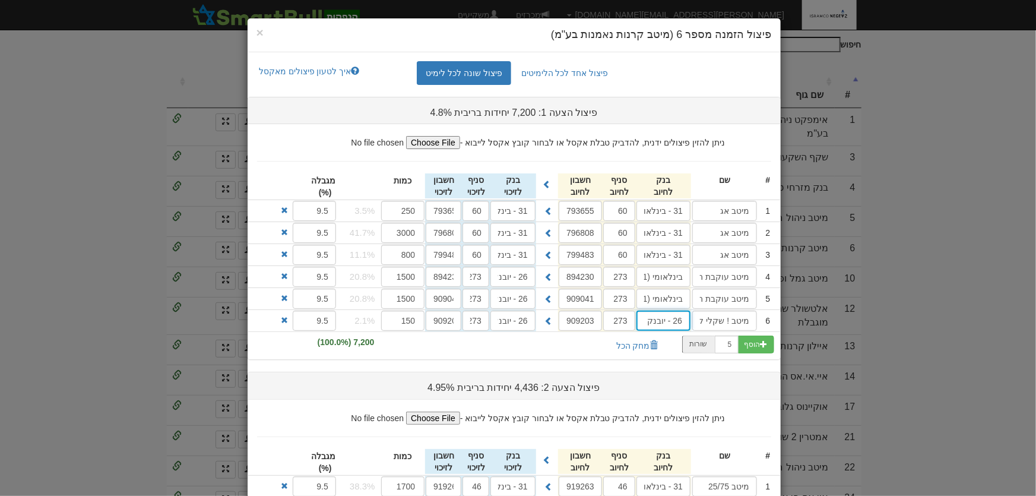
click at [675, 315] on input "26 - יובנק" at bounding box center [663, 320] width 54 height 20
click at [696, 336] on div "בינלאומי ( 31 )" at bounding box center [687, 343] width 100 height 15
type input "בינלאומי (31)"
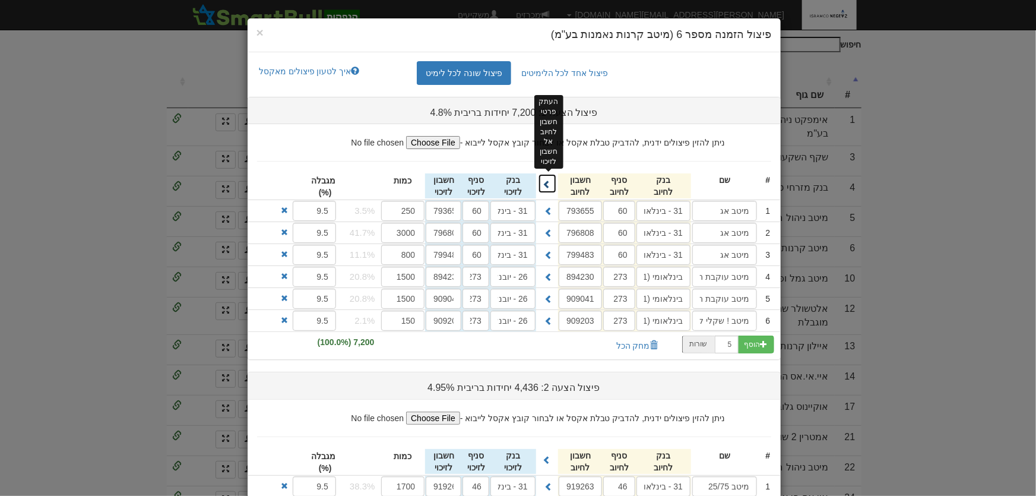
click at [551, 180] on span at bounding box center [547, 184] width 8 height 8
type input "בינלאומי (31)"
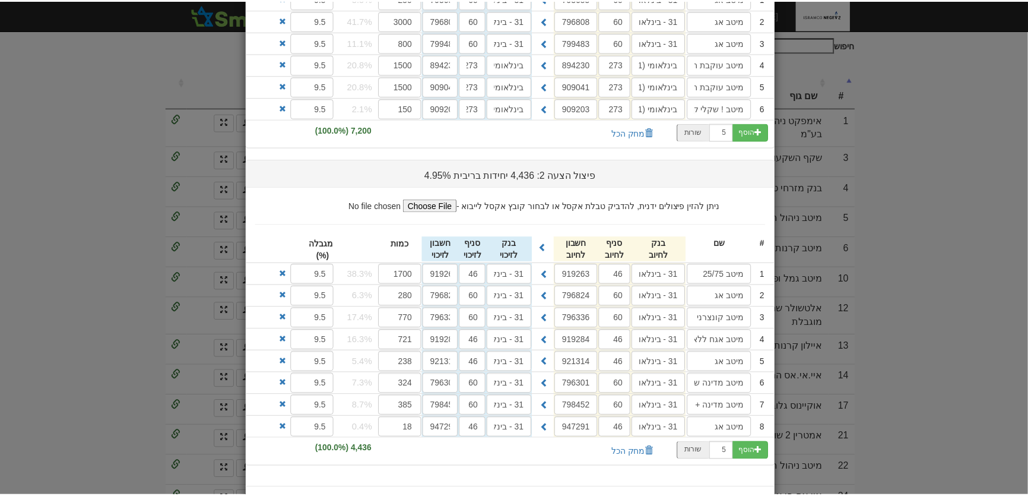
scroll to position [258, 0]
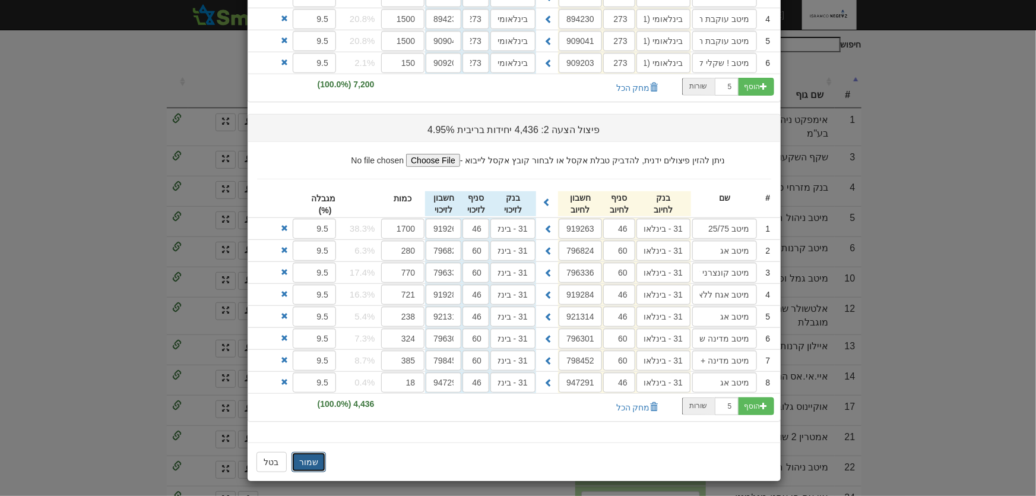
click at [319, 461] on button "שמור" at bounding box center [308, 462] width 34 height 20
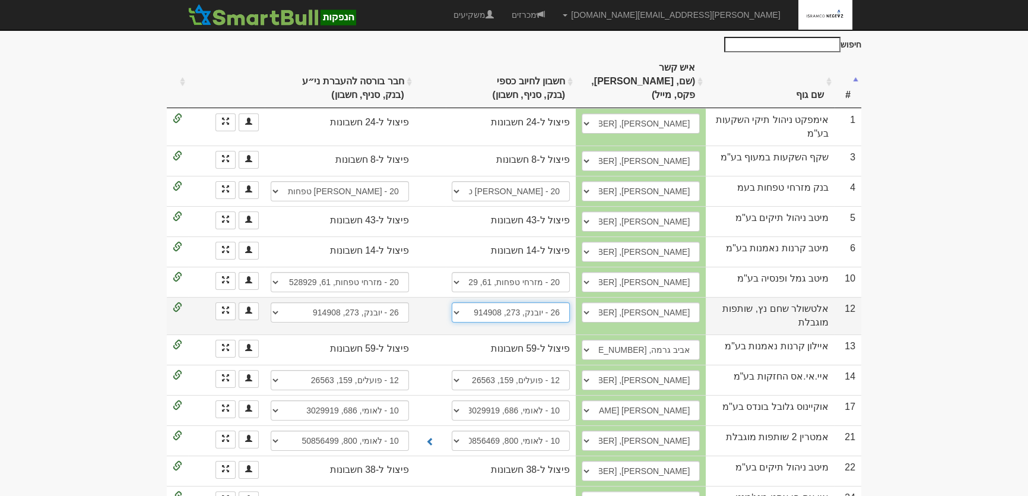
click at [529, 302] on select "דיסקונט, 10, 73575 בינלאומי (31), 273, 914908 לאומי (10), 800, 51550200 בינלאומ…" at bounding box center [511, 312] width 118 height 20
select select "58daac97f6bbc90011cb4e9c"
click at [453, 302] on select "דיסקונט, 10, 73575 בינלאומי (31), 273, 914908 לאומי (10), 800, 51550200 בינלאומ…" at bounding box center [511, 312] width 118 height 20
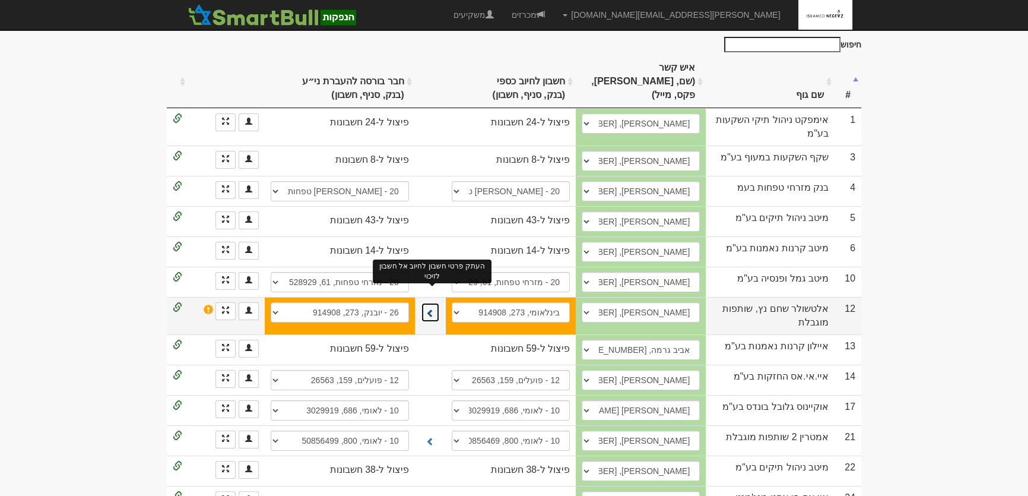
click at [434, 309] on span at bounding box center [430, 313] width 8 height 8
select select "58daaca3f6bbc90011cb4e9d"
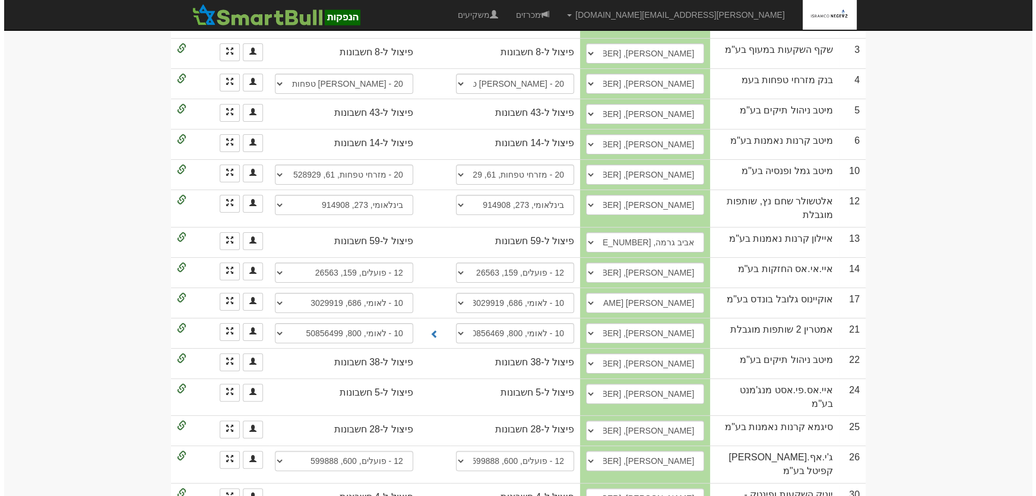
scroll to position [486, 0]
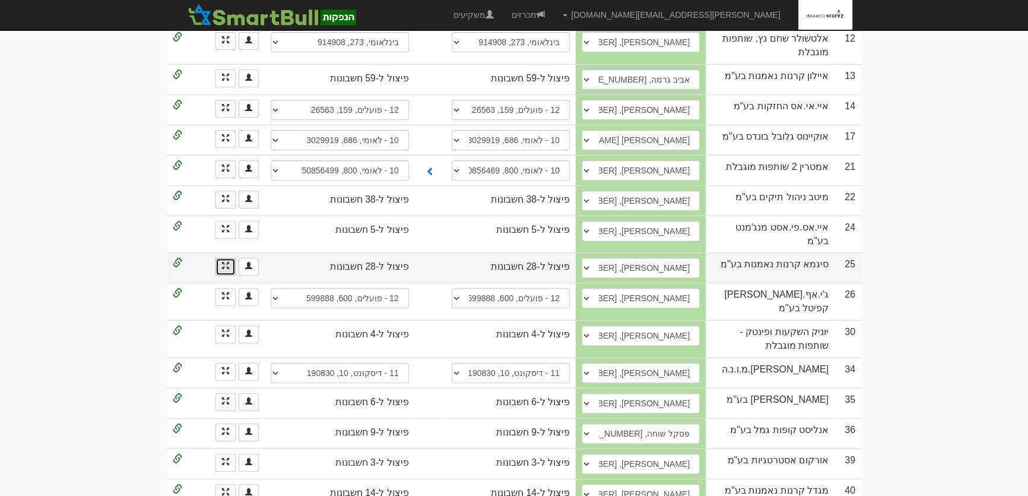
click at [224, 262] on span at bounding box center [225, 265] width 7 height 7
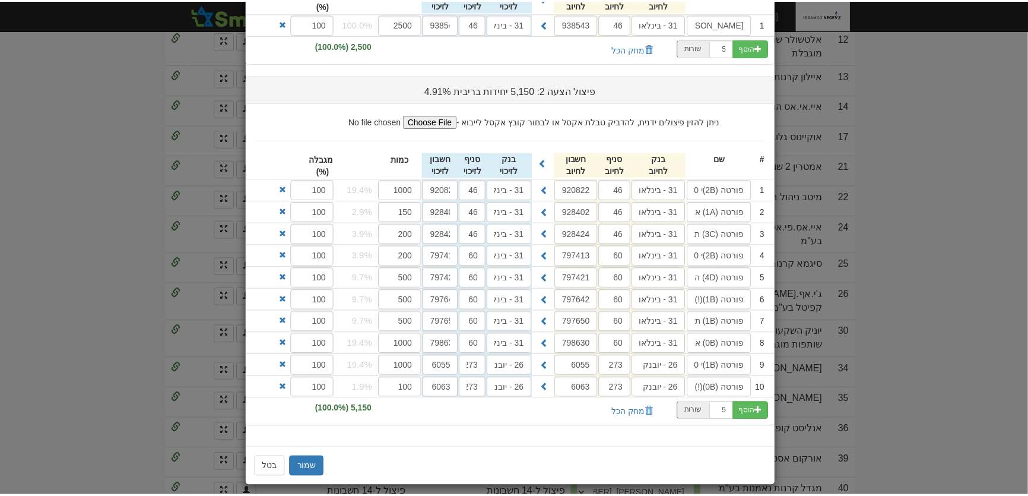
scroll to position [192, 0]
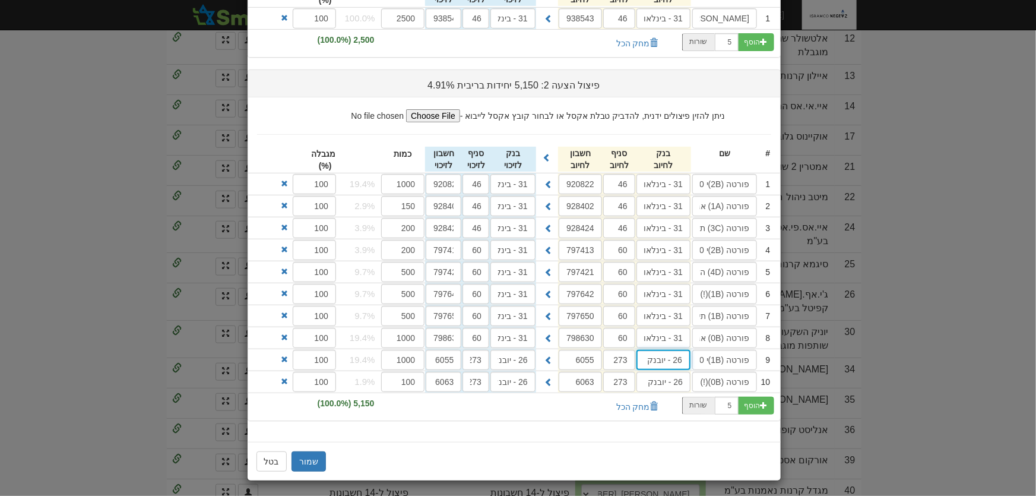
click at [647, 358] on input "26 - יובנק" at bounding box center [663, 360] width 54 height 20
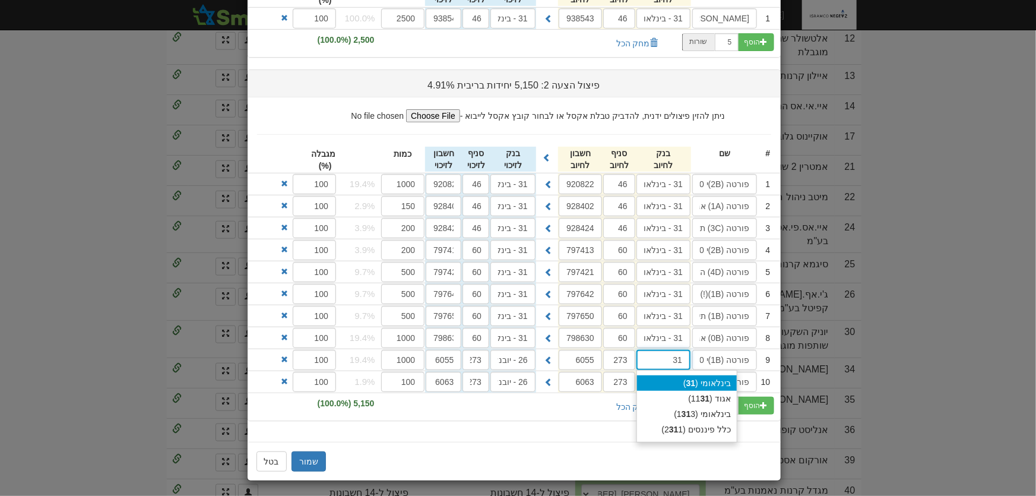
click at [696, 379] on strong "31" at bounding box center [690, 382] width 9 height 9
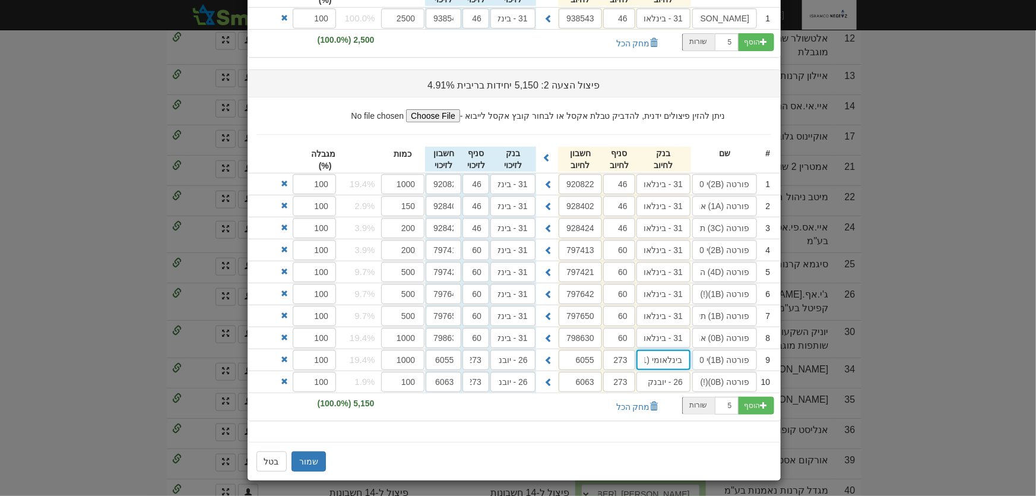
type input "בינלאומי (31)"
click at [675, 376] on input "26 - יובנק" at bounding box center [663, 382] width 54 height 20
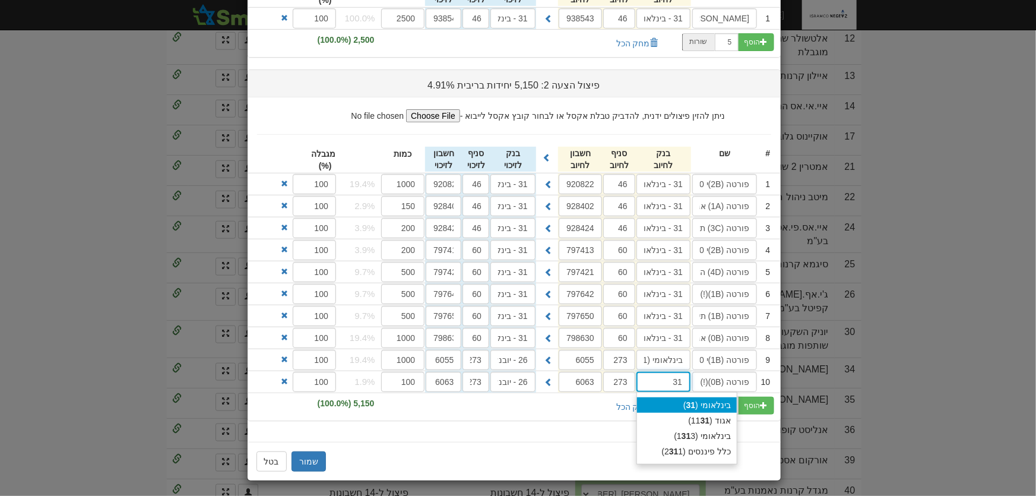
click at [707, 398] on div "בינלאומי ( 31 )" at bounding box center [687, 404] width 100 height 15
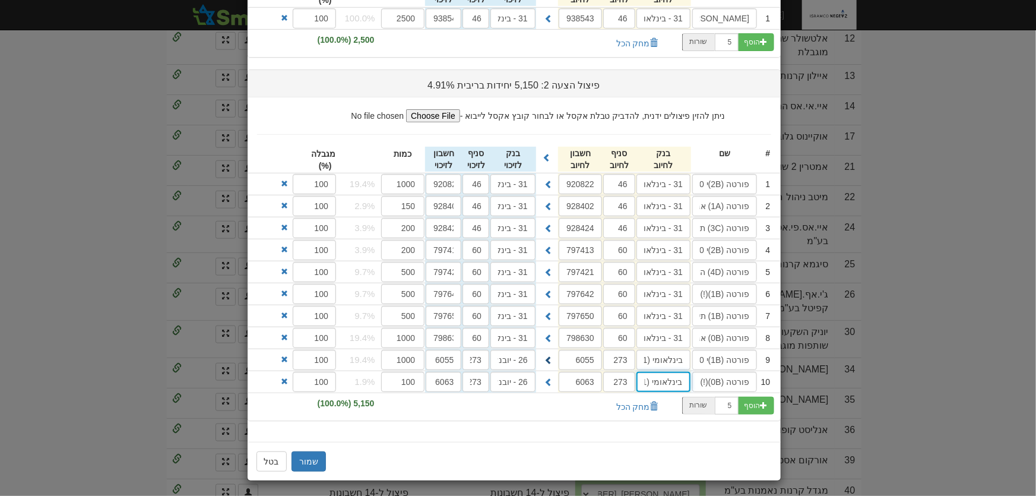
type input "בינלאומי (31)"
click at [547, 356] on button at bounding box center [548, 359] width 19 height 20
type input "בינלאומי (31)"
click at [548, 379] on span at bounding box center [548, 381] width 8 height 8
type input "בינלאומי (31)"
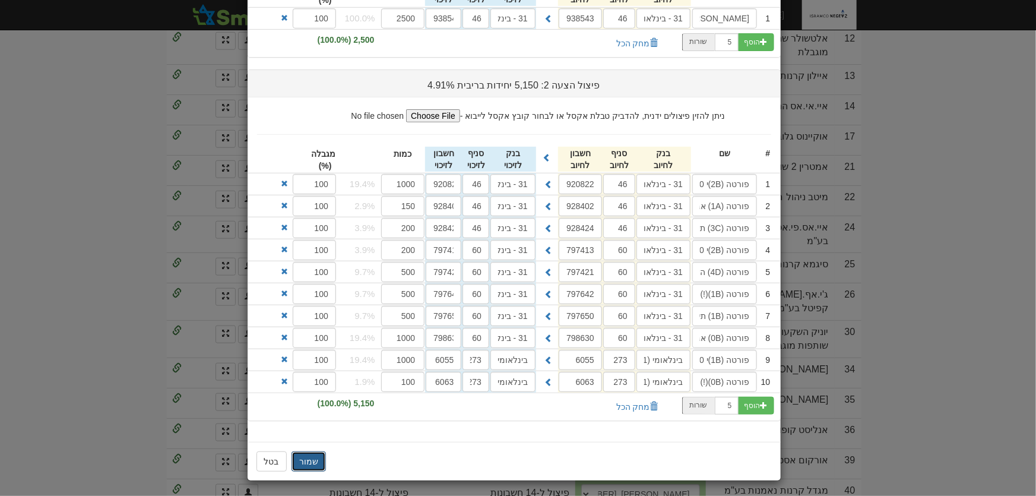
click at [316, 458] on button "שמור" at bounding box center [308, 461] width 34 height 20
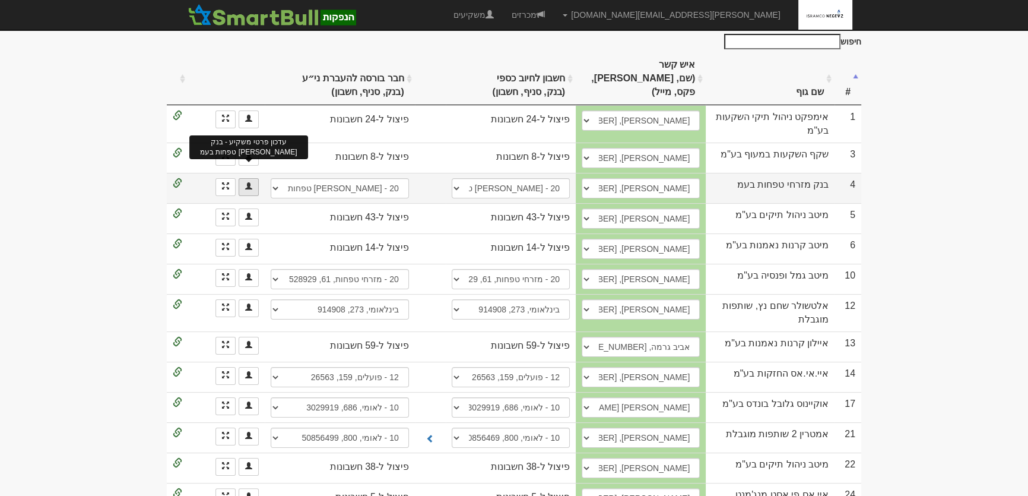
scroll to position [0, 0]
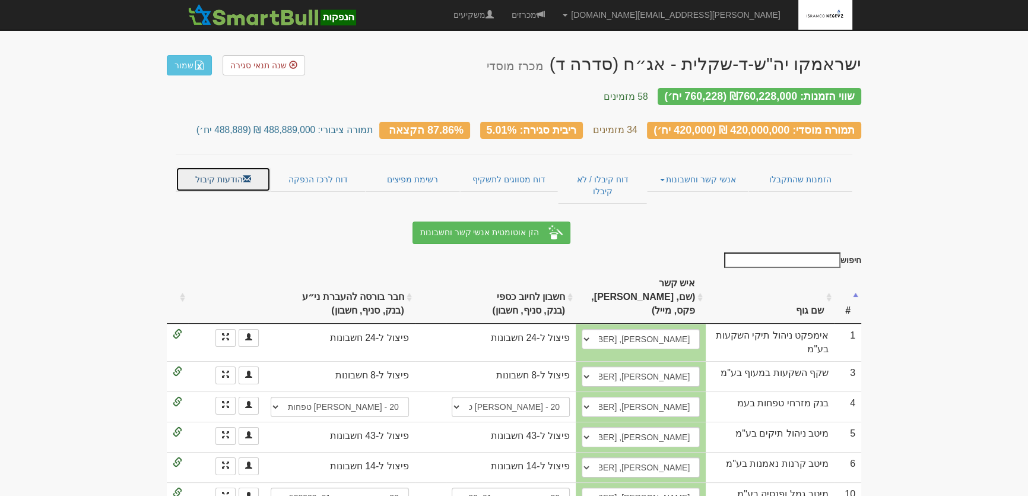
click at [210, 170] on link "הודעות קיבול" at bounding box center [223, 179] width 95 height 25
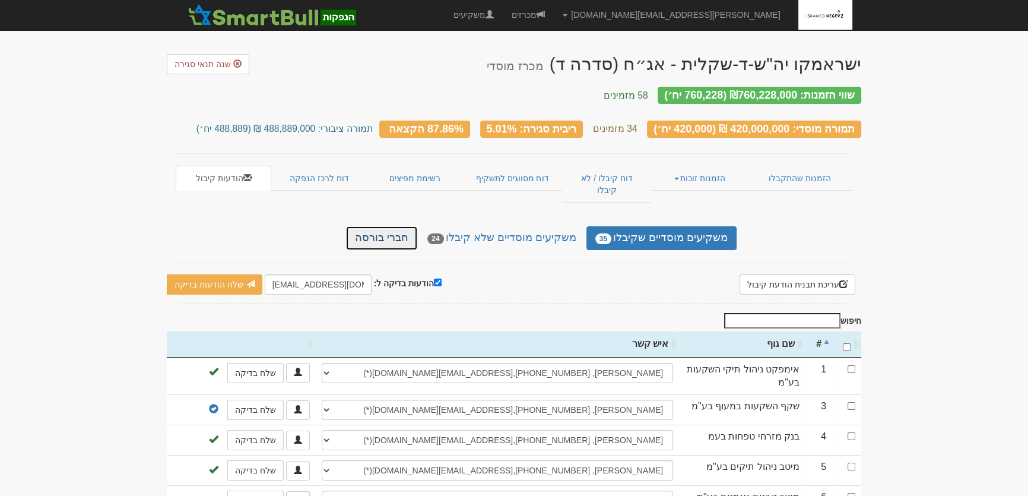
click at [388, 226] on link "חברי בורסה" at bounding box center [381, 238] width 71 height 24
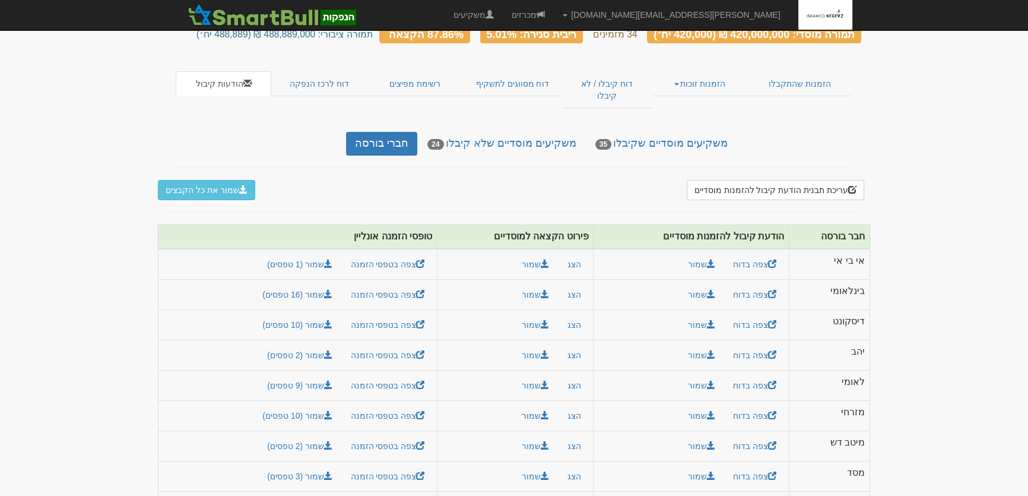
scroll to position [138, 0]
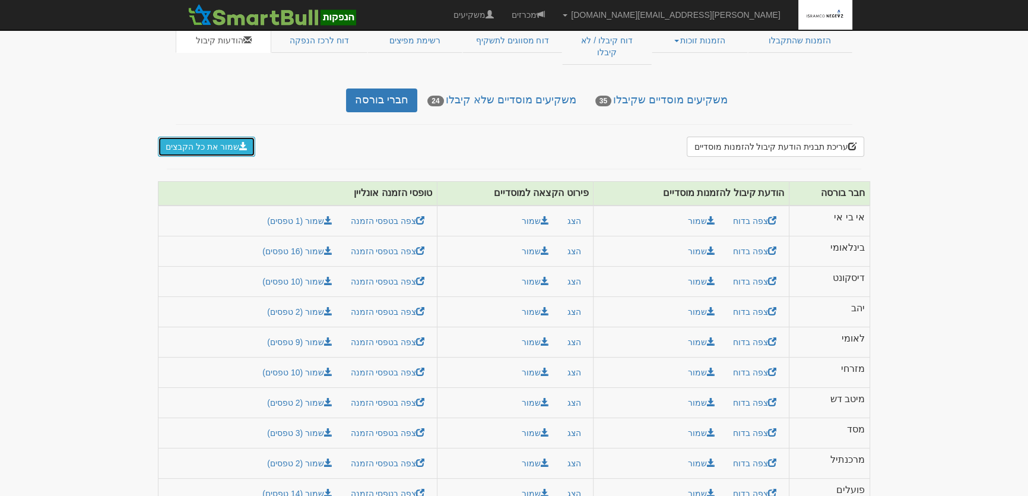
click at [202, 137] on button "שמור את כל הקבצים" at bounding box center [206, 147] width 97 height 20
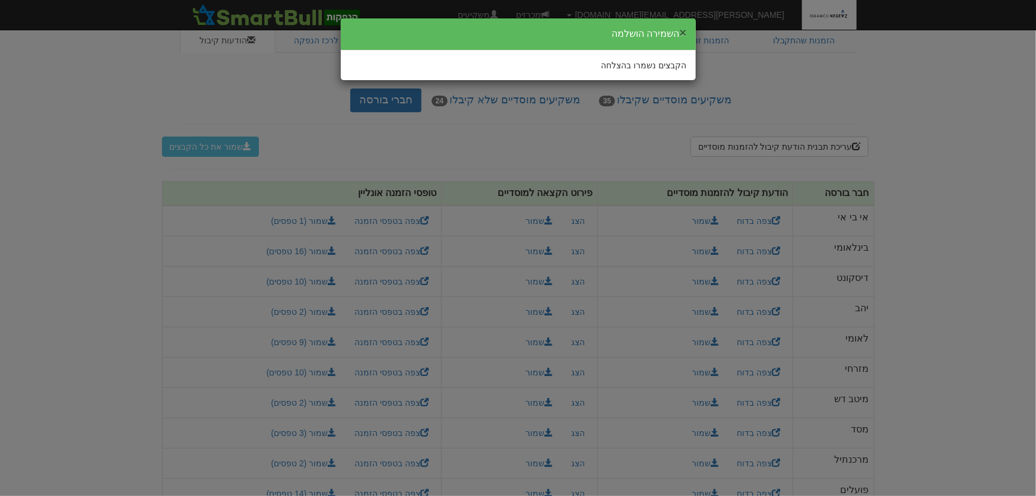
click at [682, 31] on button "×" at bounding box center [682, 32] width 7 height 12
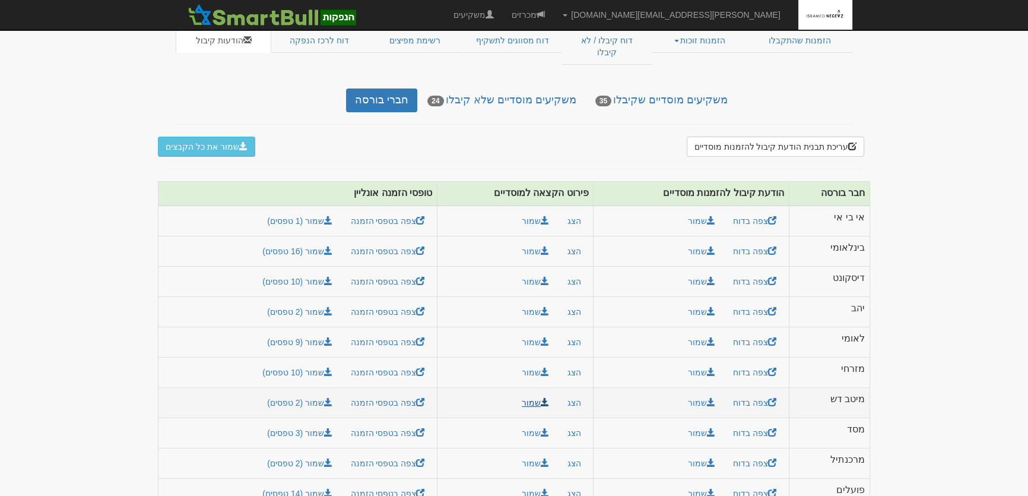
drag, startPoint x: 864, startPoint y: 167, endPoint x: 535, endPoint y: 375, distance: 389.3
click at [272, 464] on table "חבר בורסה הודעת קיבול להזמנות מוסדיים פירוט הקצאה למוסדיים טופסי הזמנה אונליין …" at bounding box center [514, 345] width 712 height 328
copy table
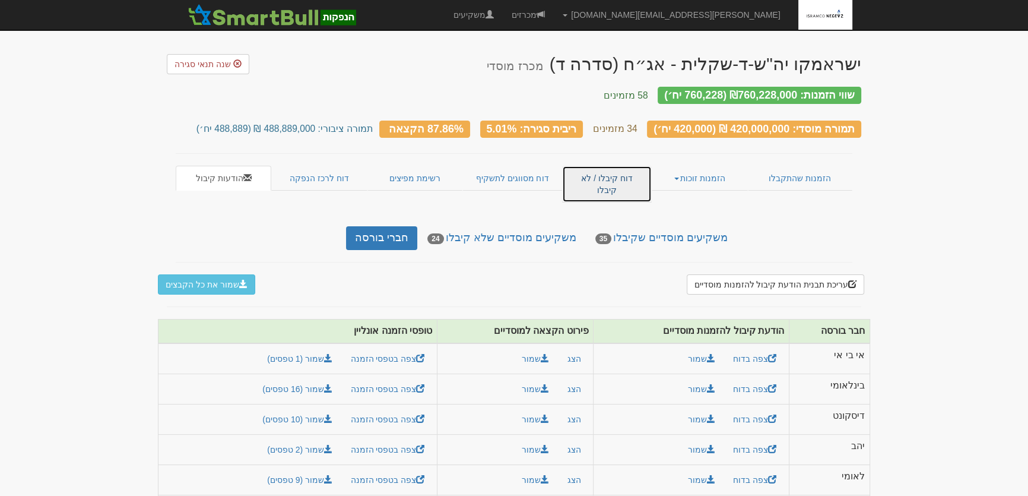
click at [598, 166] on link "דוח קיבלו / לא קיבלו" at bounding box center [607, 184] width 90 height 37
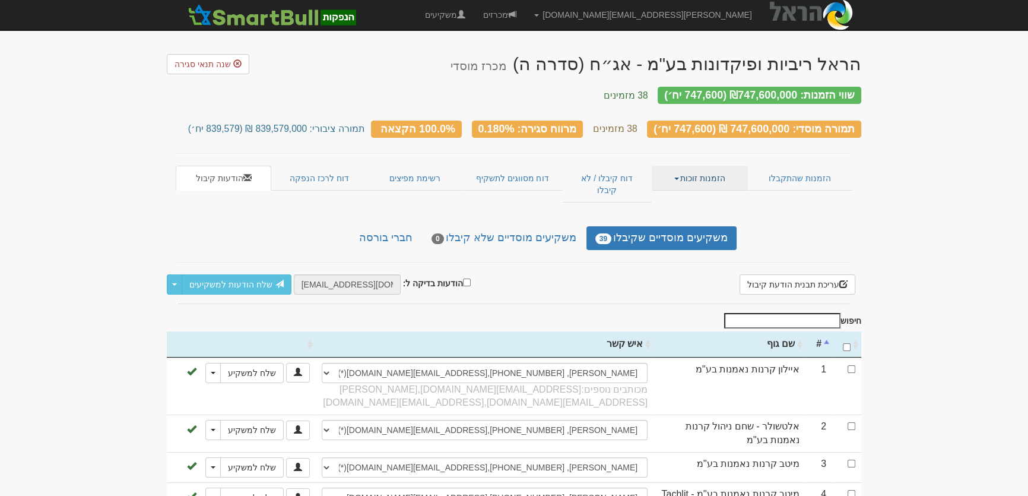
click at [699, 166] on link "הזמנות זוכות" at bounding box center [700, 178] width 96 height 25
click at [707, 209] on link "אנשי קשר וחשבונות" at bounding box center [700, 216] width 94 height 15
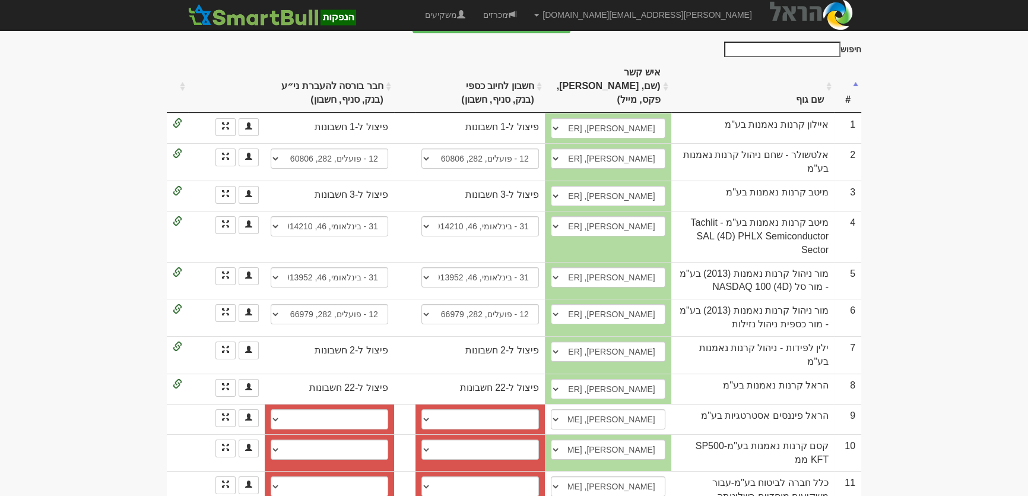
scroll to position [269, 0]
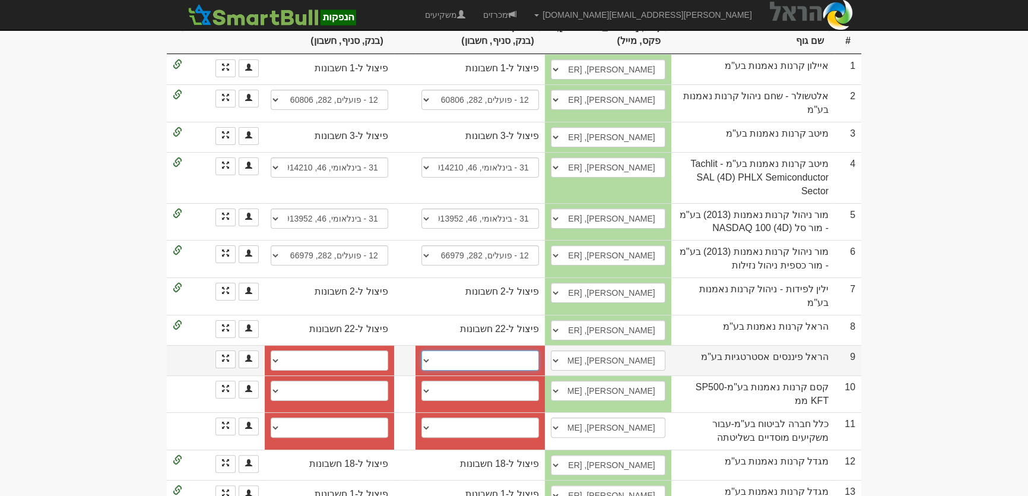
click at [519, 350] on select "לאומי (10), 800, 516274 לאומי (10), 800, 516272/86 חשבון חדש" at bounding box center [480, 360] width 118 height 20
select select "682c1a7b3dbcd557e06a2e24"
click at [421, 350] on select "לאומי (10), 800, 516274 לאומי (10), 800, 516272/86 חשבון חדש" at bounding box center [480, 360] width 118 height 20
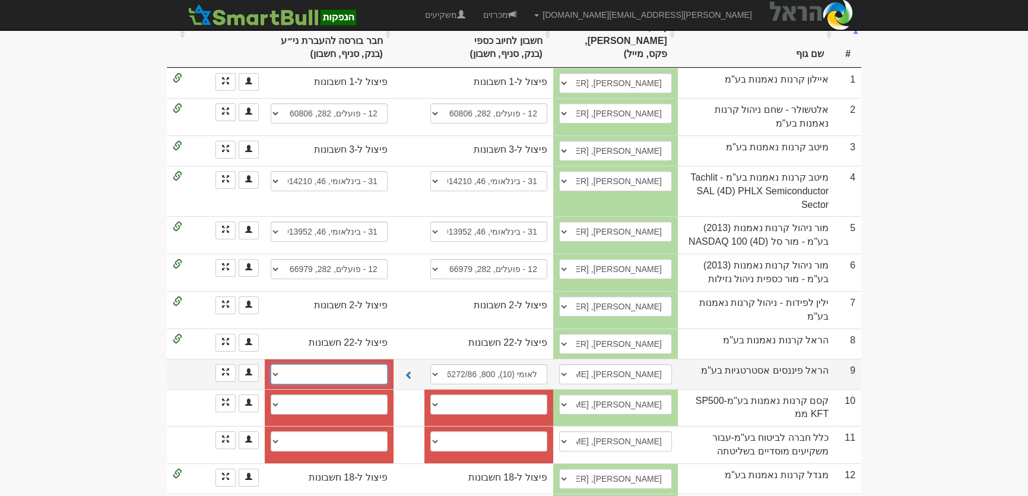
click at [384, 364] on select "לאומי (10), 800, 516274 לאומי (10), 800, 516272/16 חשבון חדש" at bounding box center [329, 374] width 117 height 20
select select "682c1a8d3dbcd557e06a2e37"
click at [271, 364] on select "לאומי (10), 800, 516274 לאומי (10), 800, 516272/16 חשבון חדש" at bounding box center [329, 374] width 117 height 20
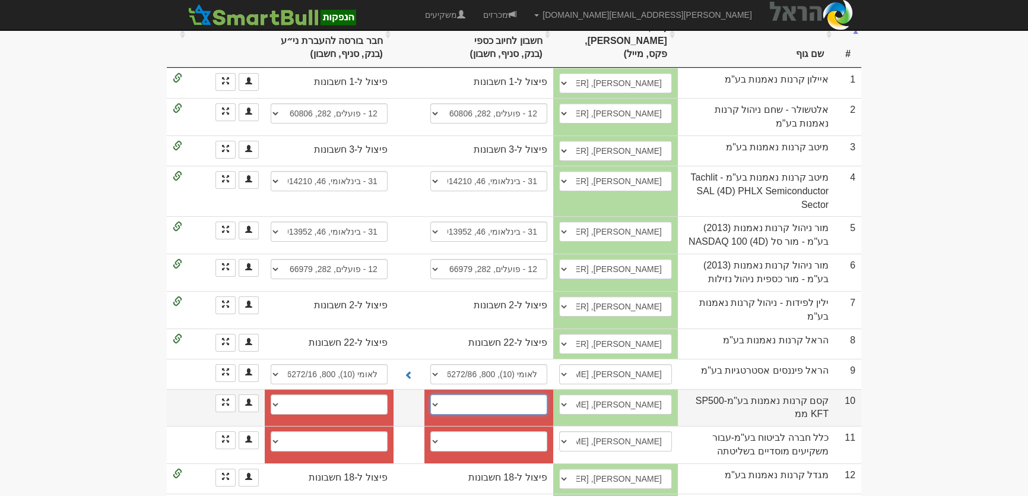
click at [542, 394] on select "חשבון חדש" at bounding box center [488, 404] width 117 height 20
select select "new_billing"
click at [434, 394] on select "חשבון חדש" at bounding box center [488, 404] width 117 height 20
select select
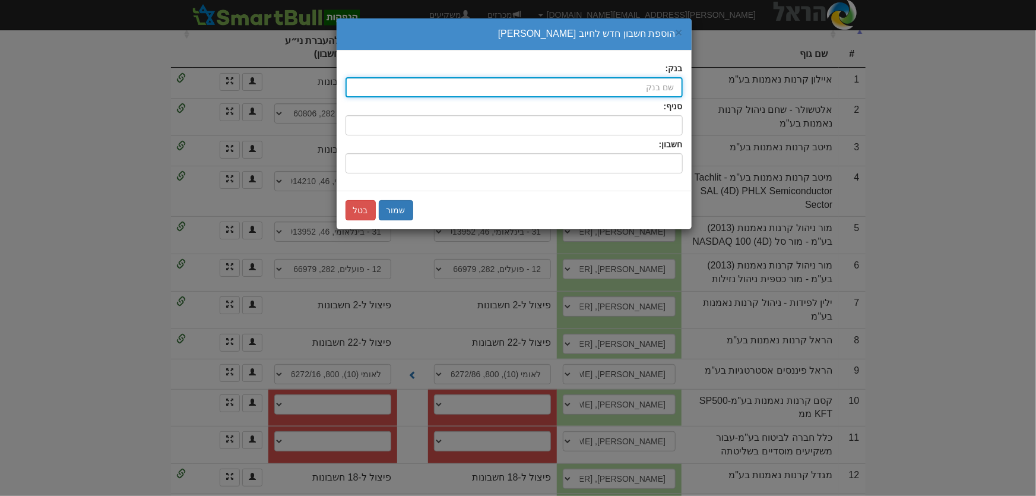
click at [595, 88] on input "בנק:" at bounding box center [513, 87] width 337 height 20
type input "פועלים (12)"
type input "פ"
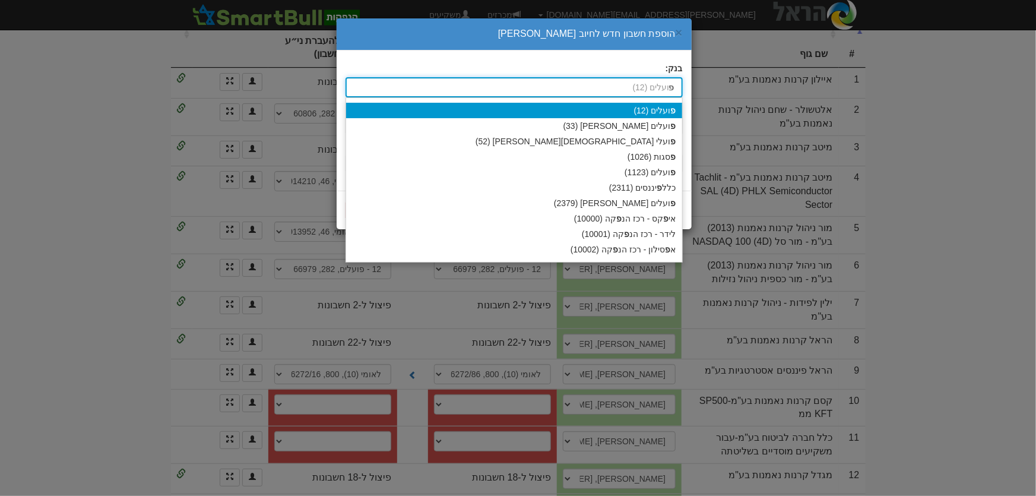
click at [646, 106] on div "פ ועלים (12)" at bounding box center [514, 110] width 336 height 15
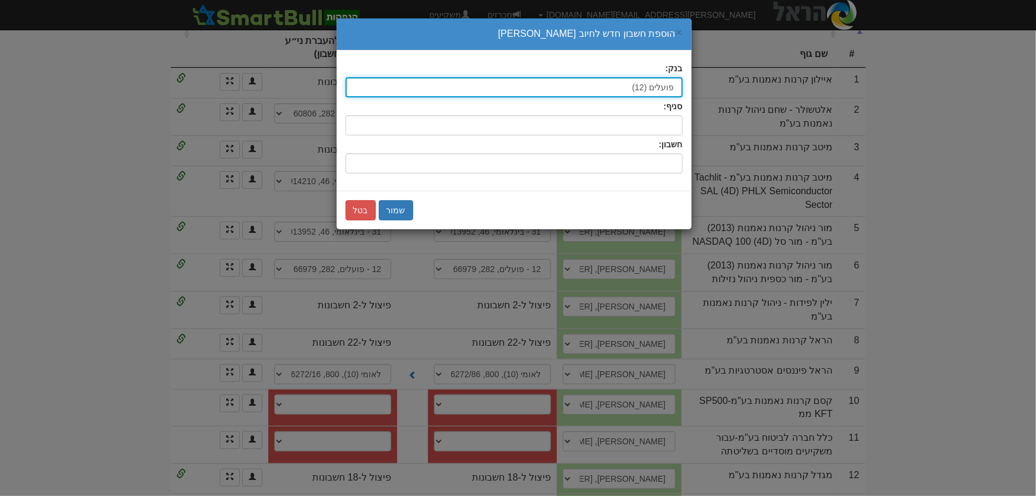
type input "פועלים (12)"
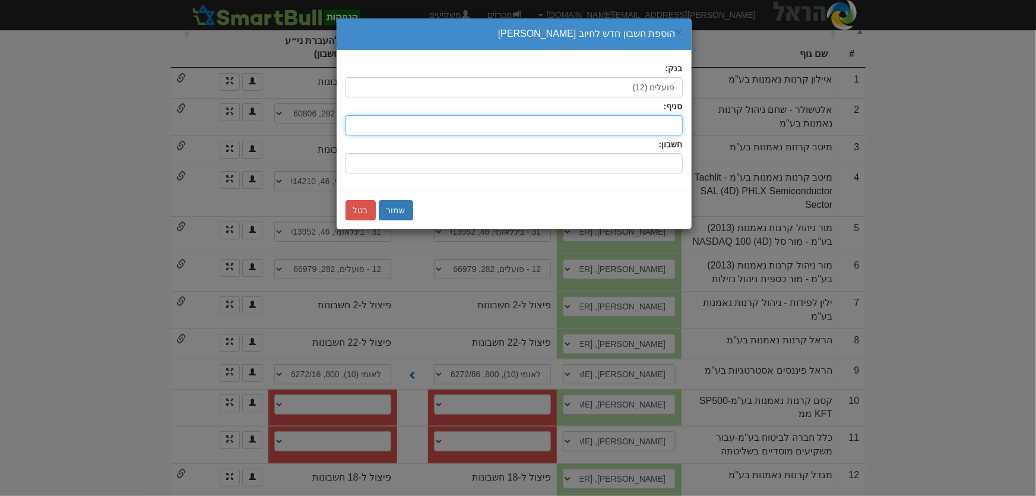
click at [651, 131] on input "סניף:" at bounding box center [513, 125] width 337 height 20
type input "282"
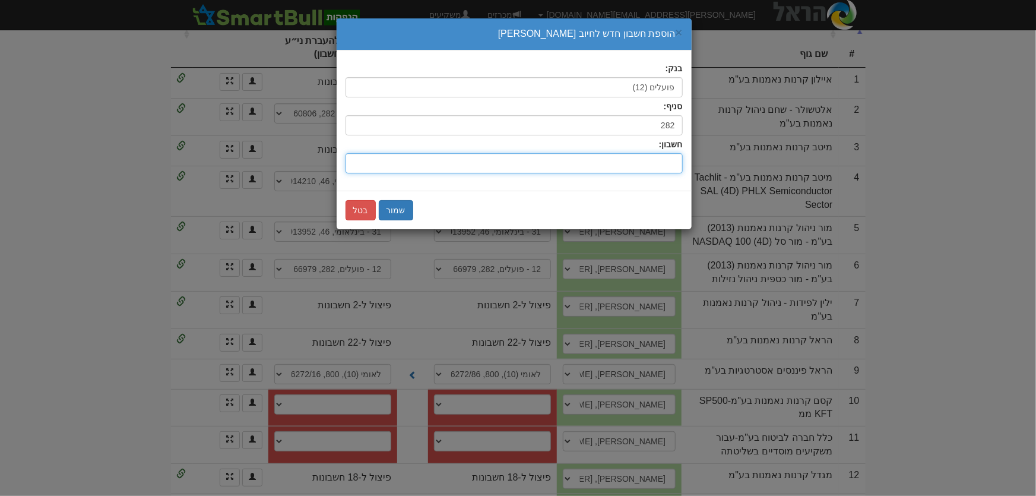
click at [664, 171] on input "חשבון:" at bounding box center [513, 163] width 337 height 20
type input "61037"
click at [394, 212] on button "שמור" at bounding box center [396, 210] width 34 height 20
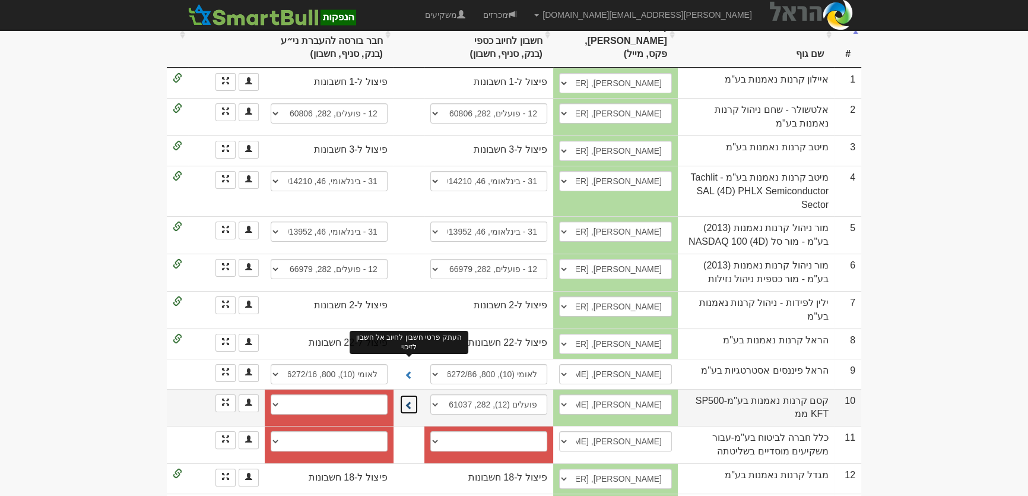
click at [410, 401] on span at bounding box center [409, 405] width 8 height 8
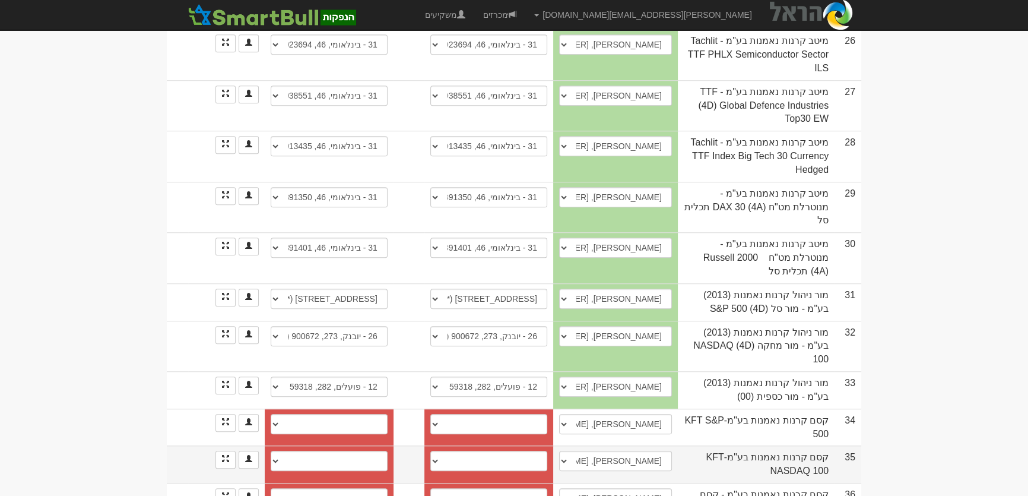
scroll to position [1294, 0]
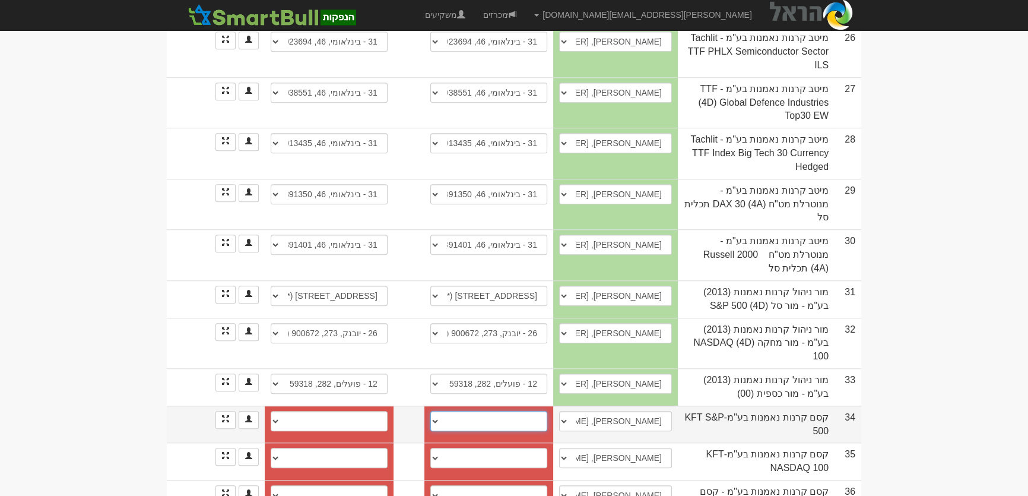
click at [537, 411] on select "חשבון חדש" at bounding box center [488, 421] width 117 height 20
select select "new_billing"
click at [434, 411] on select "חשבון חדש" at bounding box center [488, 421] width 117 height 20
select select
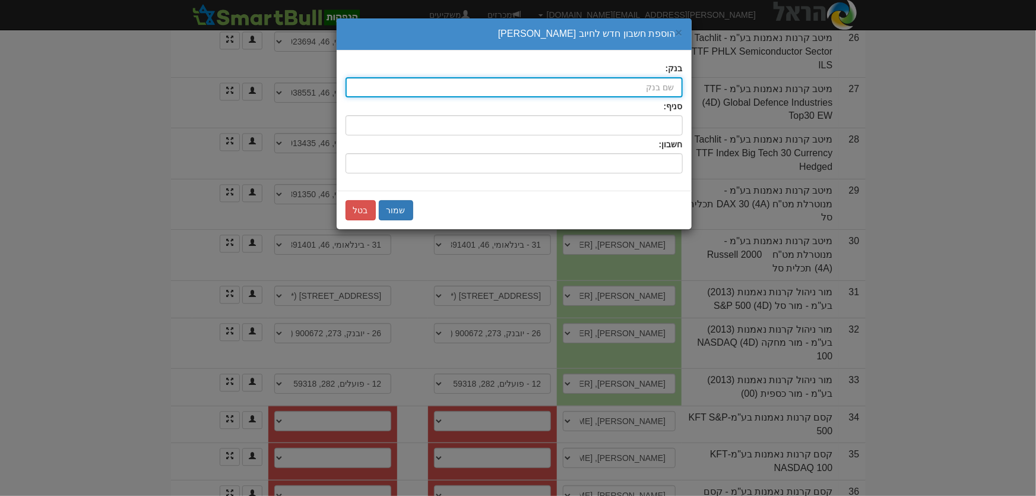
click at [642, 83] on input "בנק:" at bounding box center [513, 87] width 337 height 20
type input "פועלים (12)"
type input "פ"
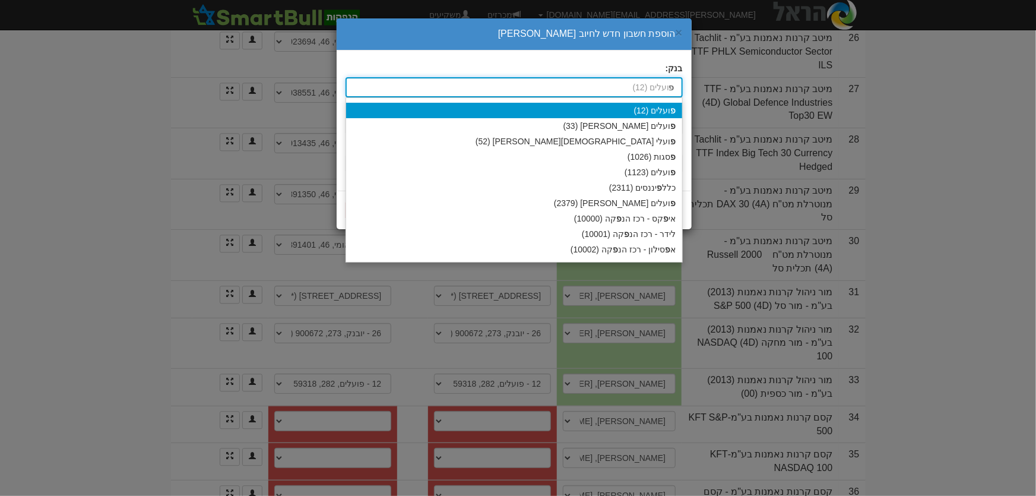
click at [647, 110] on div "פ ועלים (12)" at bounding box center [514, 110] width 336 height 15
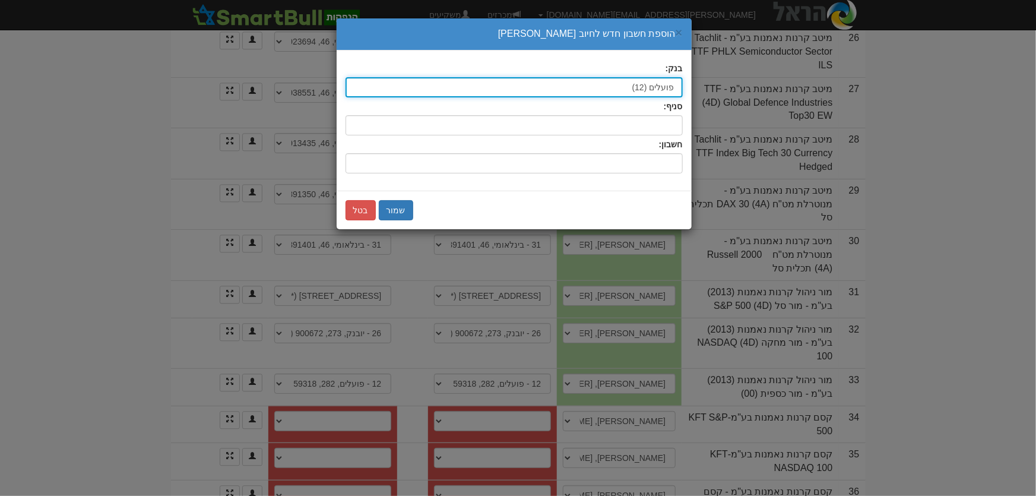
type input "פועלים (12)"
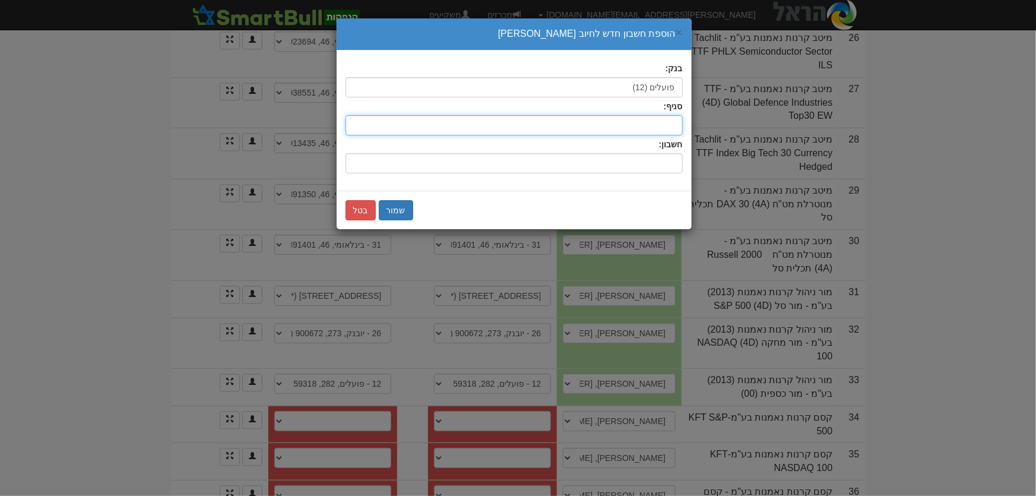
click at [652, 125] on input "סניף:" at bounding box center [513, 125] width 337 height 20
type input "282"
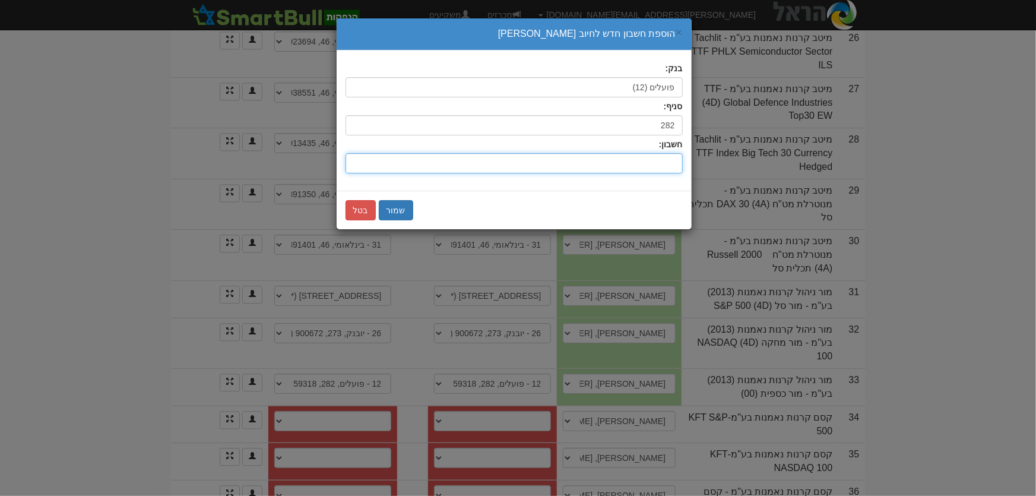
click at [678, 155] on input "חשבון:" at bounding box center [513, 163] width 337 height 20
type input "62300"
click at [397, 204] on button "שמור" at bounding box center [396, 210] width 34 height 20
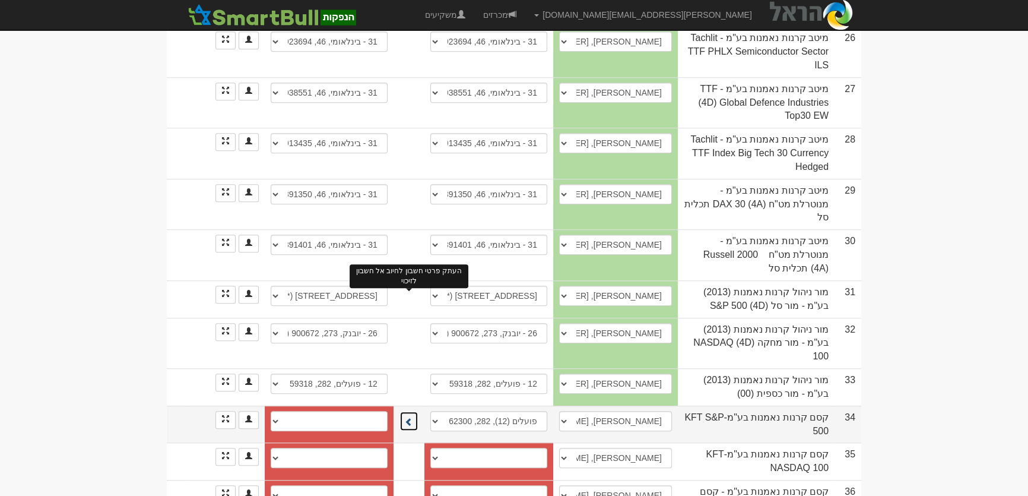
click at [411, 417] on span at bounding box center [409, 421] width 8 height 8
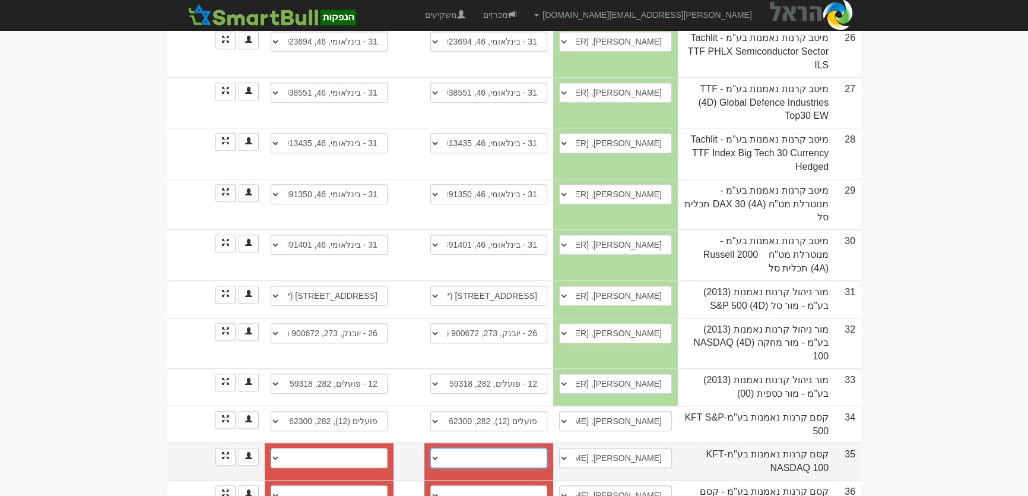
click at [535, 448] on select "חשבון חדש" at bounding box center [488, 458] width 117 height 20
select select "new_billing"
click at [434, 448] on select "חשבון חדש" at bounding box center [488, 458] width 117 height 20
select select
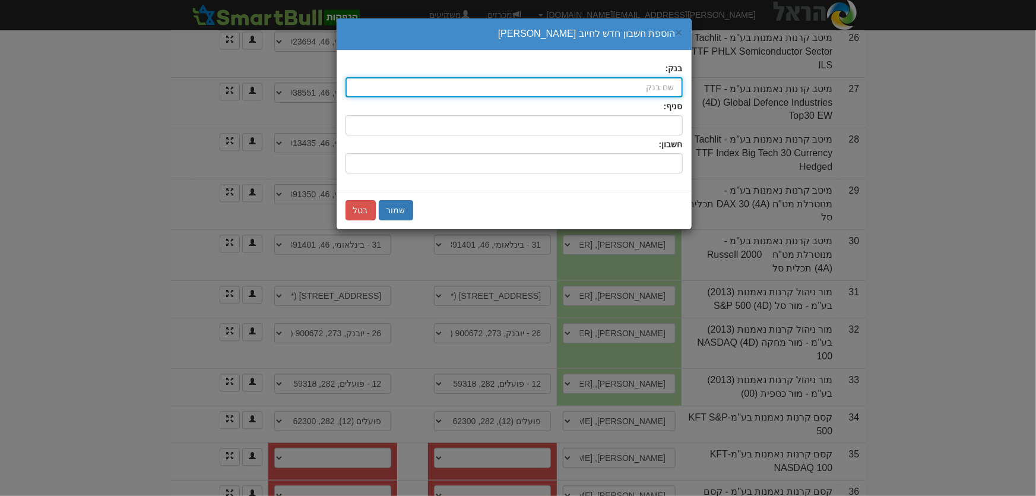
click at [641, 95] on input "בנק:" at bounding box center [513, 87] width 337 height 20
type input "9"
type input "פועלים (12)"
type input "פ"
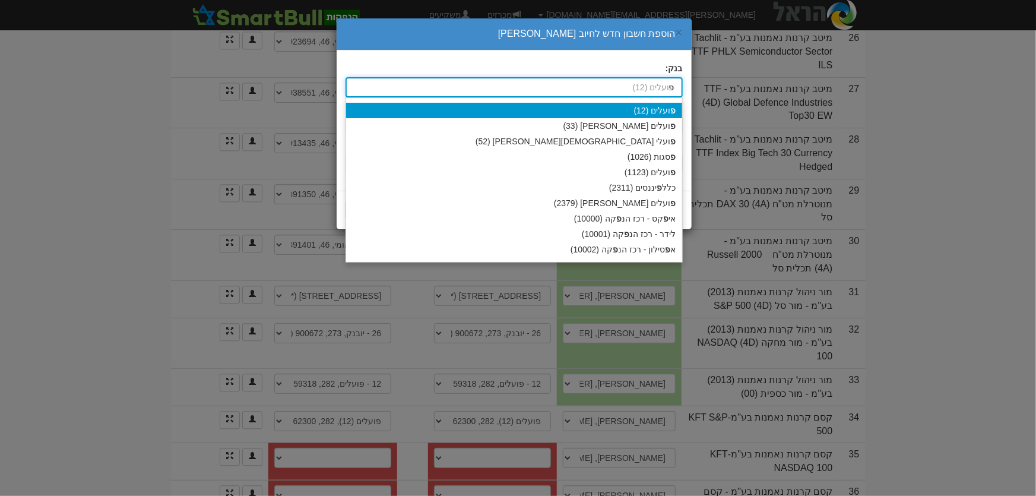
click at [653, 107] on div "פ ועלים (12)" at bounding box center [514, 110] width 336 height 15
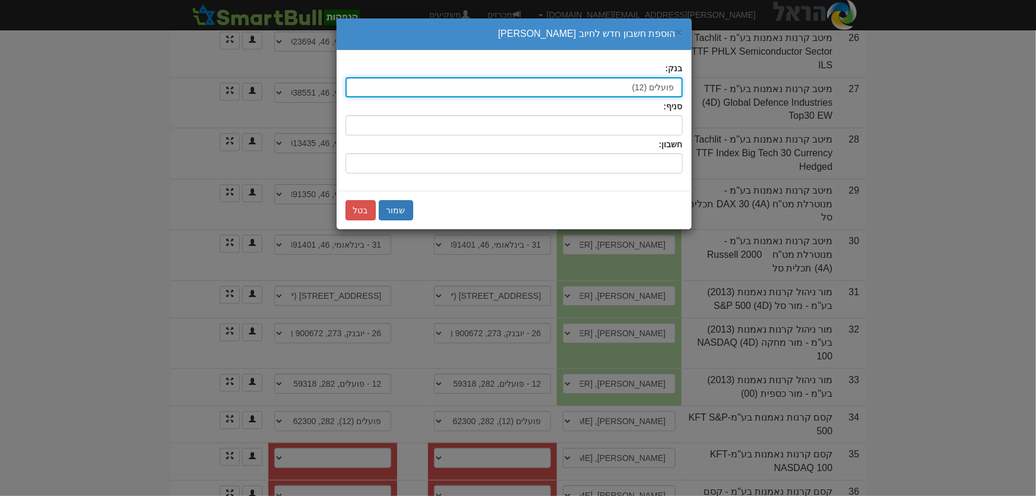
type input "פועלים (12)"
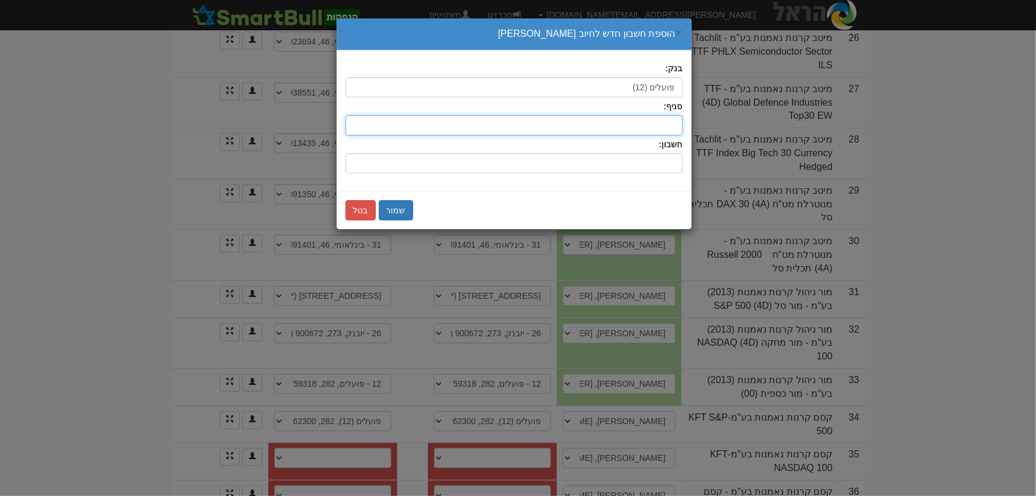
click at [649, 124] on input "סניף:" at bounding box center [513, 125] width 337 height 20
type input "282"
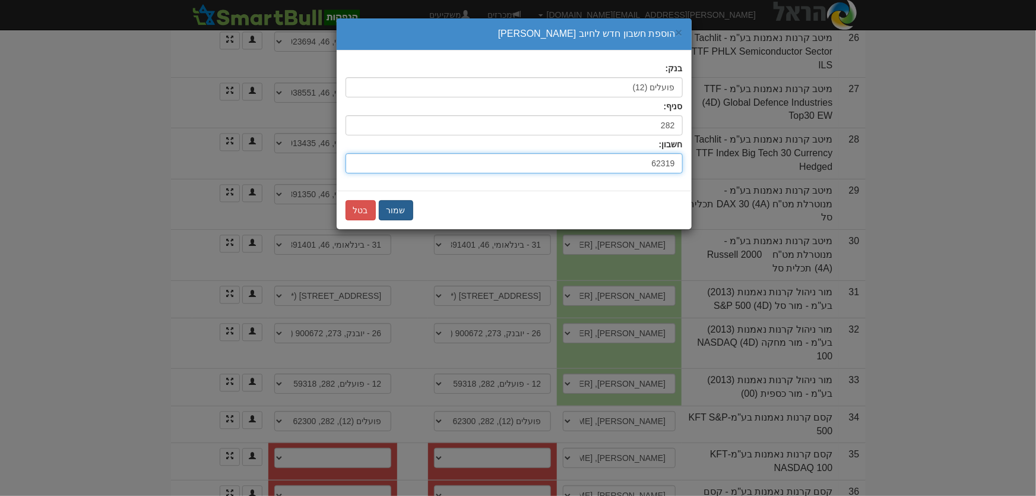
type input "62319"
drag, startPoint x: 401, startPoint y: 207, endPoint x: 396, endPoint y: 265, distance: 57.8
click at [401, 207] on button "שמור" at bounding box center [396, 210] width 34 height 20
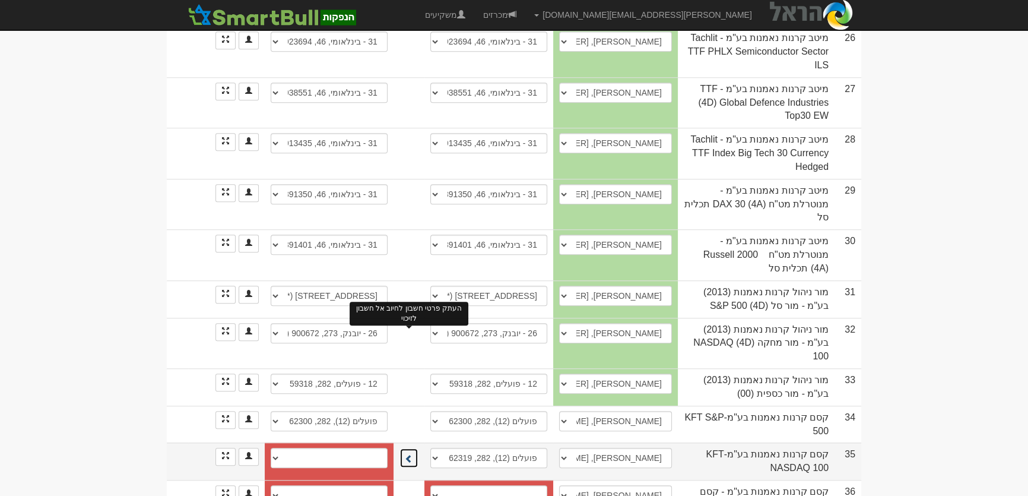
click at [408, 454] on span at bounding box center [409, 458] width 8 height 8
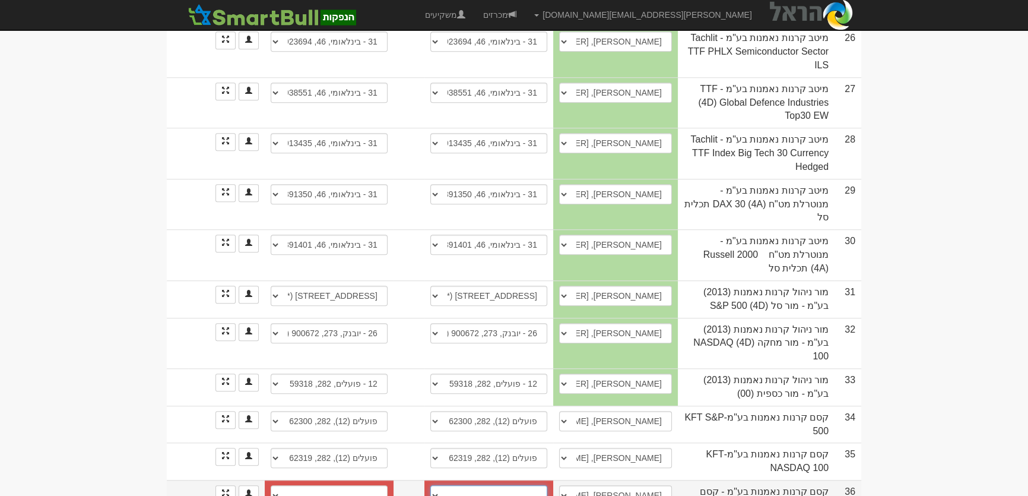
click at [523, 485] on select "12 - פועלים, 282, 65733 חשבון חדש" at bounding box center [488, 495] width 117 height 20
select select "68b84b20cdd85b1e48f10e7f"
click at [430, 485] on select "12 - פועלים, 282, 65733 חשבון חדש" at bounding box center [488, 495] width 117 height 20
click at [406, 491] on span at bounding box center [409, 495] width 8 height 8
select select "68b84b20cdd85b1e48f10e80"
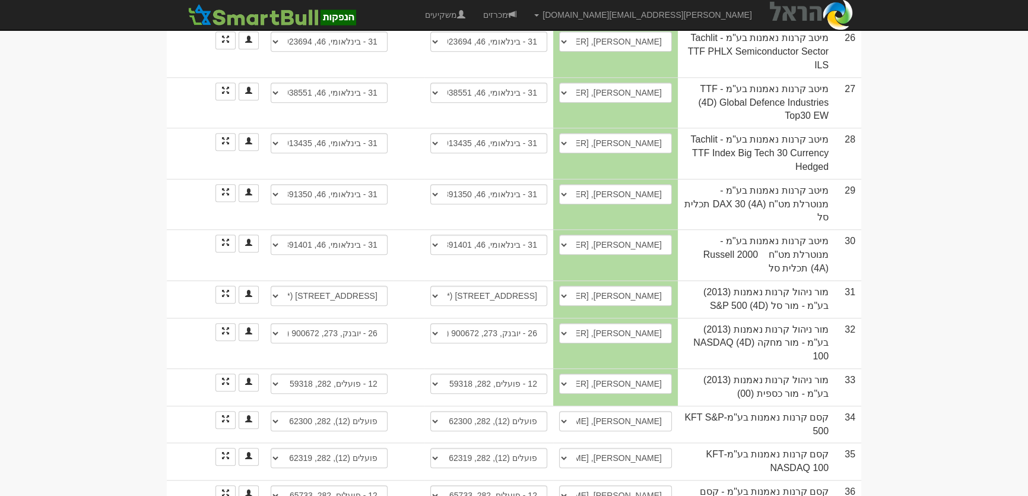
select select "68b84b20cdd85b1e48f10e81"
select select "68b84b20cdd85b1e48f10e82"
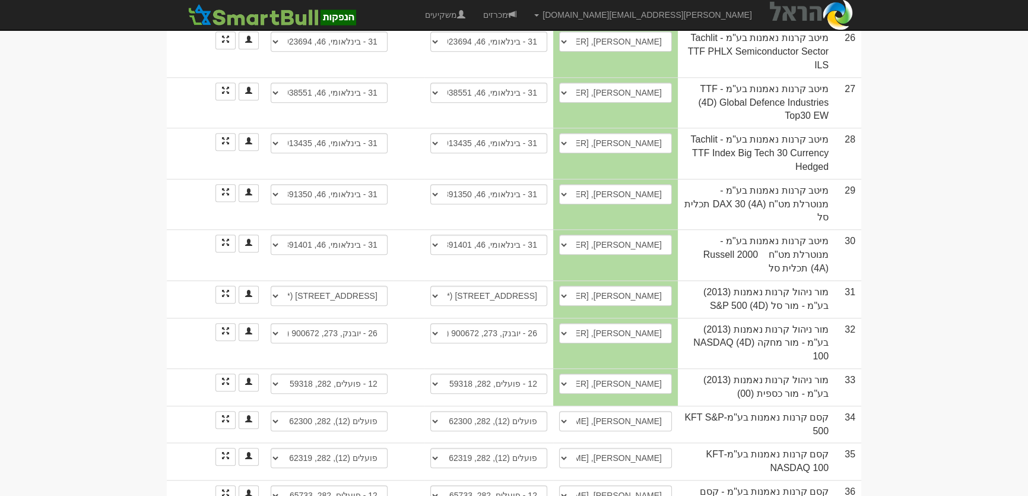
select select "new_billing"
select select
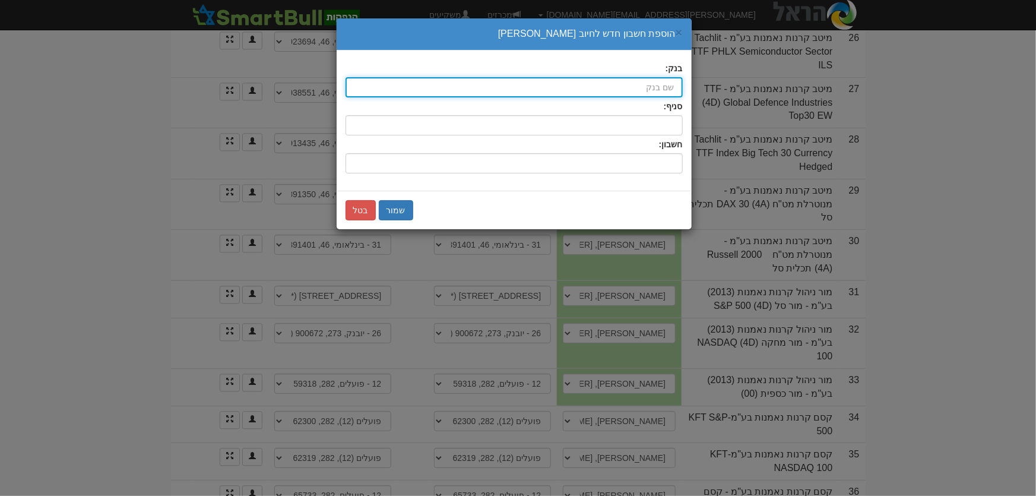
click at [661, 93] on input "בנק:" at bounding box center [513, 87] width 337 height 20
type input "פועלים (12)"
type input "פ"
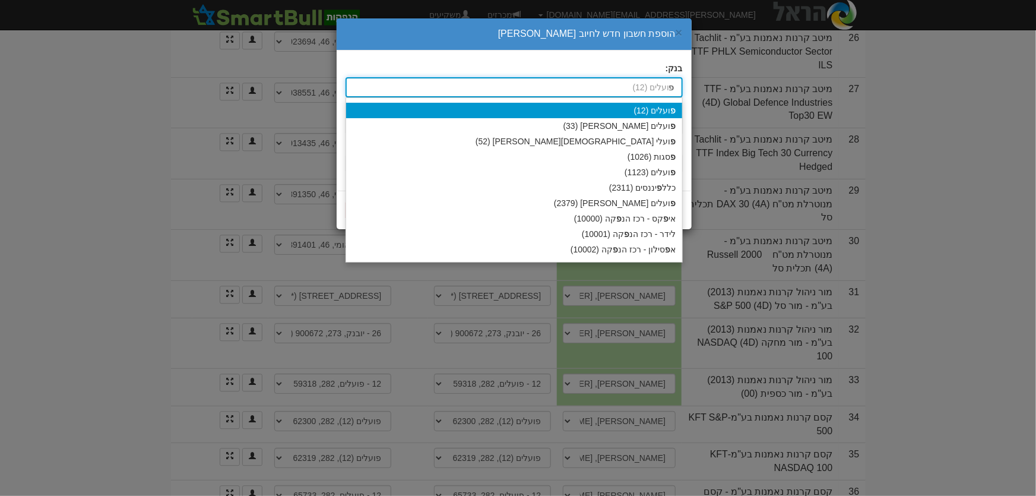
click at [668, 106] on div "פ ועלים (12)" at bounding box center [514, 110] width 336 height 15
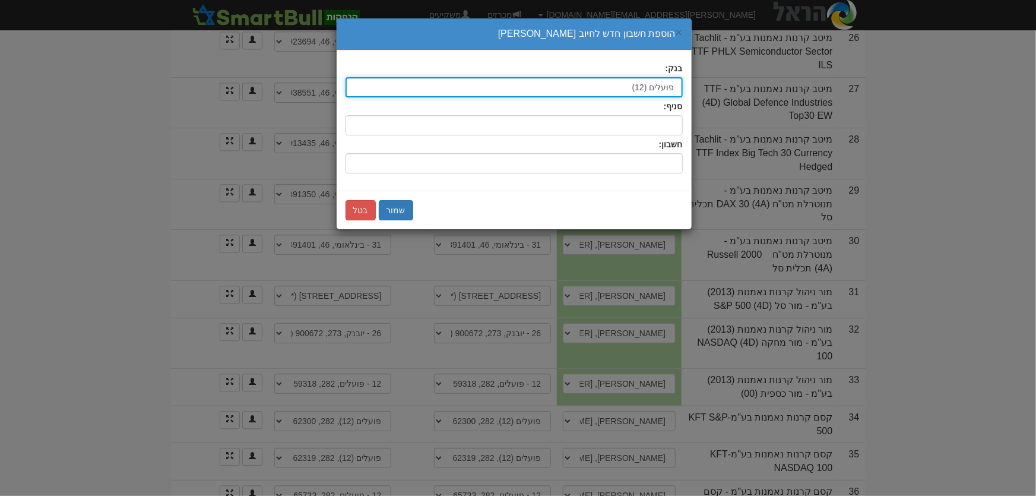
type input "פועלים (12)"
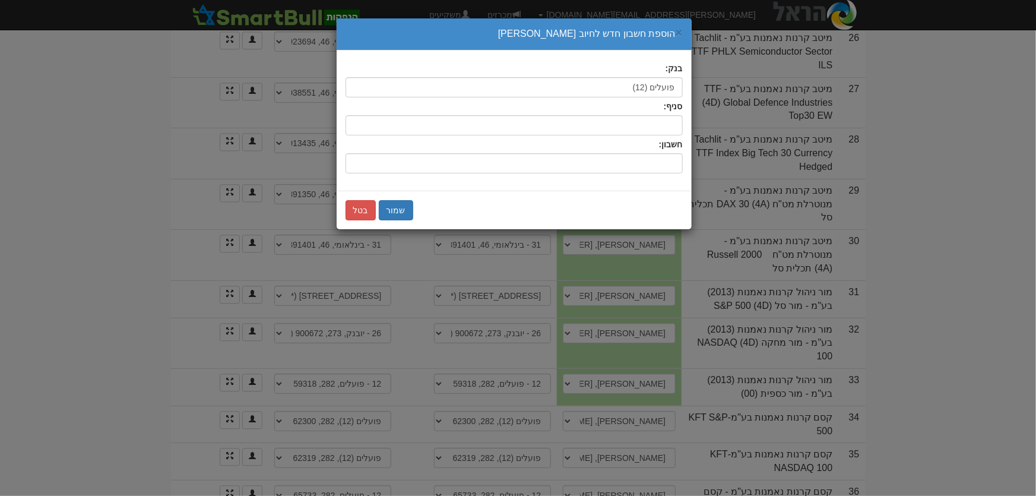
click at [671, 111] on label "סניף:" at bounding box center [673, 106] width 19 height 12
click at [671, 115] on input "סניף:" at bounding box center [513, 125] width 337 height 20
type input "600"
click at [663, 166] on input "חשבון:" at bounding box center [513, 163] width 337 height 20
type input "633393"
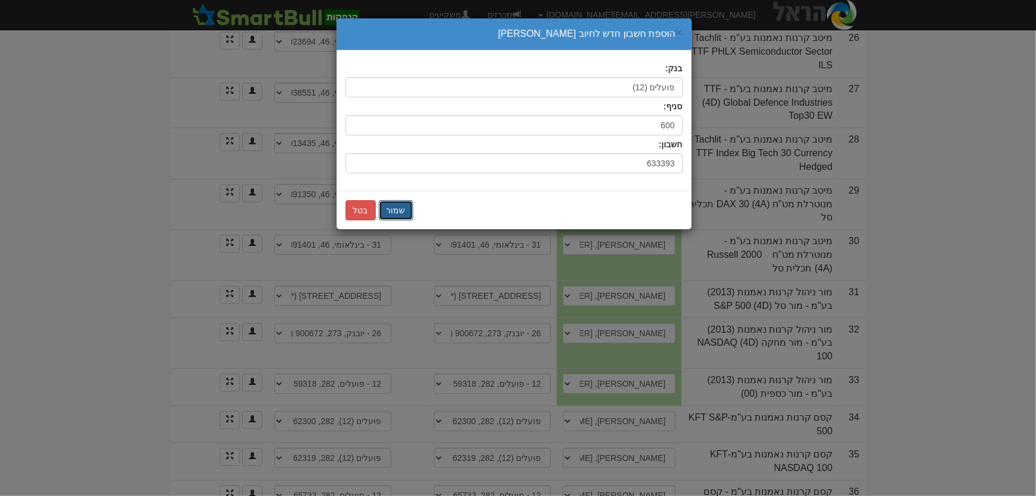
click at [404, 212] on button "שמור" at bounding box center [396, 210] width 34 height 20
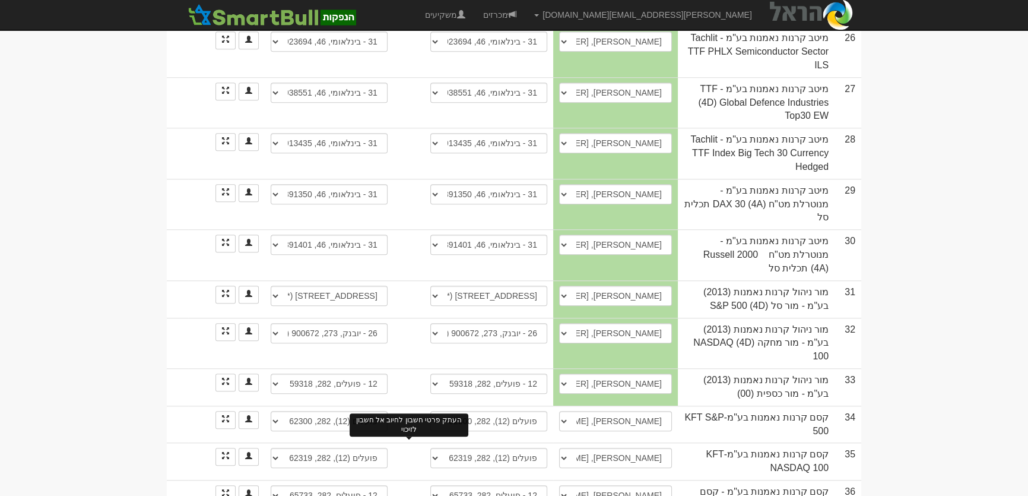
select select "new_billing"
select select
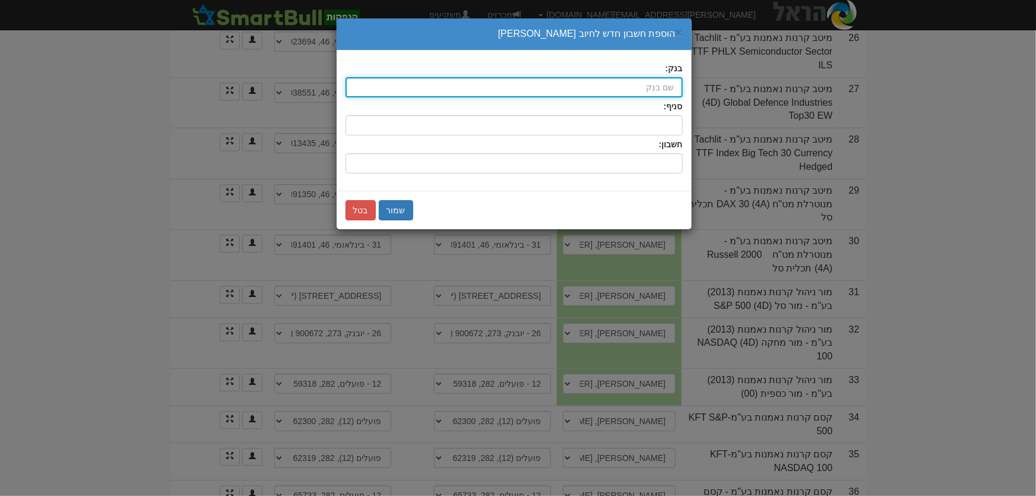
click at [648, 89] on input "בנק:" at bounding box center [513, 87] width 337 height 20
type input "פועלים (12)"
type input "פ"
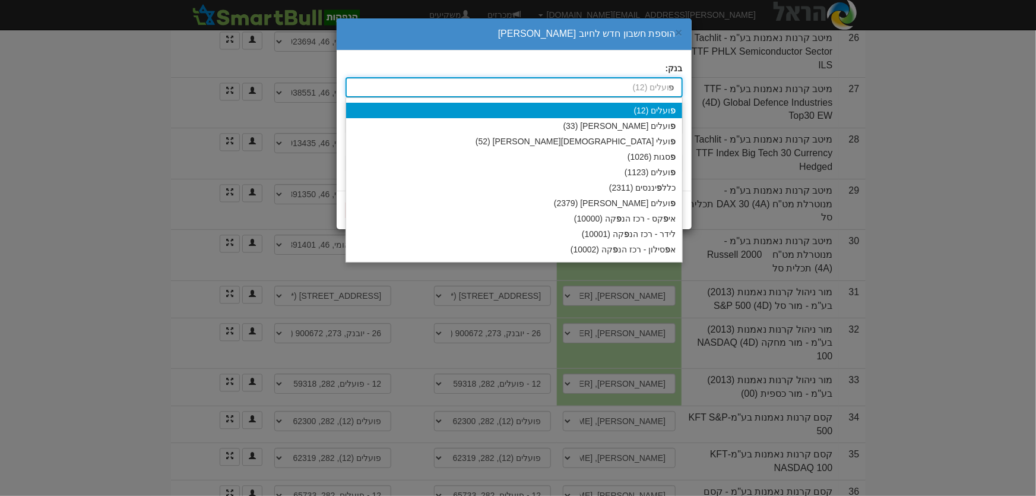
click at [651, 112] on div "פ ועלים (12)" at bounding box center [514, 110] width 336 height 15
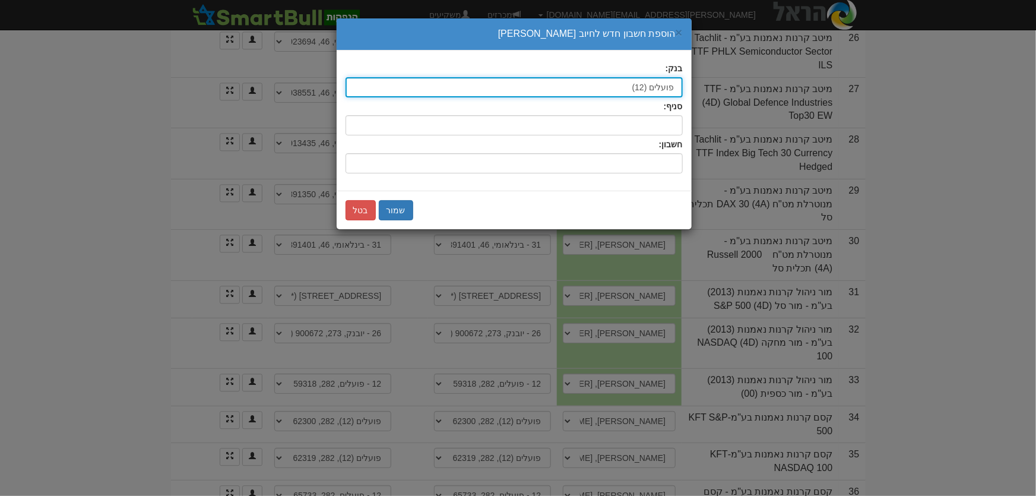
type input "פועלים (12)"
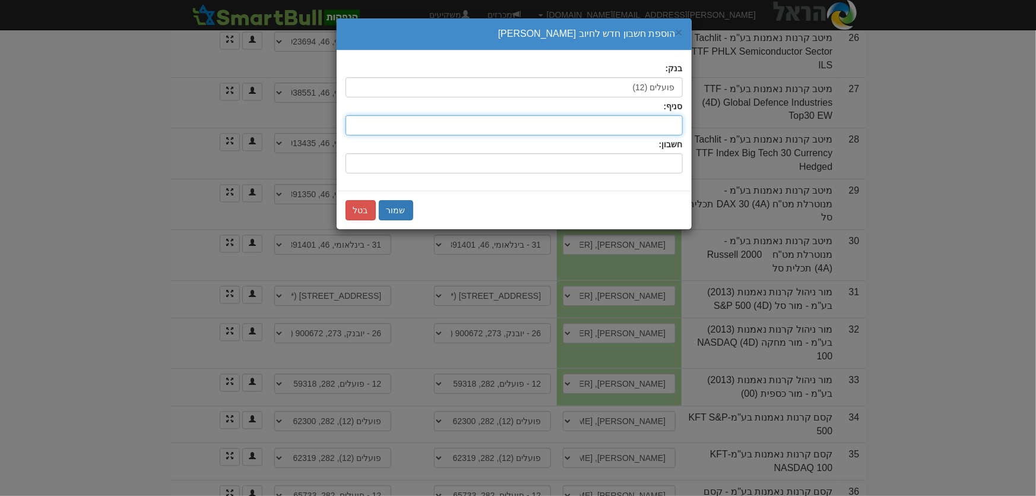
click at [661, 126] on input "סניף:" at bounding box center [513, 125] width 337 height 20
type input "600"
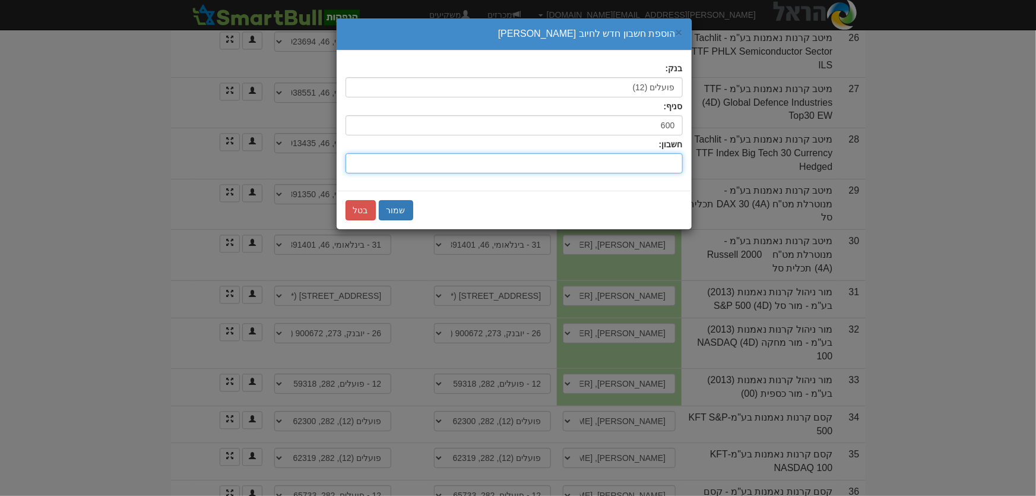
click at [671, 166] on input "חשבון:" at bounding box center [513, 163] width 337 height 20
type input "509455"
drag, startPoint x: 402, startPoint y: 207, endPoint x: 416, endPoint y: 277, distance: 70.9
click at [401, 207] on button "שמור" at bounding box center [396, 210] width 34 height 20
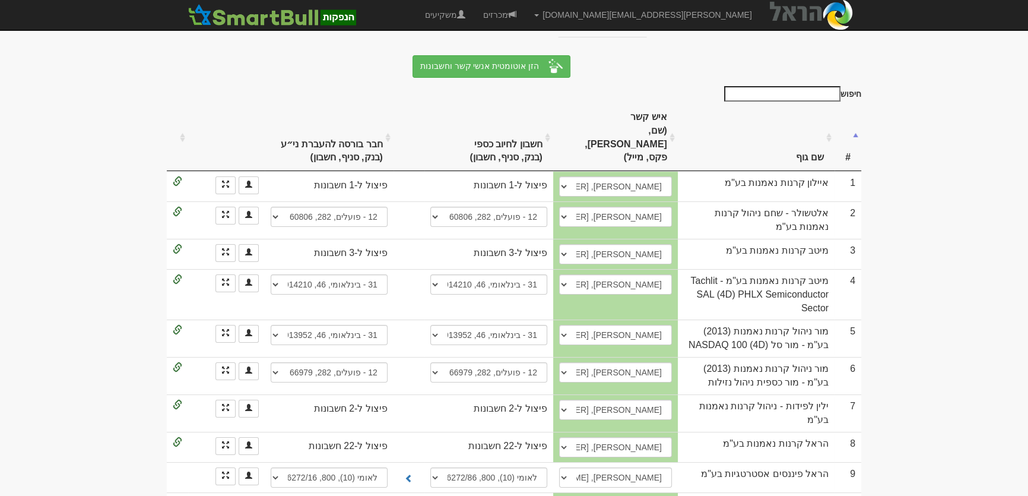
scroll to position [431, 0]
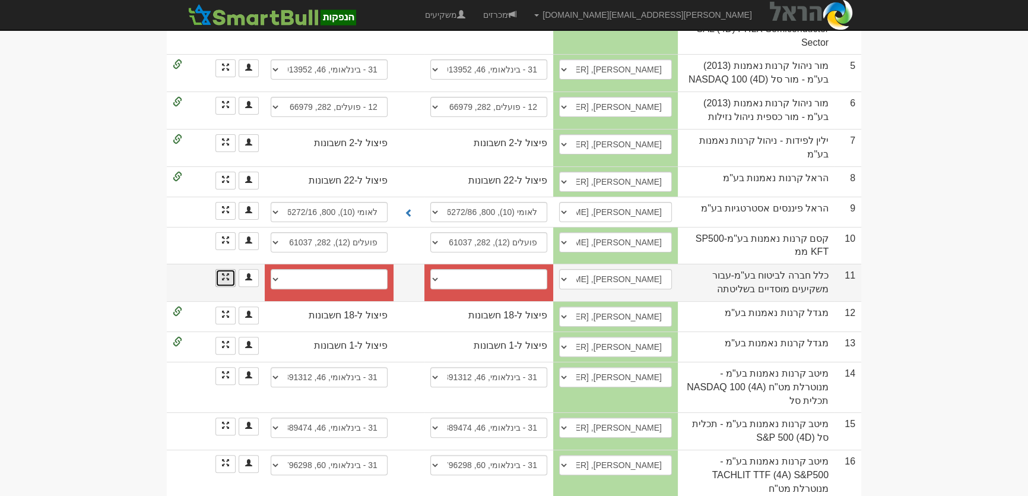
click at [228, 273] on span at bounding box center [225, 276] width 7 height 7
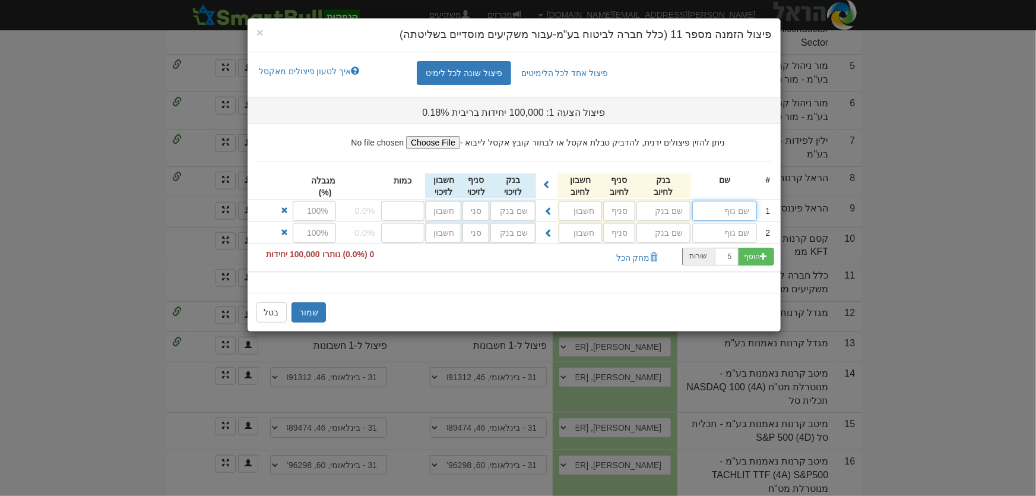
click at [735, 209] on input "text" at bounding box center [724, 211] width 65 height 20
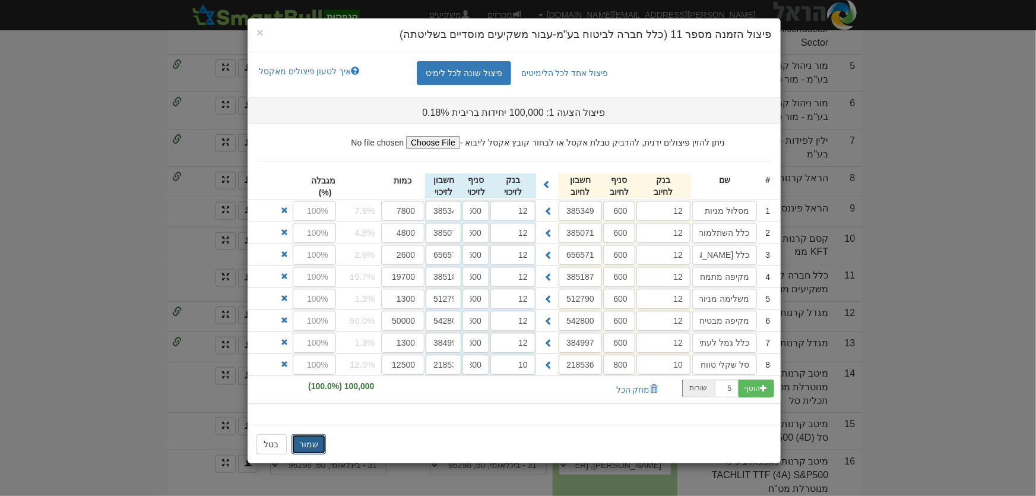
click at [294, 440] on button "שמור" at bounding box center [308, 444] width 34 height 20
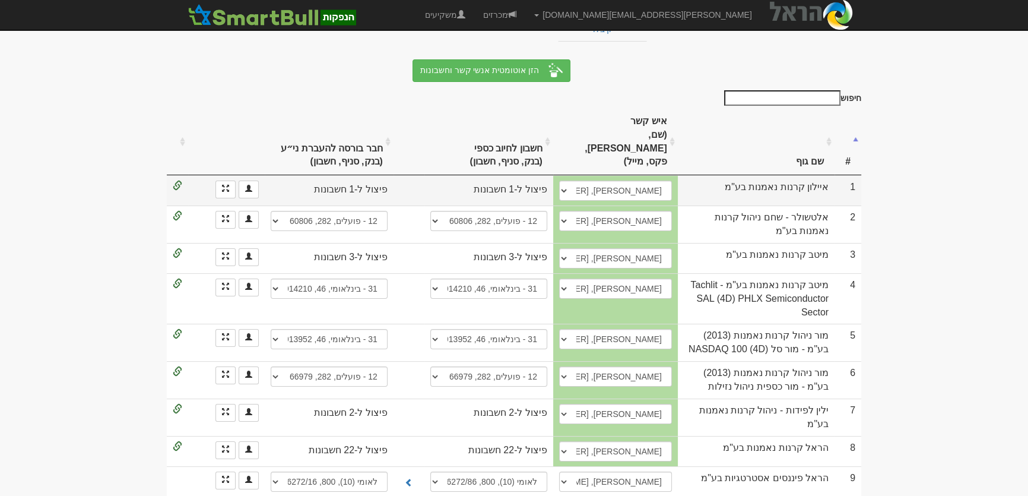
scroll to position [0, 0]
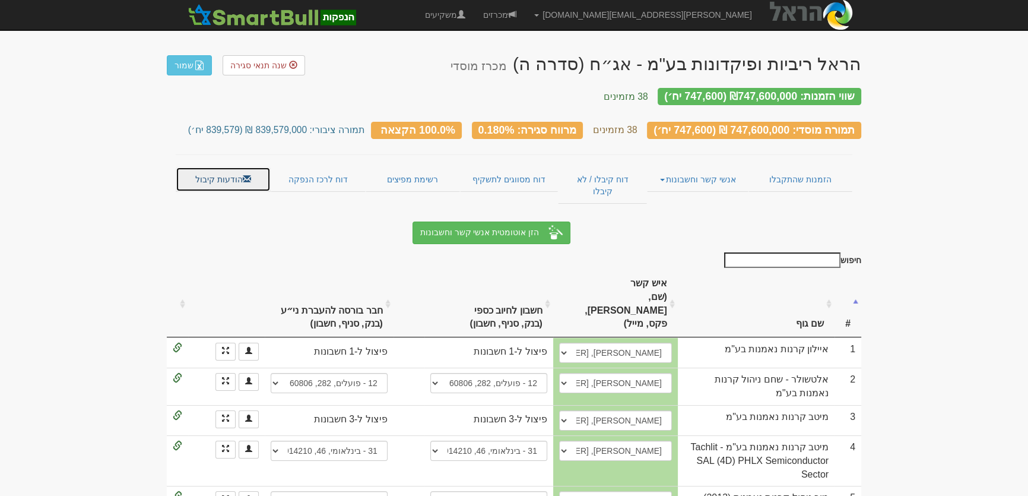
click at [189, 168] on link "הודעות קיבול" at bounding box center [223, 179] width 95 height 25
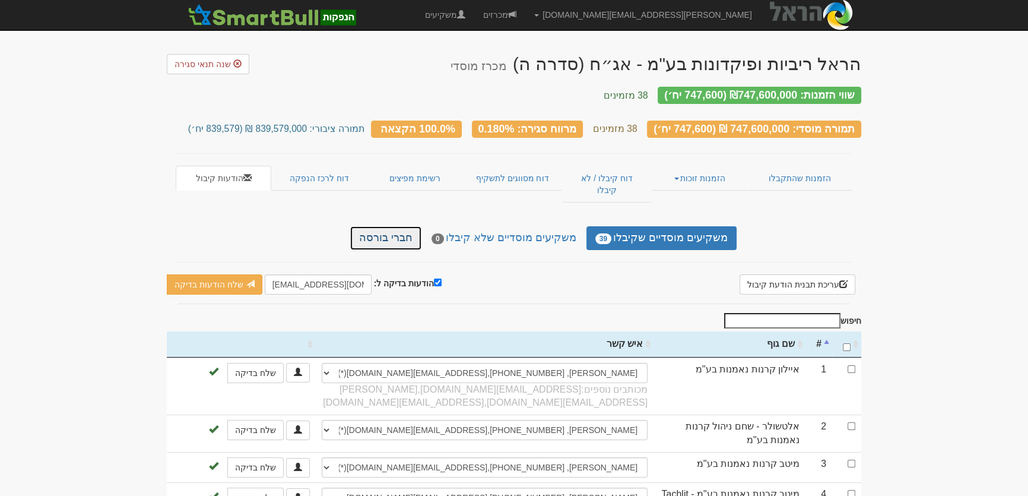
click at [420, 226] on link "חברי בורסה" at bounding box center [385, 238] width 71 height 24
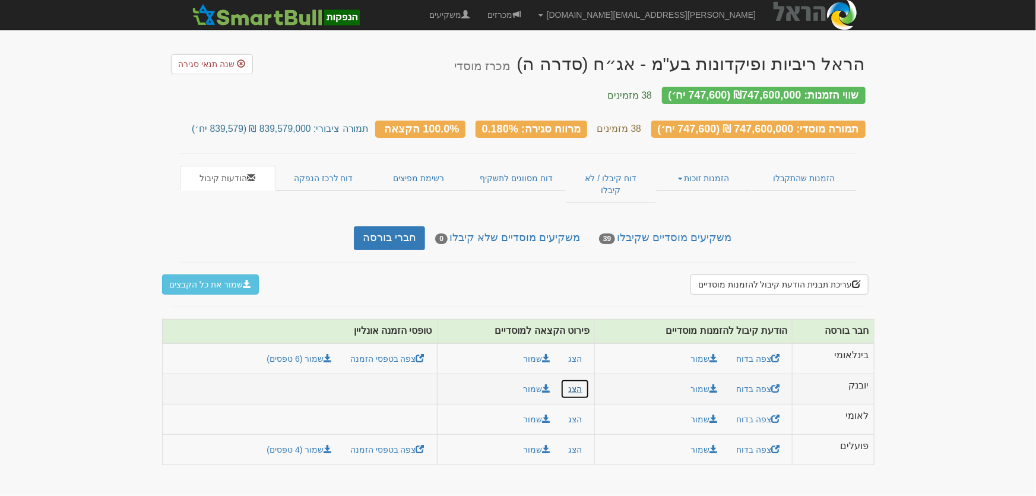
click at [576, 379] on button "הצג" at bounding box center [574, 389] width 29 height 20
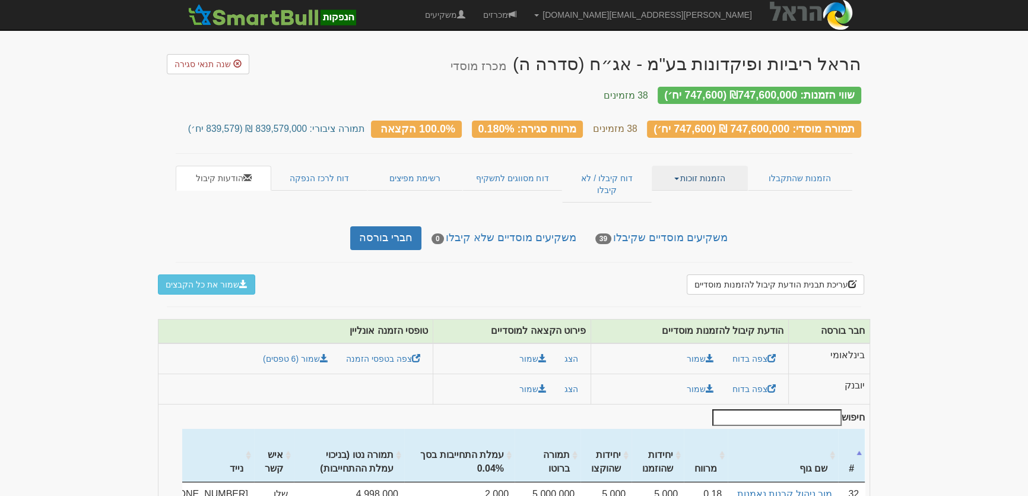
click at [693, 170] on link "הזמנות זוכות" at bounding box center [700, 178] width 96 height 25
click at [702, 209] on link "אנשי קשר וחשבונות" at bounding box center [700, 216] width 94 height 15
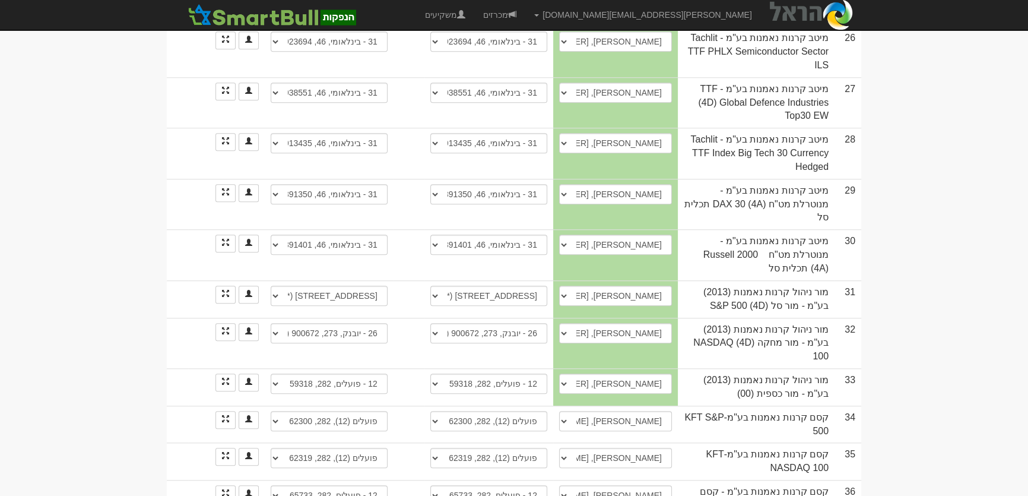
scroll to position [1299, 0]
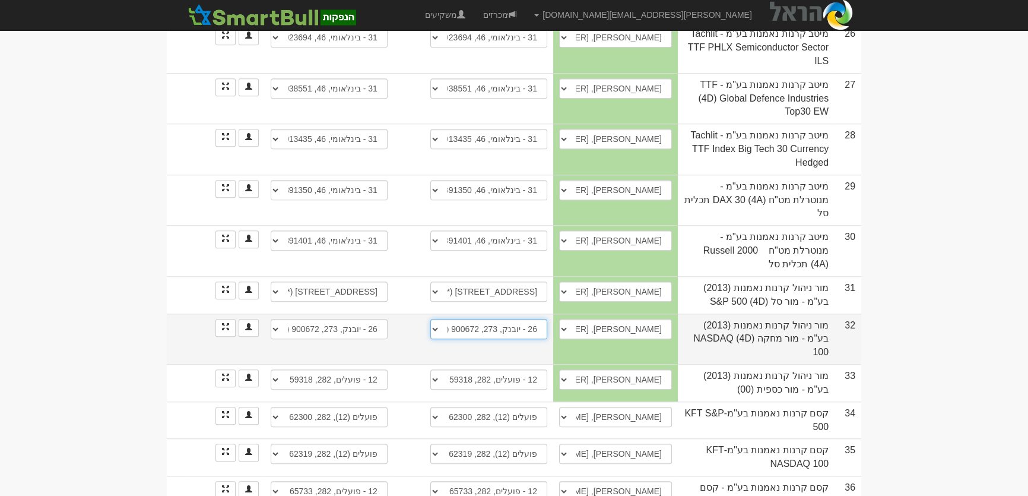
click at [495, 319] on select "בינלאומי (31), 273, 900672 26 - יובנק, 273, 900672 (*) חשבון חדש" at bounding box center [488, 329] width 117 height 20
select select "68b84903cdd85b1e48f10ace"
click at [430, 319] on select "בינלאומי (31), 273, 900672 26 - יובנק, 273, 900672 (*) חשבון חדש" at bounding box center [488, 329] width 117 height 20
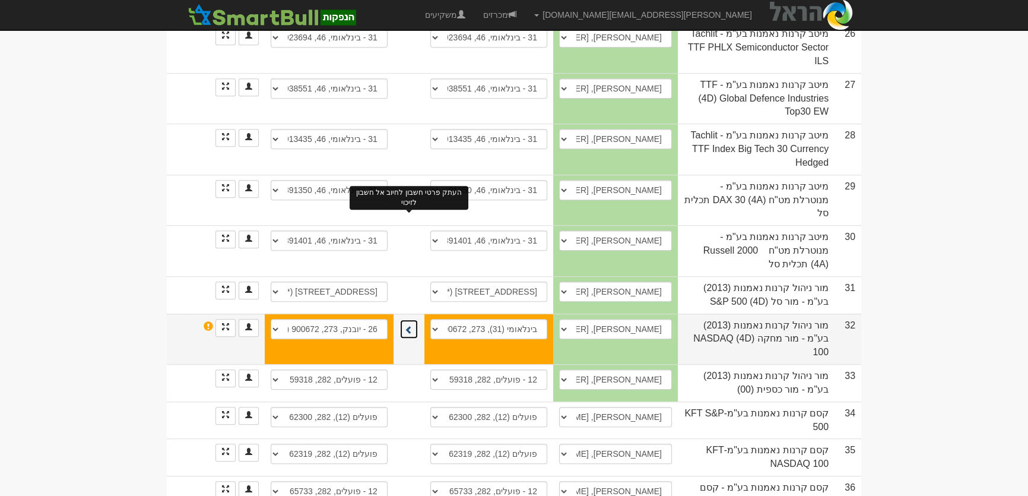
click at [411, 325] on span at bounding box center [409, 329] width 8 height 8
select select "68b84903cdd85b1e48f10acf"
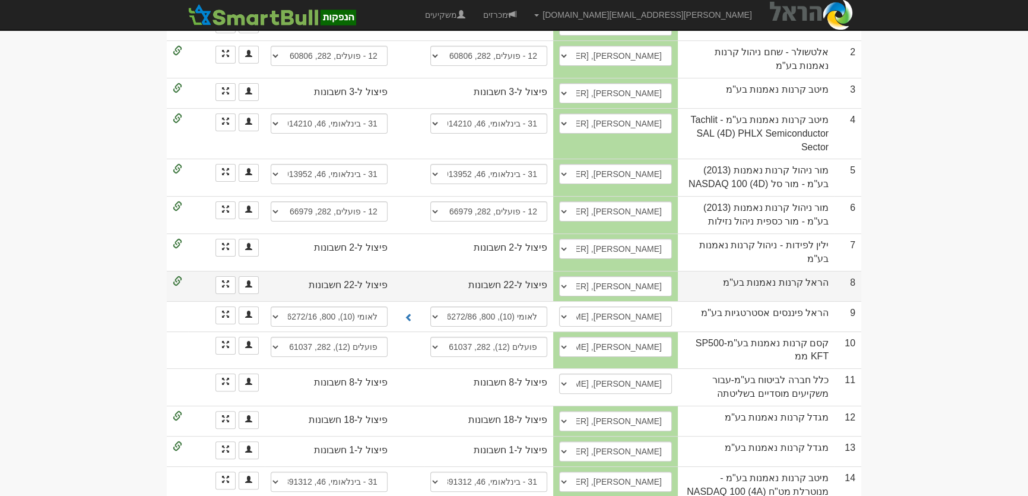
scroll to position [0, 0]
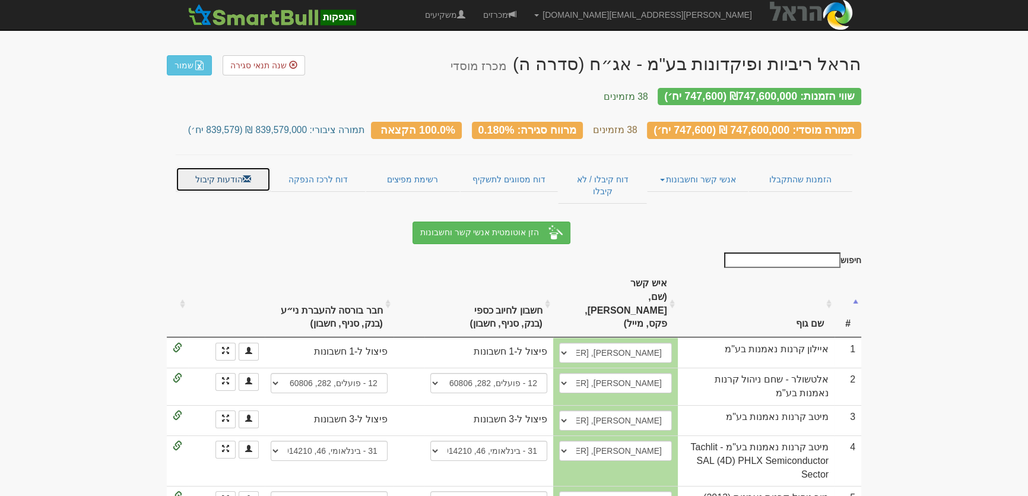
click at [212, 167] on link "הודעות קיבול" at bounding box center [223, 179] width 95 height 25
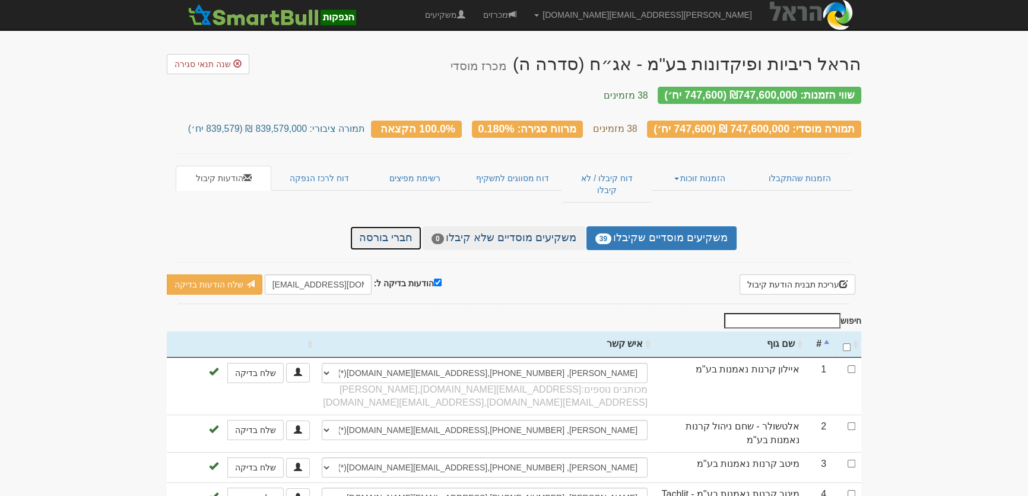
drag, startPoint x: 402, startPoint y: 218, endPoint x: 520, endPoint y: 221, distance: 118.1
click at [402, 226] on link "חברי בורסה" at bounding box center [385, 238] width 71 height 24
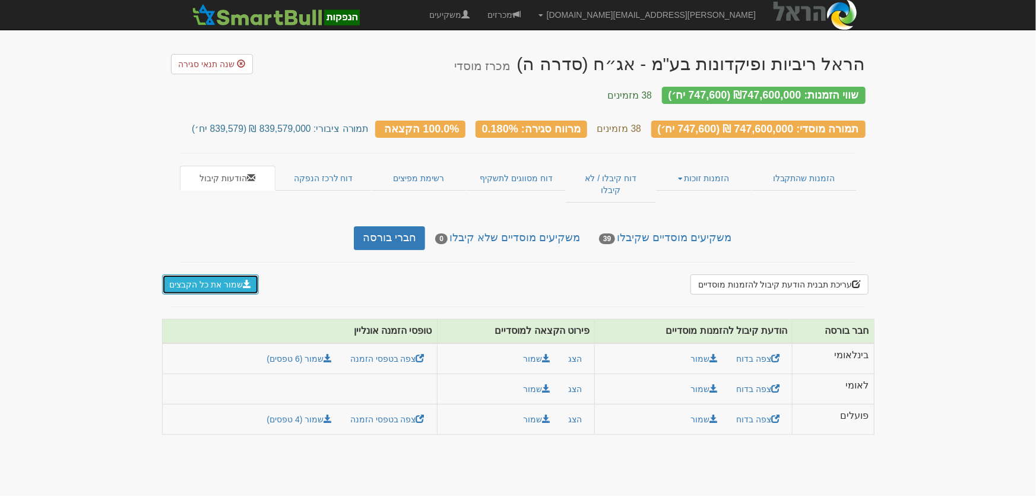
click at [211, 274] on button "שמור את כל הקבצים" at bounding box center [210, 284] width 97 height 20
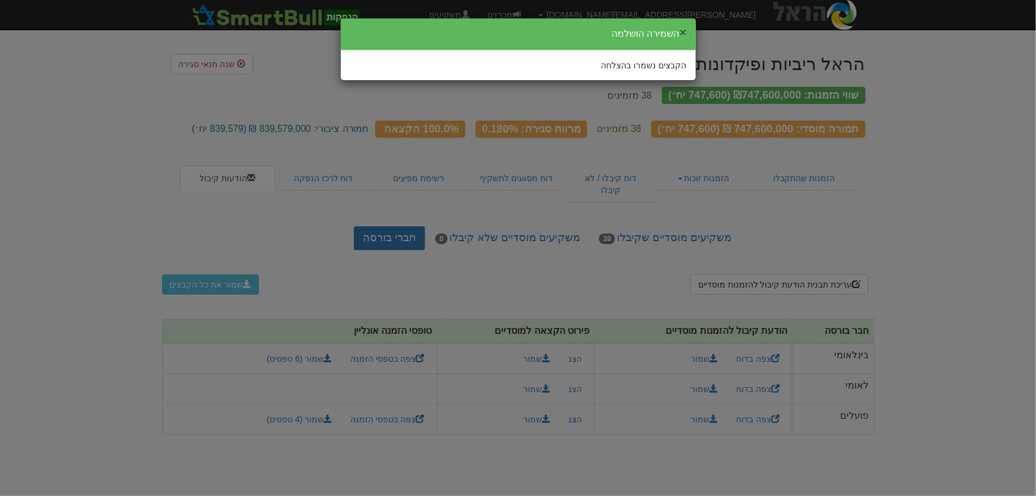
click at [683, 31] on button "×" at bounding box center [682, 32] width 7 height 12
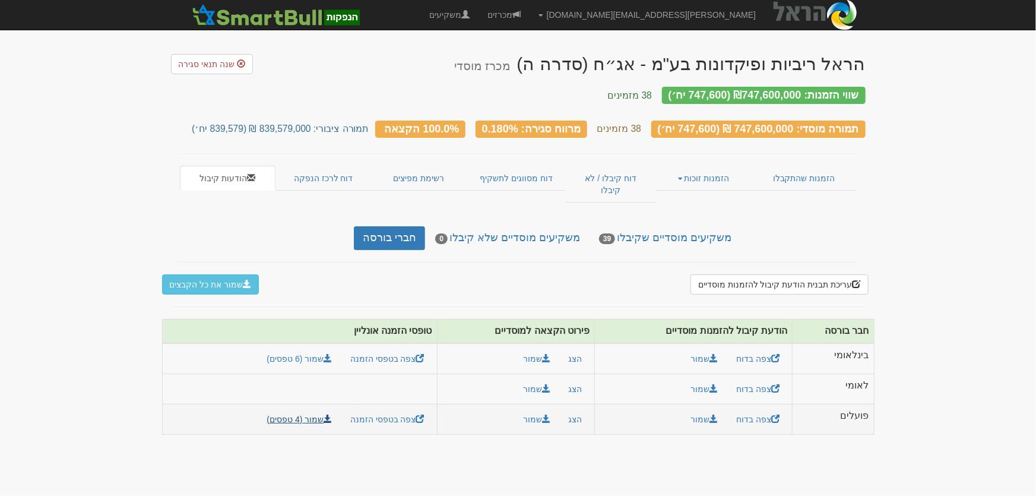
drag, startPoint x: 867, startPoint y: 307, endPoint x: 277, endPoint y: 396, distance: 596.6
click at [277, 396] on table "חבר בורסה הודעת קיבול להזמנות מוסדיים פירוט הקצאה למוסדיים טופסי הזמנה אונליין …" at bounding box center [518, 377] width 712 height 116
copy table
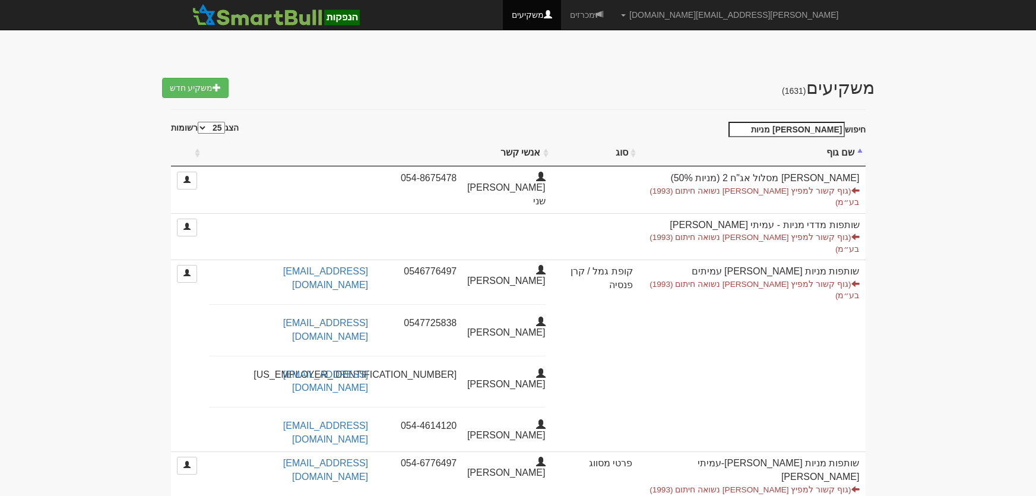
select select "25"
click at [612, 15] on link "מכרזים" at bounding box center [586, 15] width 51 height 30
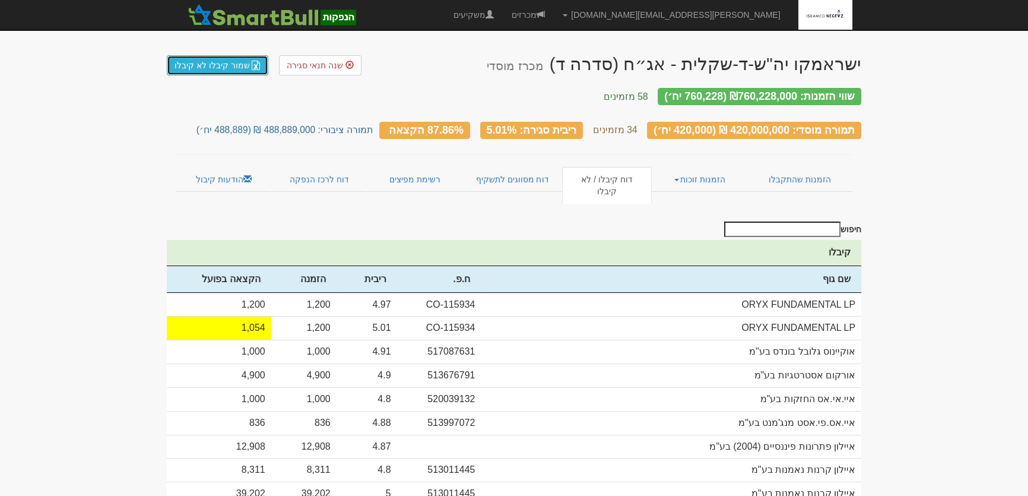
click at [203, 61] on link "שמור קיבלו לא קיבלו" at bounding box center [217, 65] width 101 height 20
